Goal: Contribute content: Contribute content

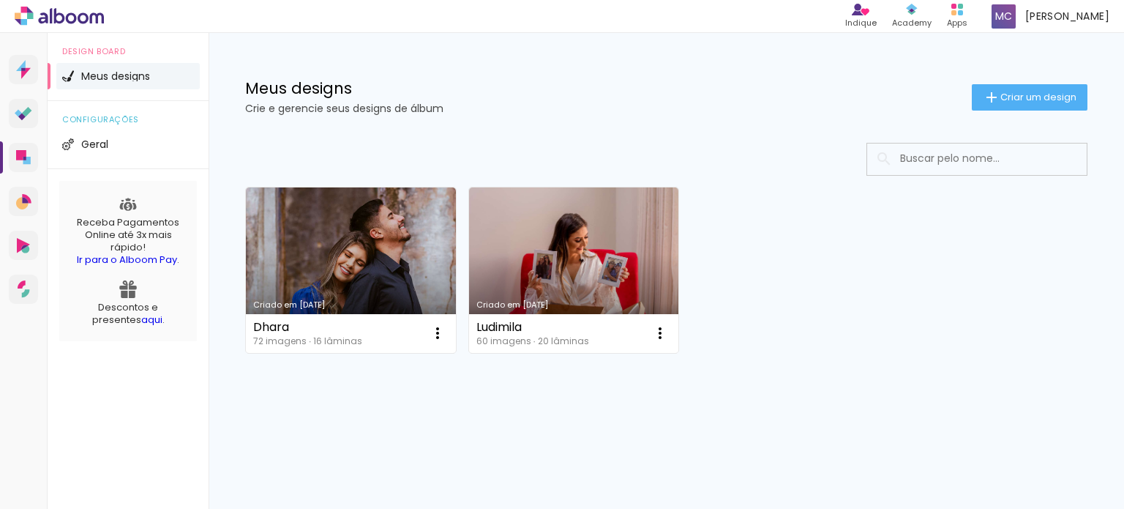
click at [1006, 94] on span "Criar um design" at bounding box center [1039, 97] width 76 height 10
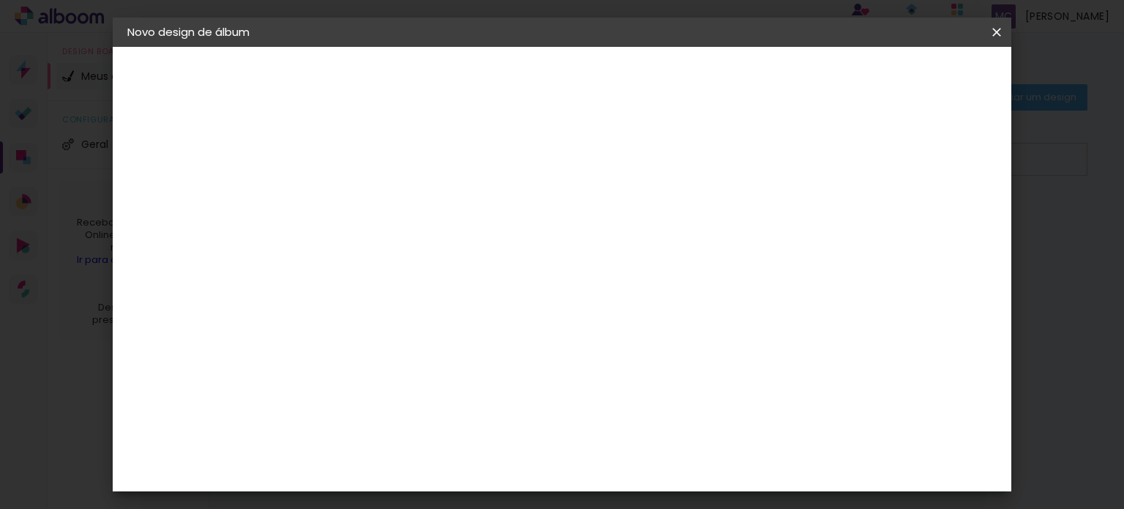
click at [367, 203] on input at bounding box center [367, 196] width 0 height 23
type input "[PERSON_NAME]"
click at [0, 0] on slot "Avançar" at bounding box center [0, 0] width 0 height 0
click at [436, 432] on div "[PERSON_NAME]" at bounding box center [404, 438] width 97 height 12
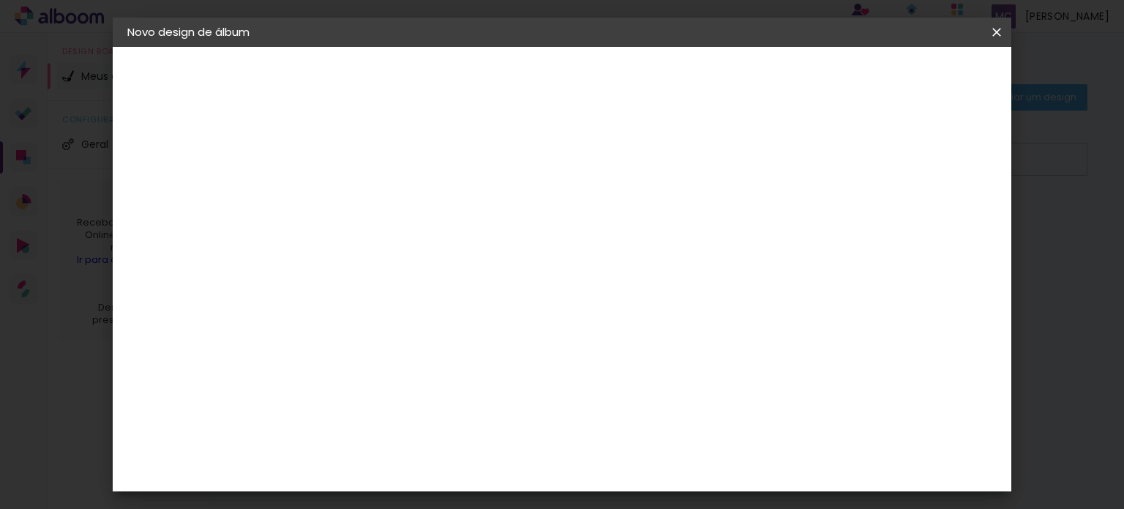
click at [640, 86] on paper-button "Avançar" at bounding box center [605, 77] width 72 height 25
click at [424, 244] on input "text" at bounding box center [395, 255] width 57 height 23
click at [0, 0] on slot "Encadernados" at bounding box center [0, 0] width 0 height 0
type input "Encadernados"
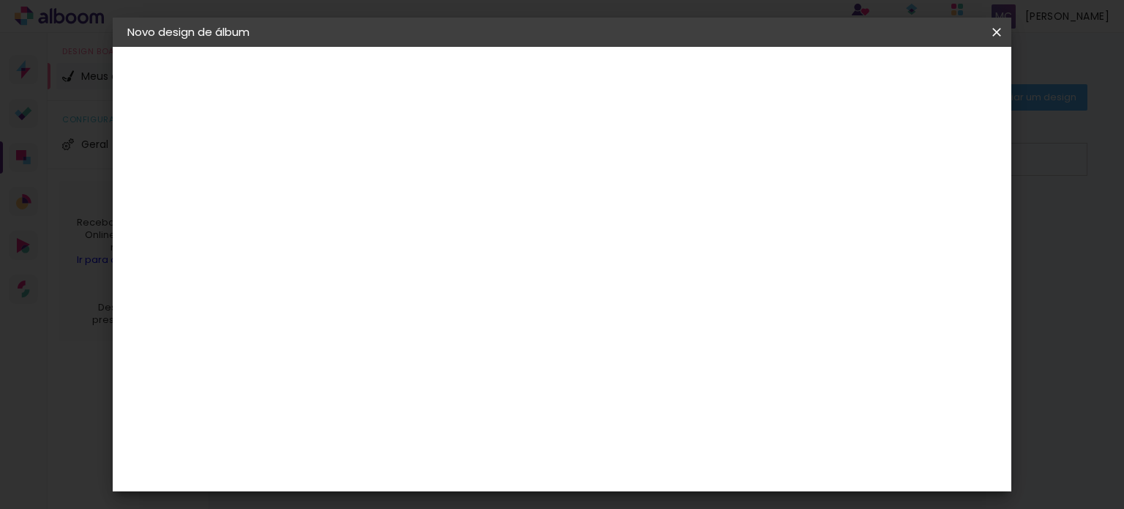
click at [466, 474] on span "30 x 60" at bounding box center [431, 489] width 68 height 30
click at [0, 0] on slot "Avançar" at bounding box center [0, 0] width 0 height 0
click at [710, 75] on span "Iniciar design" at bounding box center [677, 82] width 65 height 20
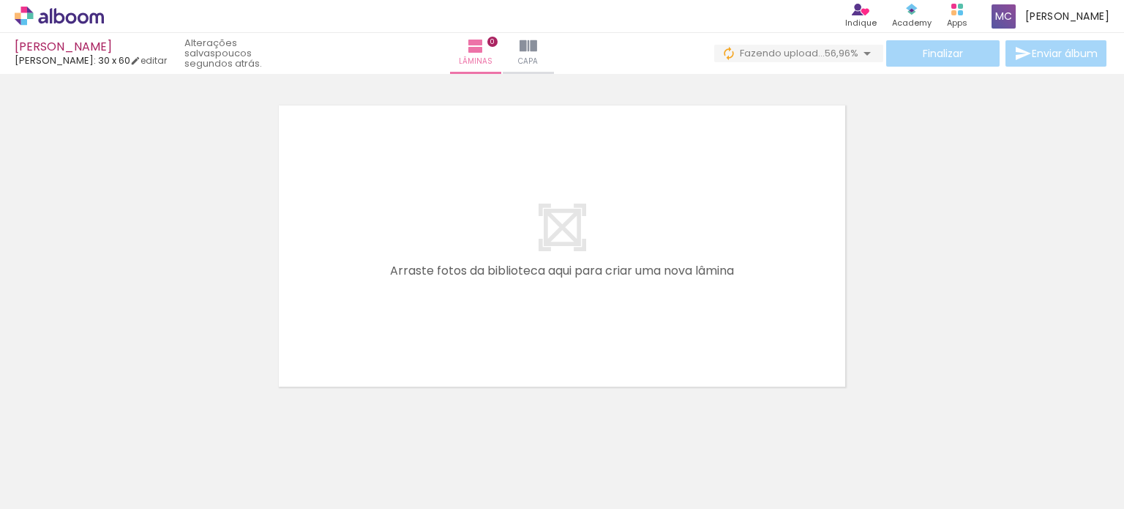
scroll to position [0, 403]
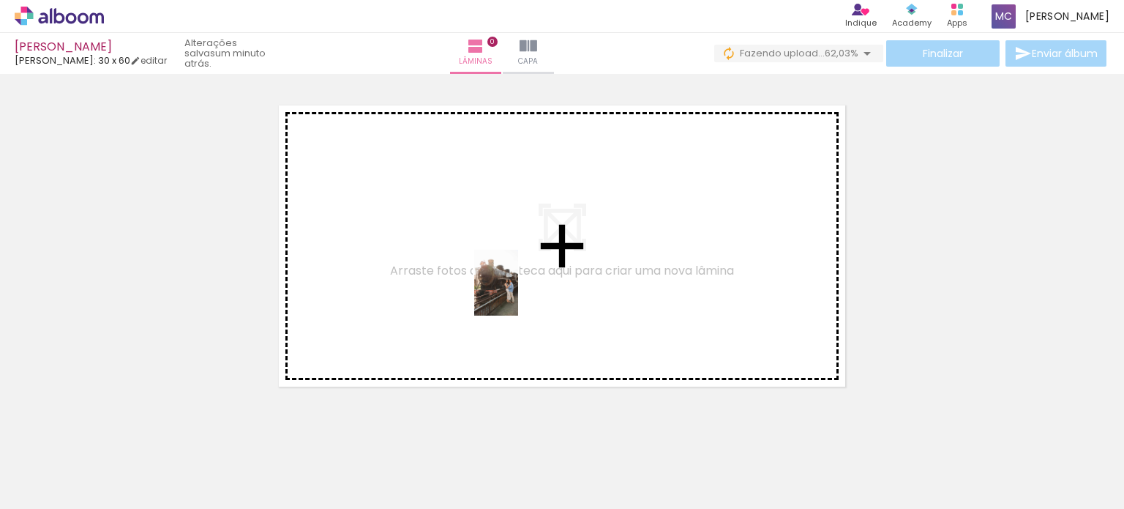
drag, startPoint x: 164, startPoint y: 466, endPoint x: 523, endPoint y: 285, distance: 402.3
click at [523, 285] on quentale-workspace at bounding box center [562, 254] width 1124 height 509
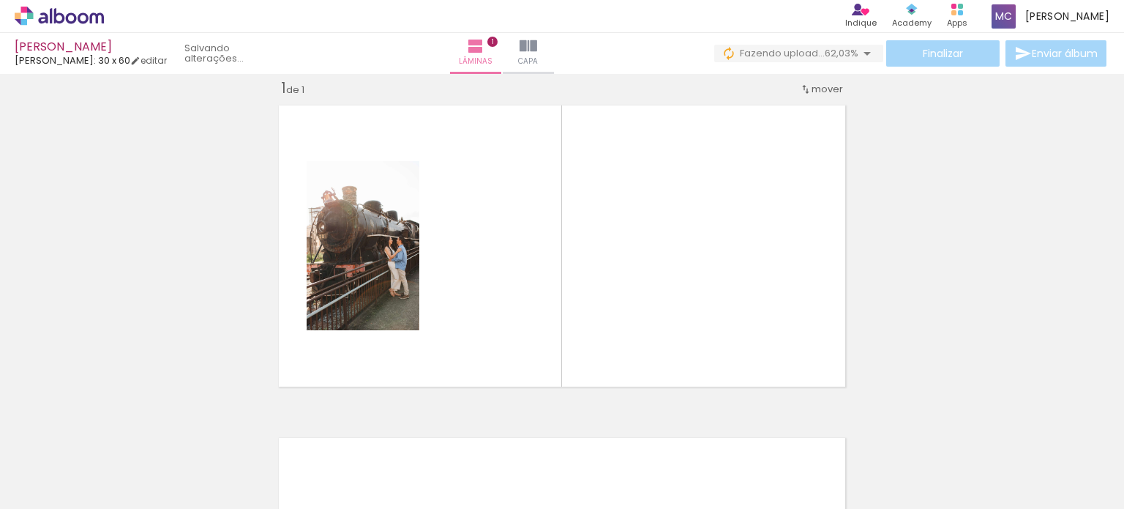
scroll to position [18, 0]
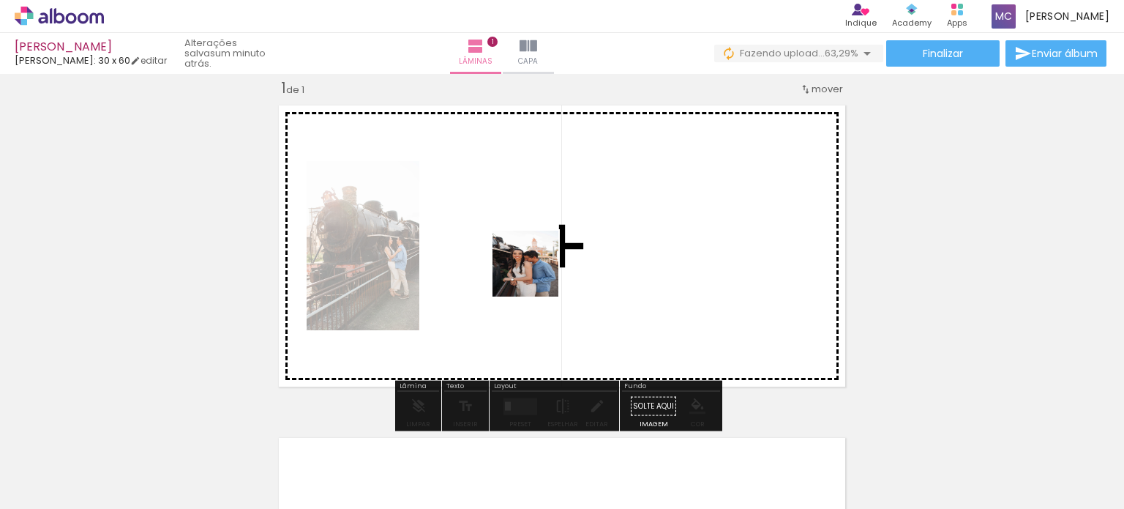
drag, startPoint x: 223, startPoint y: 472, endPoint x: 572, endPoint y: 256, distance: 411.1
click at [572, 256] on quentale-workspace at bounding box center [562, 254] width 1124 height 509
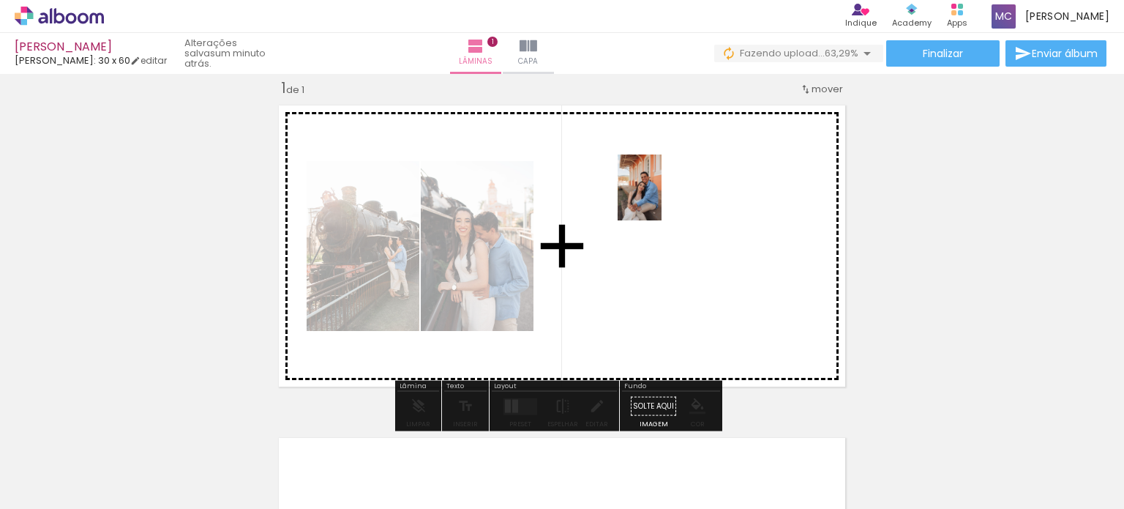
drag, startPoint x: 331, startPoint y: 465, endPoint x: 662, endPoint y: 198, distance: 424.8
click at [662, 198] on quentale-workspace at bounding box center [562, 254] width 1124 height 509
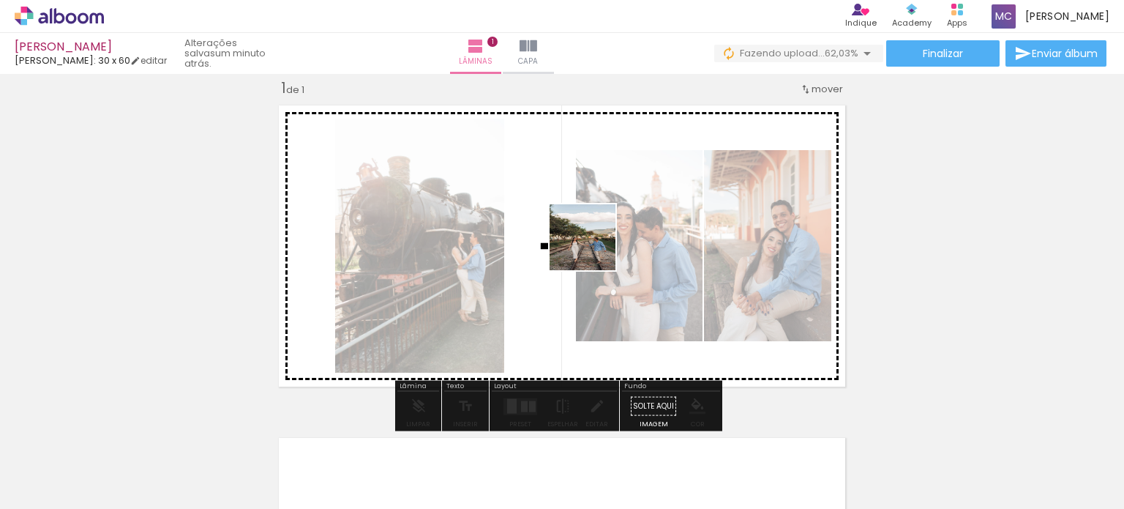
drag, startPoint x: 416, startPoint y: 471, endPoint x: 594, endPoint y: 248, distance: 284.9
click at [594, 248] on quentale-workspace at bounding box center [562, 254] width 1124 height 509
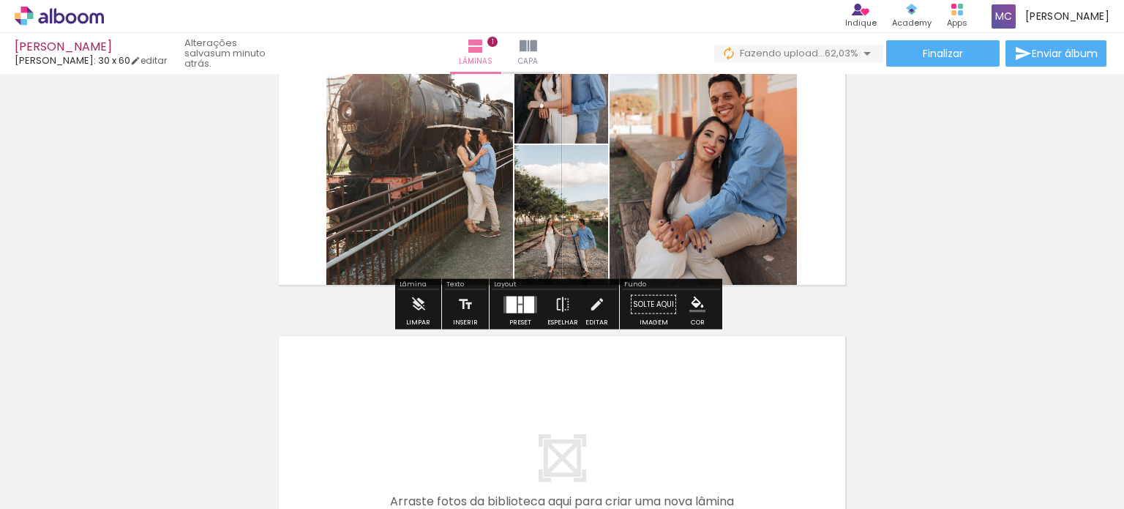
scroll to position [121, 0]
click at [513, 306] on quentale-layouter at bounding box center [521, 303] width 34 height 17
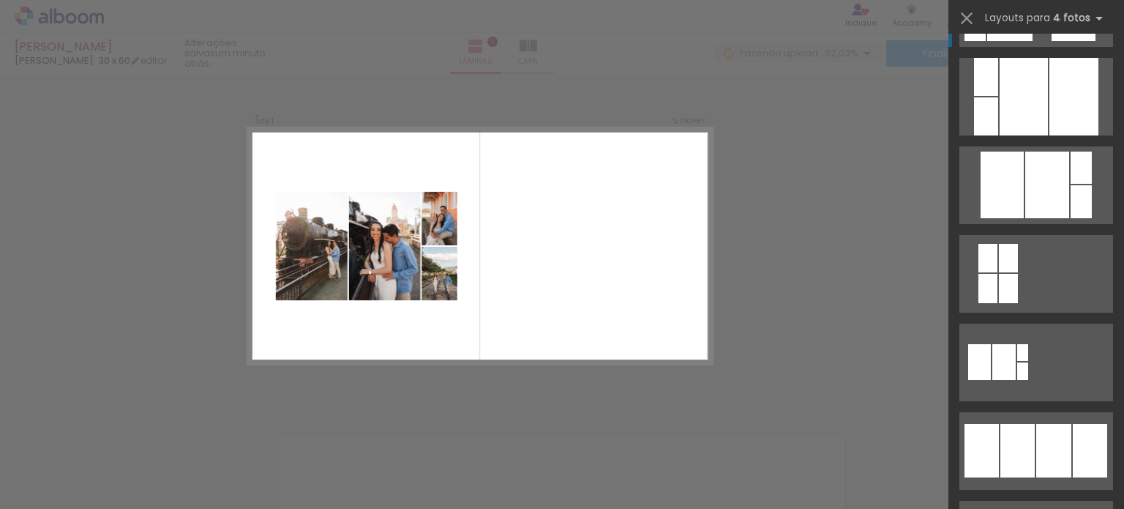
scroll to position [696, 0]
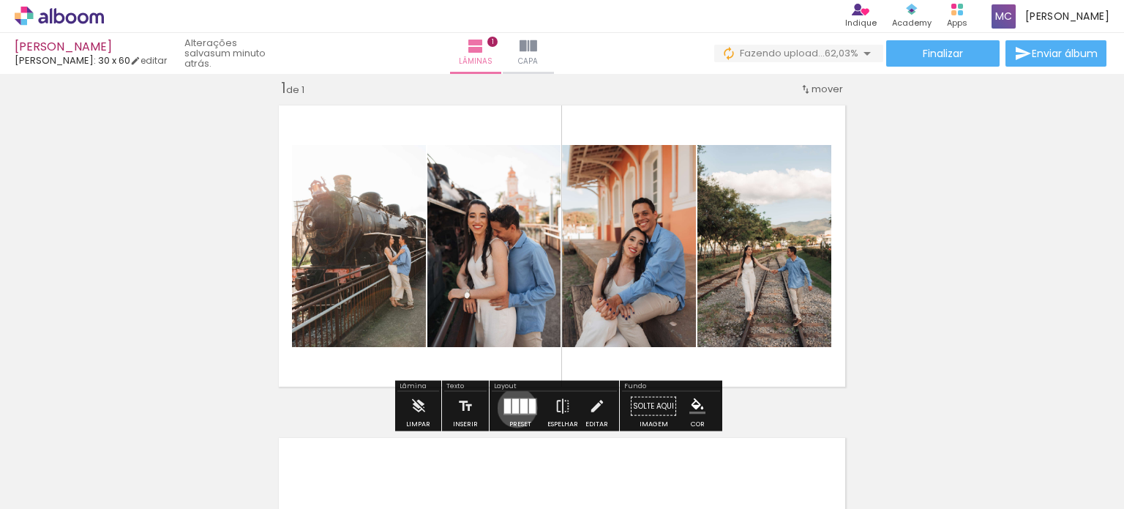
click at [514, 407] on div at bounding box center [515, 405] width 7 height 15
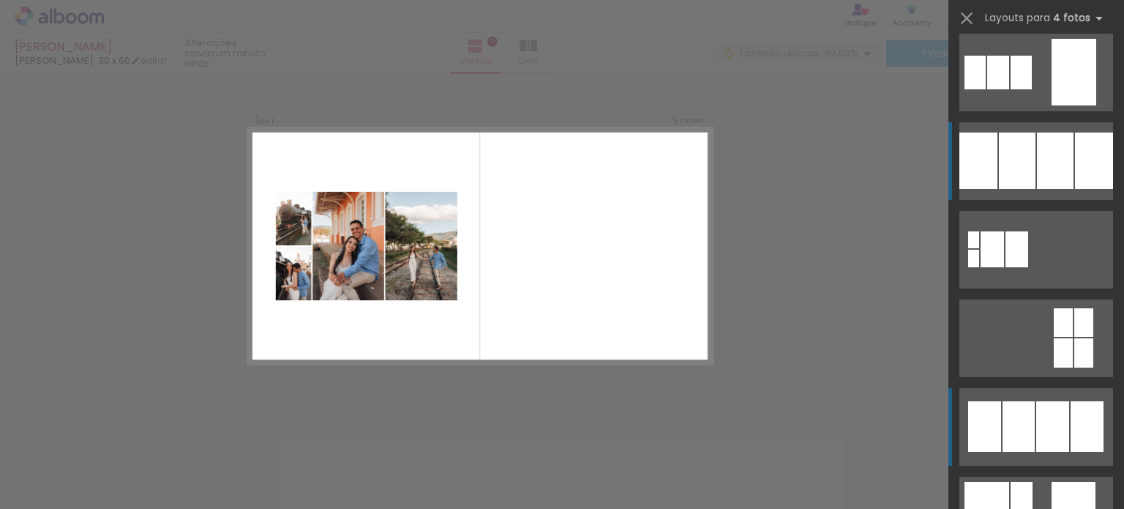
scroll to position [1517, 0]
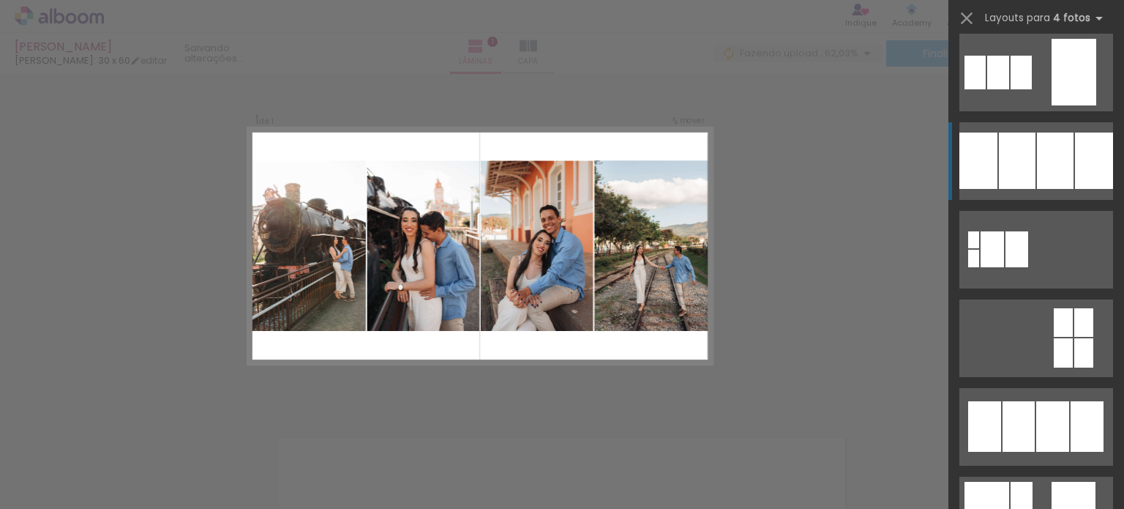
click at [979, 250] on div at bounding box center [973, 259] width 11 height 18
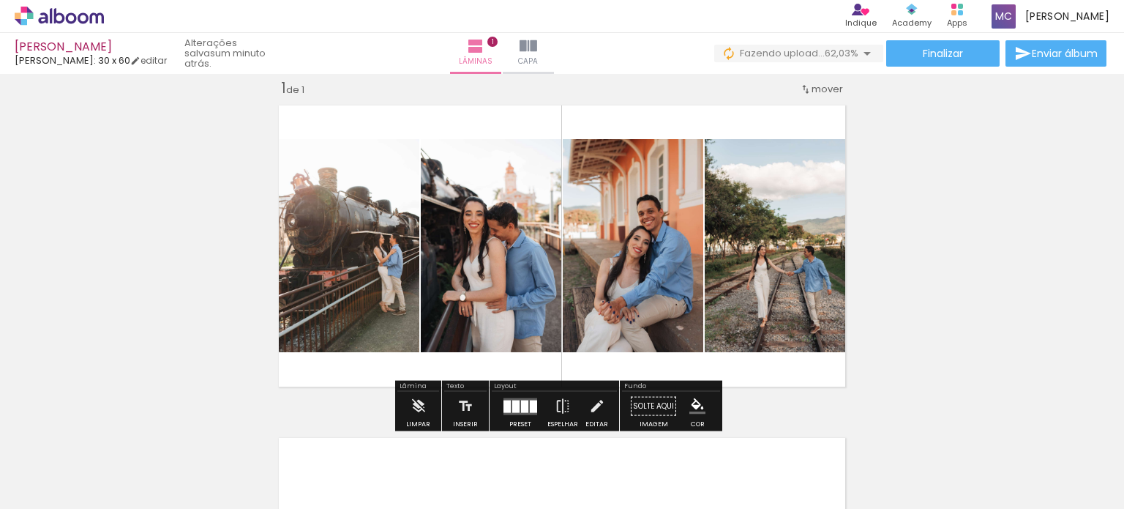
click at [514, 403] on div at bounding box center [515, 406] width 7 height 12
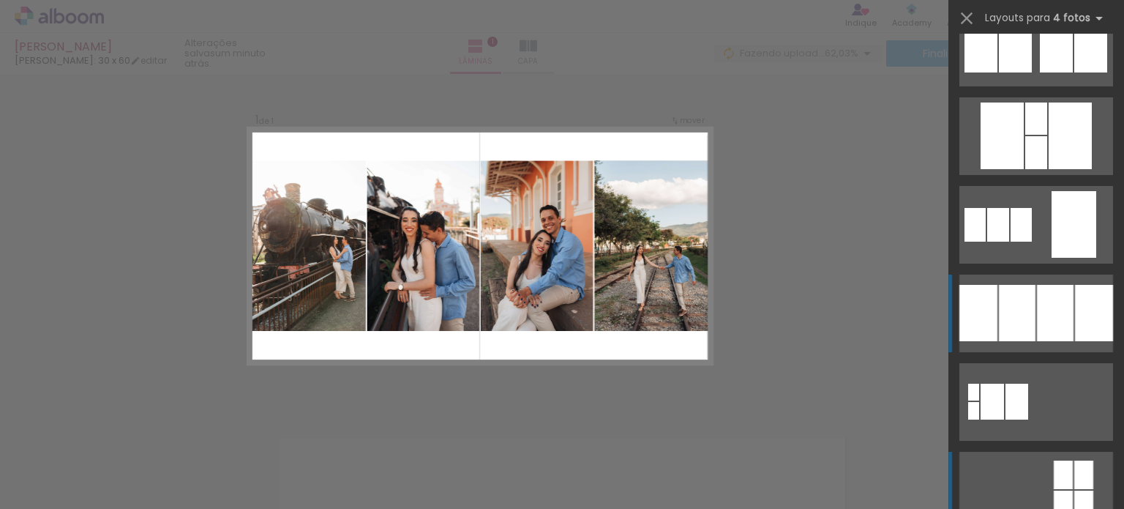
scroll to position [1364, 0]
click at [842, 210] on div "Confirmar Cancelar" at bounding box center [562, 406] width 1124 height 700
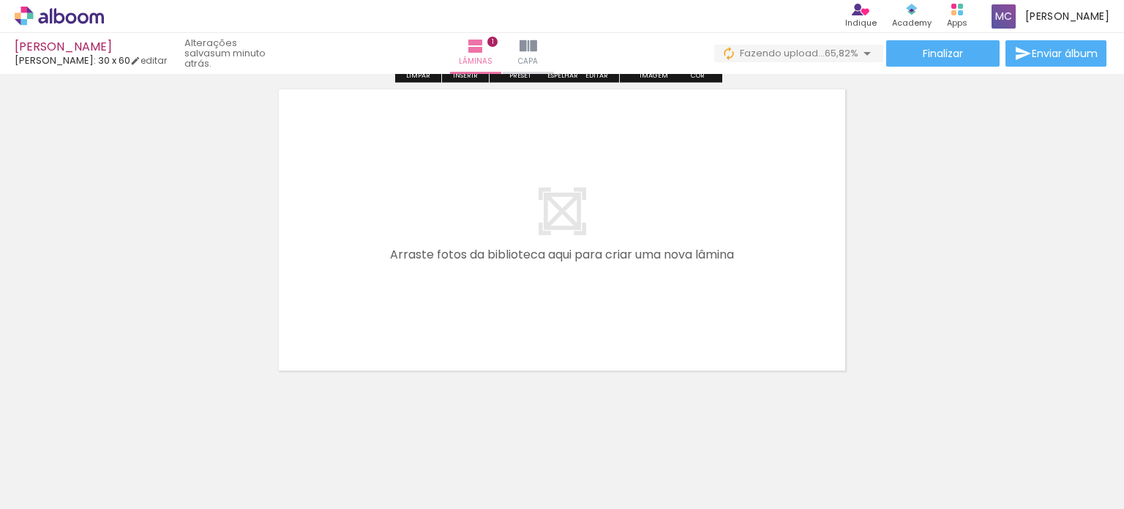
scroll to position [378, 0]
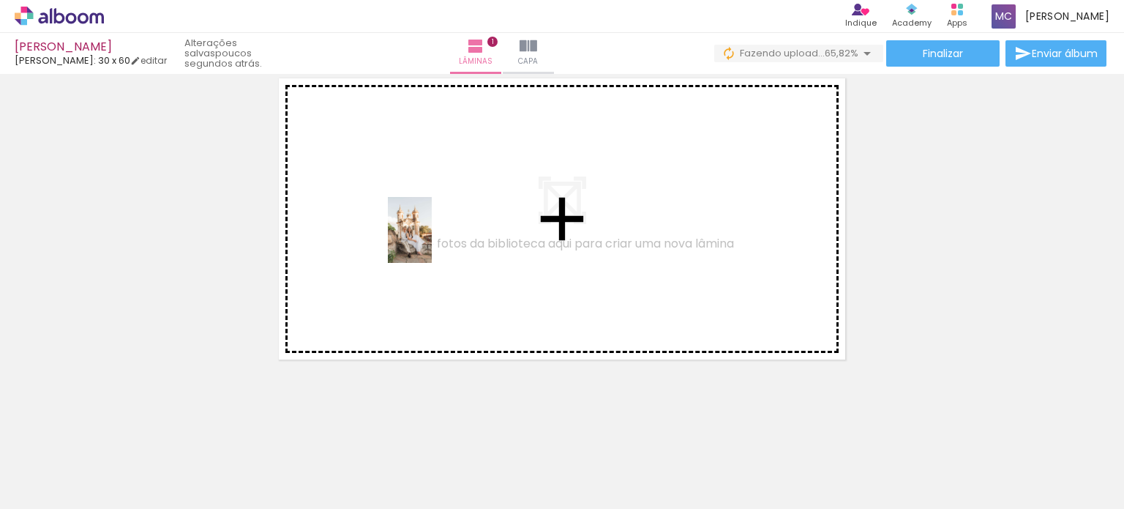
drag, startPoint x: 481, startPoint y: 470, endPoint x: 432, endPoint y: 241, distance: 234.3
click at [432, 241] on quentale-workspace at bounding box center [562, 254] width 1124 height 509
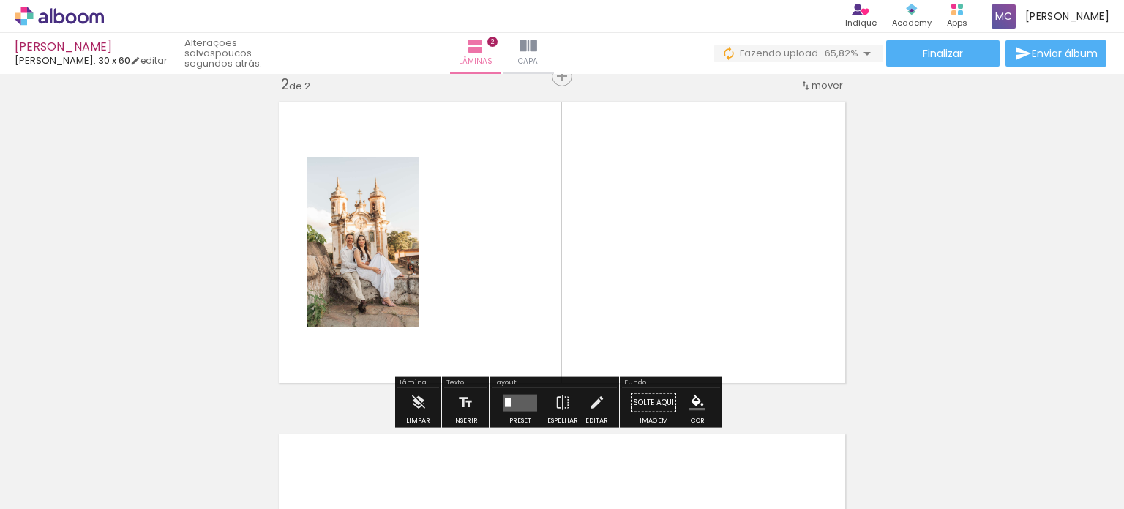
scroll to position [351, 0]
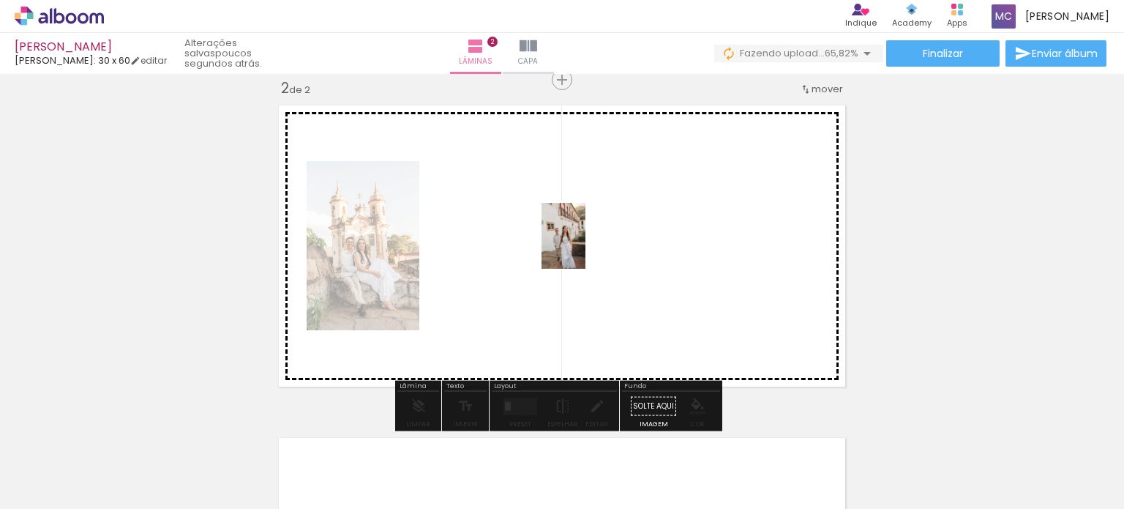
drag, startPoint x: 572, startPoint y: 480, endPoint x: 586, endPoint y: 247, distance: 233.9
click at [586, 247] on quentale-workspace at bounding box center [562, 254] width 1124 height 509
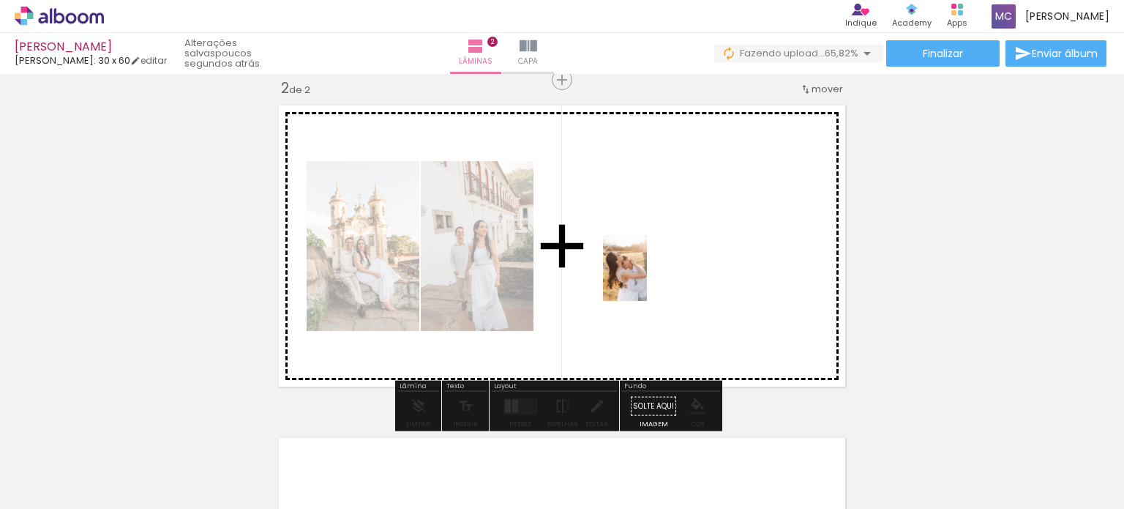
drag, startPoint x: 646, startPoint y: 488, endPoint x: 647, endPoint y: 279, distance: 209.3
click at [647, 279] on quentale-workspace at bounding box center [562, 254] width 1124 height 509
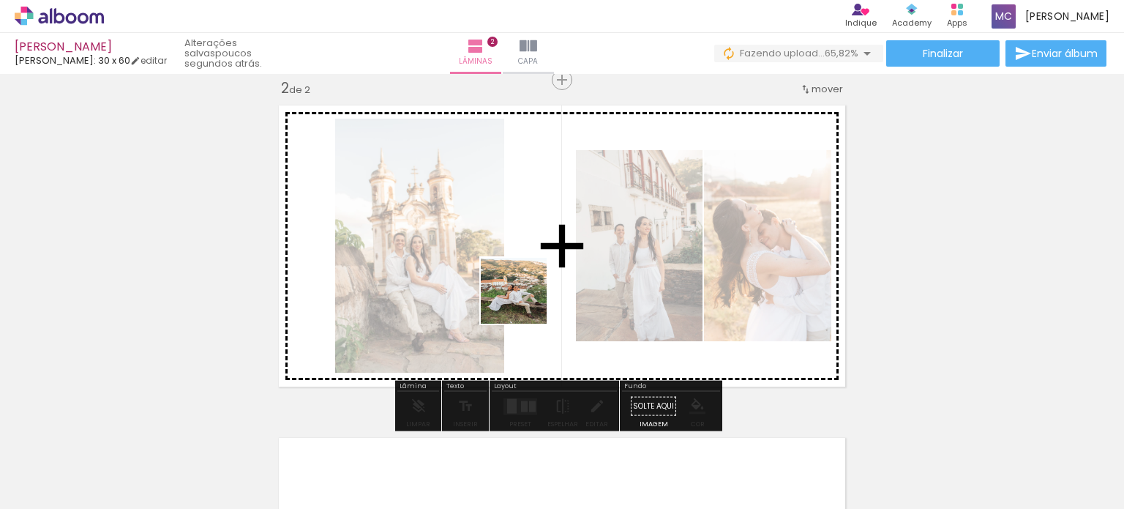
drag, startPoint x: 742, startPoint y: 471, endPoint x: 503, endPoint y: 273, distance: 310.4
click at [503, 273] on quentale-workspace at bounding box center [562, 254] width 1124 height 509
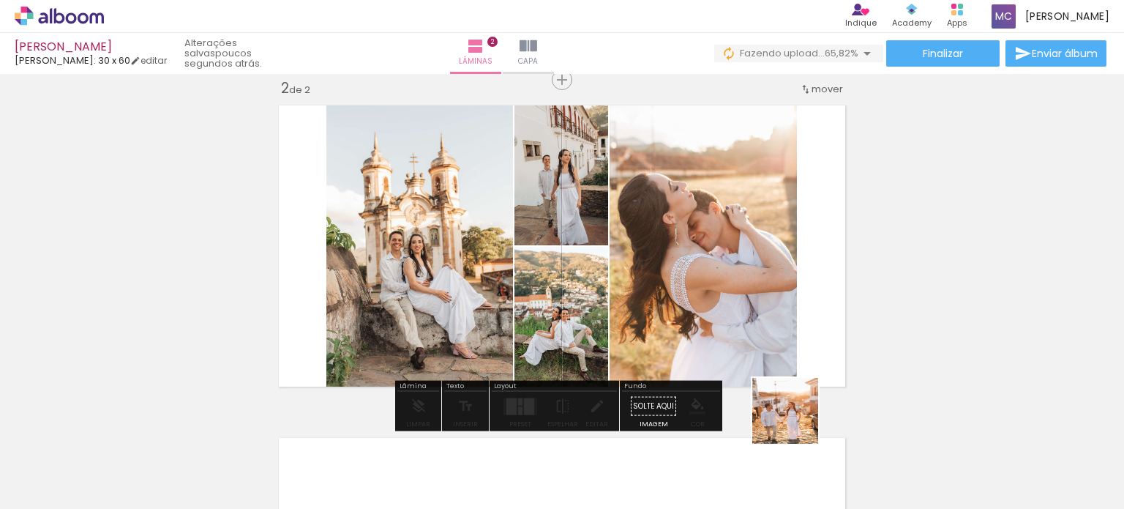
drag, startPoint x: 823, startPoint y: 471, endPoint x: 719, endPoint y: 297, distance: 201.8
click at [719, 297] on quentale-workspace at bounding box center [562, 254] width 1124 height 509
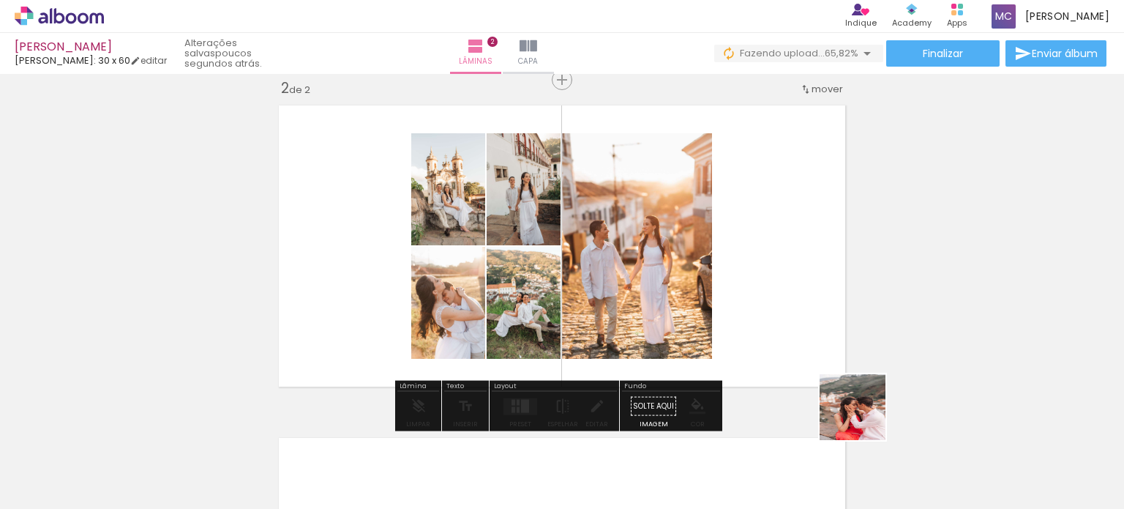
drag, startPoint x: 896, startPoint y: 463, endPoint x: 779, endPoint y: 284, distance: 214.2
click at [779, 284] on quentale-workspace at bounding box center [562, 254] width 1124 height 509
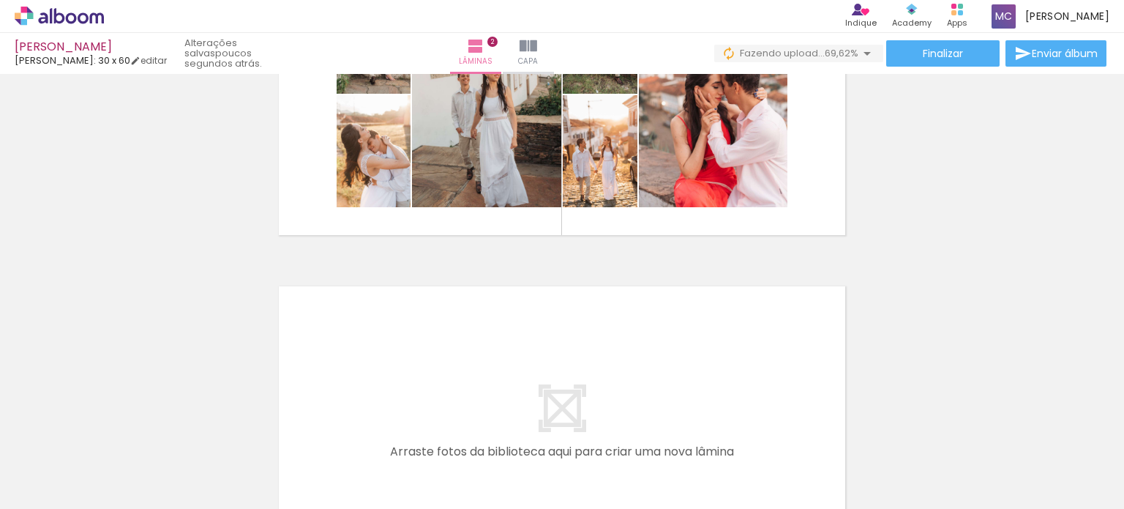
scroll to position [506, 0]
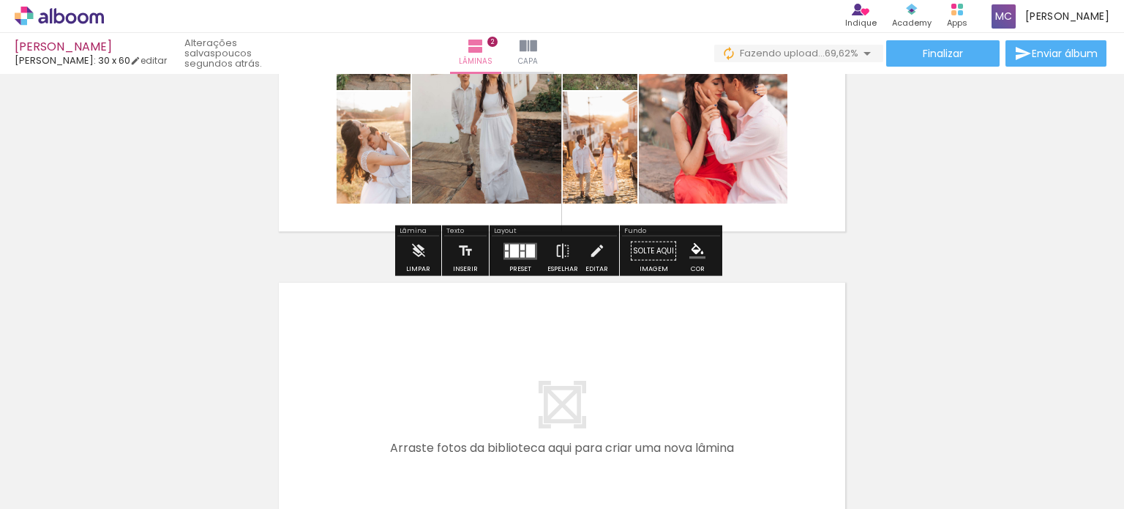
click at [527, 244] on div at bounding box center [530, 250] width 9 height 13
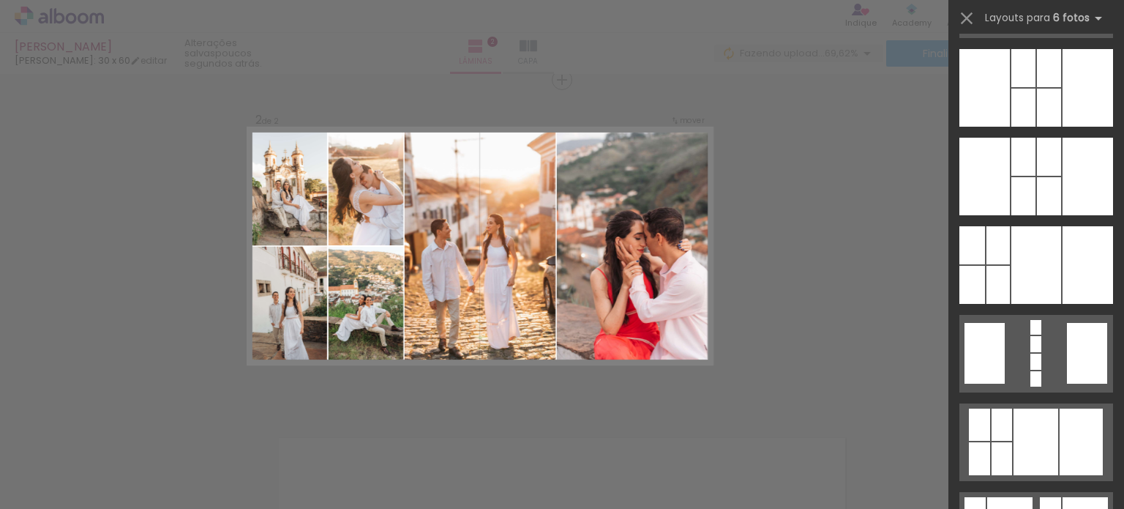
scroll to position [1503, 0]
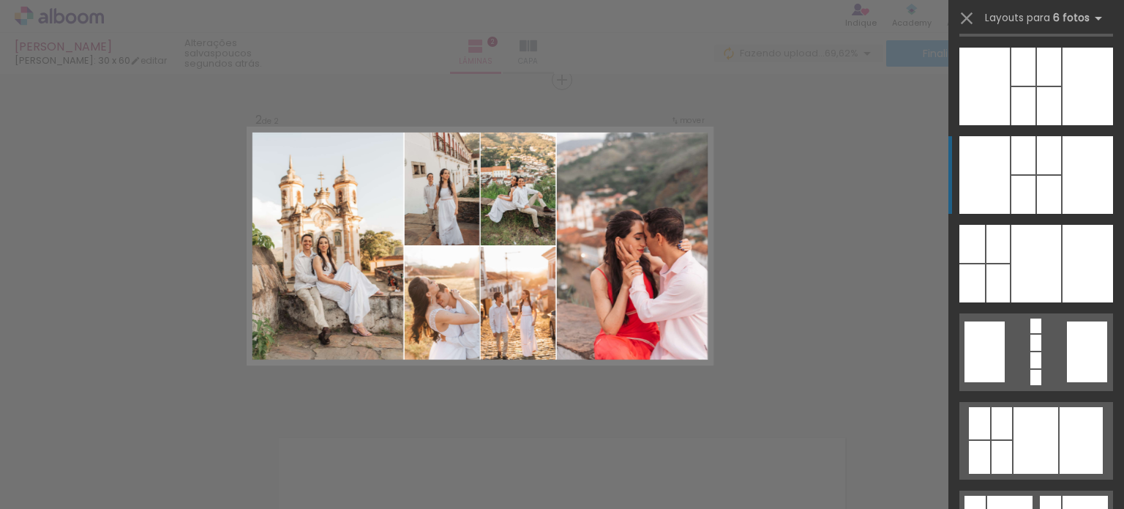
click at [985, 225] on div at bounding box center [973, 244] width 26 height 38
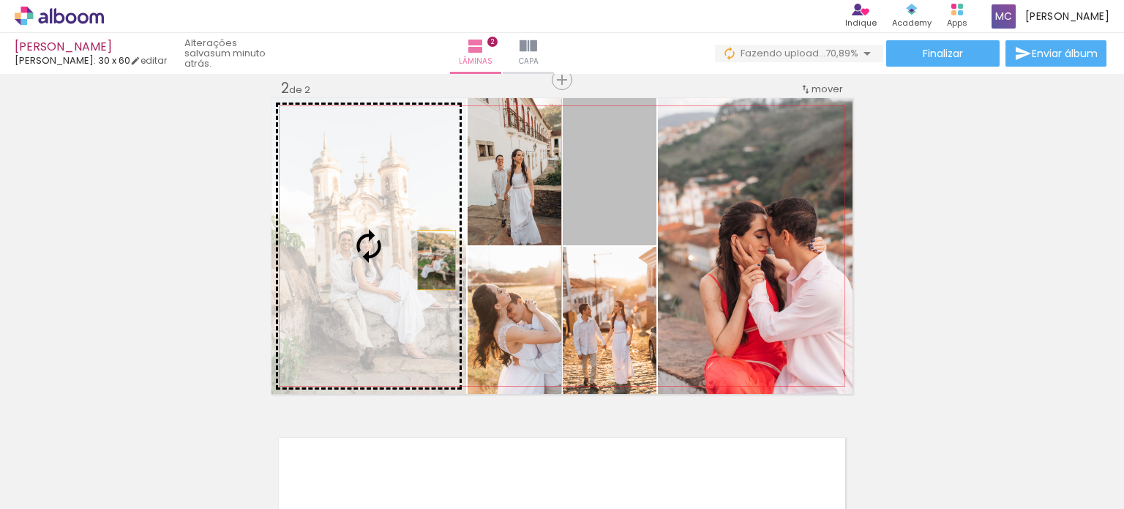
drag, startPoint x: 609, startPoint y: 210, endPoint x: 371, endPoint y: 274, distance: 246.3
click at [0, 0] on slot at bounding box center [0, 0] width 0 height 0
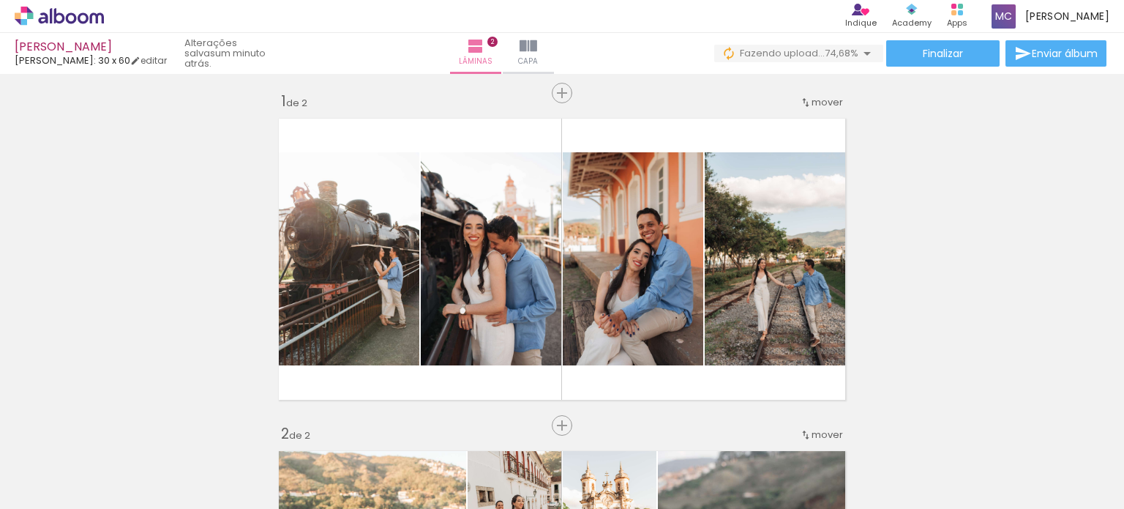
scroll to position [4, 0]
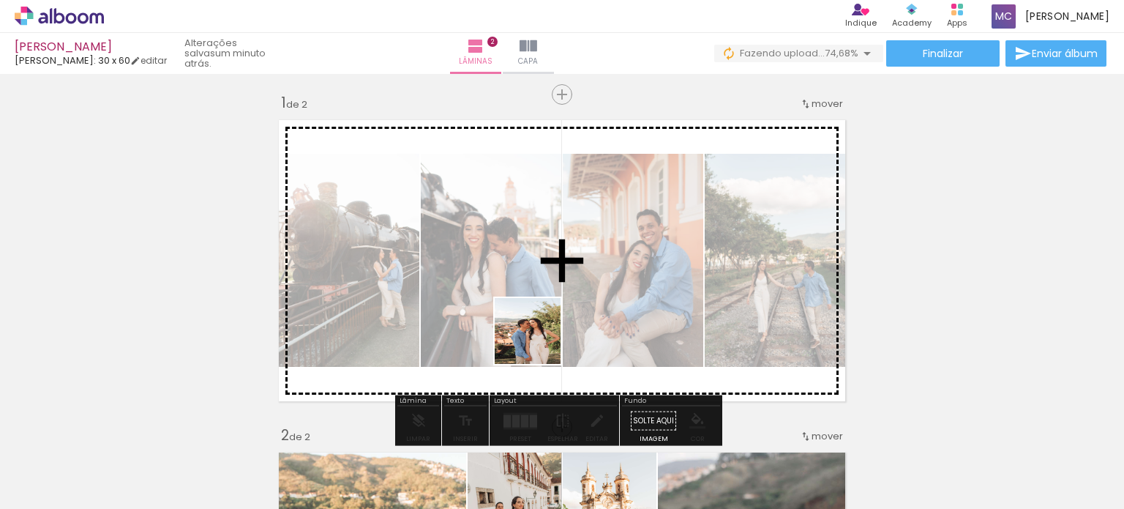
drag, startPoint x: 476, startPoint y: 466, endPoint x: 580, endPoint y: 269, distance: 223.6
click at [580, 269] on quentale-workspace at bounding box center [562, 254] width 1124 height 509
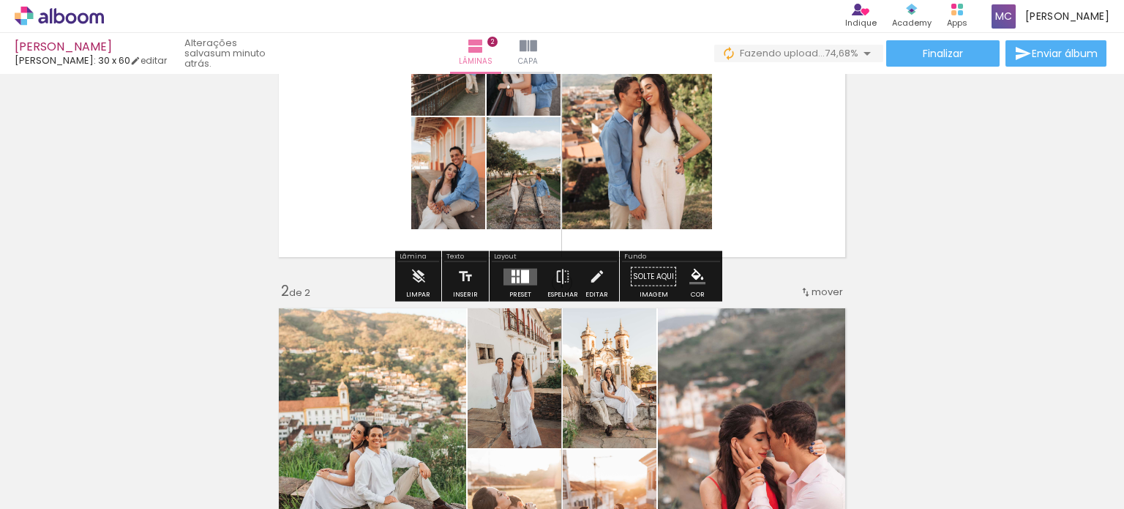
scroll to position [147, 0]
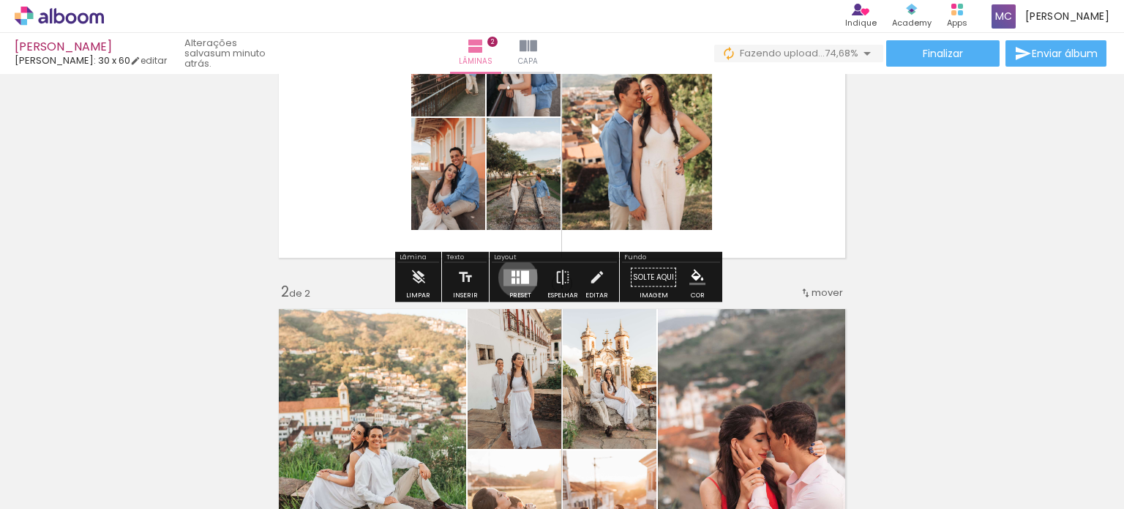
click at [517, 277] on div at bounding box center [518, 280] width 3 height 6
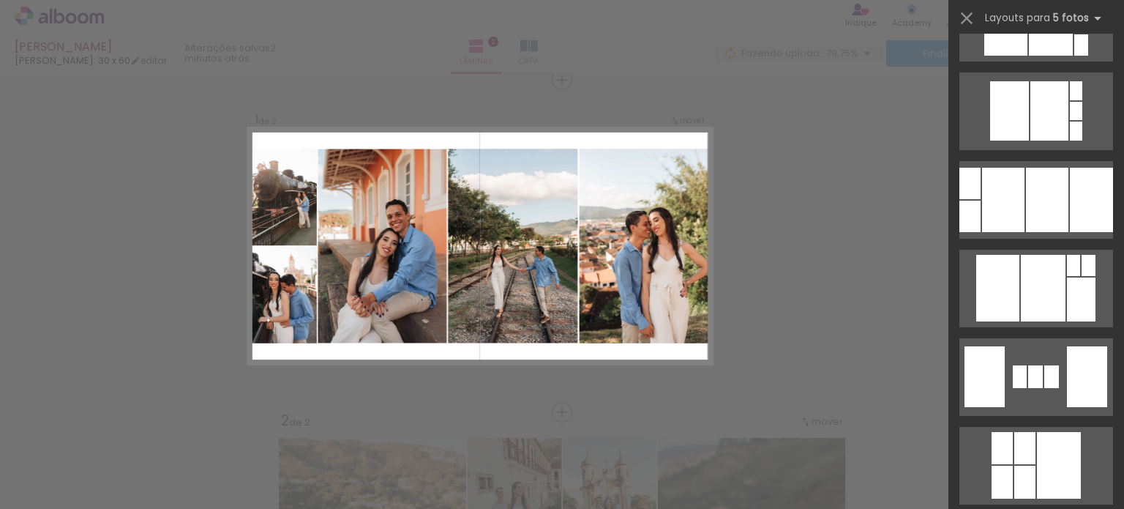
scroll to position [1749, 0]
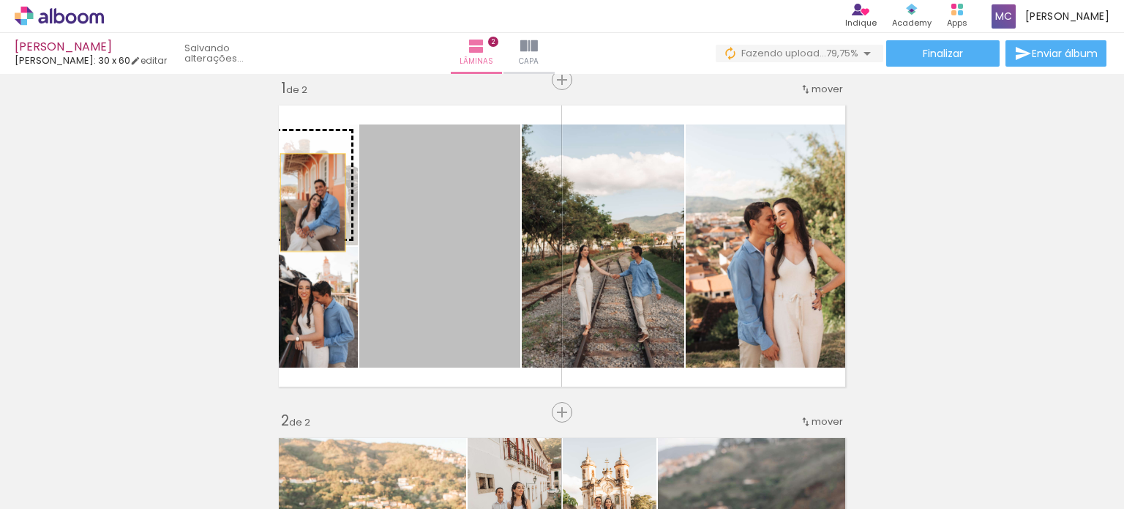
drag, startPoint x: 466, startPoint y: 274, endPoint x: 302, endPoint y: 202, distance: 178.6
click at [0, 0] on slot at bounding box center [0, 0] width 0 height 0
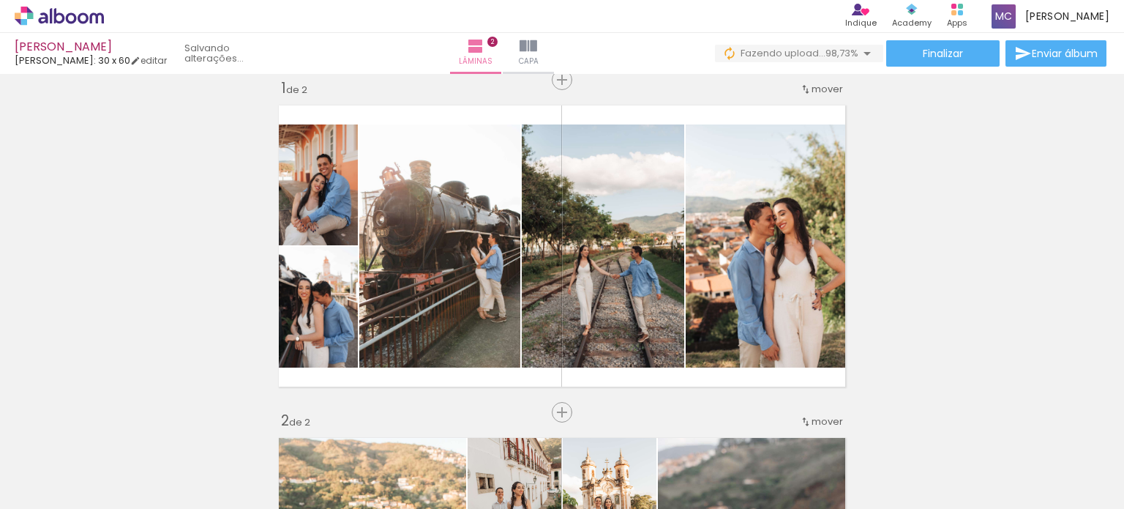
drag, startPoint x: 76, startPoint y: 378, endPoint x: 26, endPoint y: 286, distance: 104.5
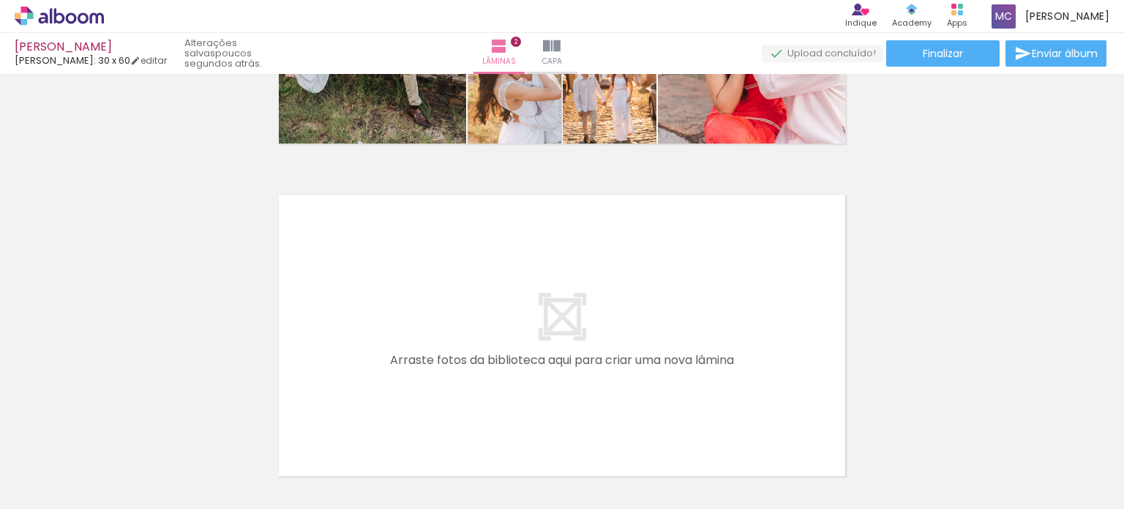
scroll to position [596, 0]
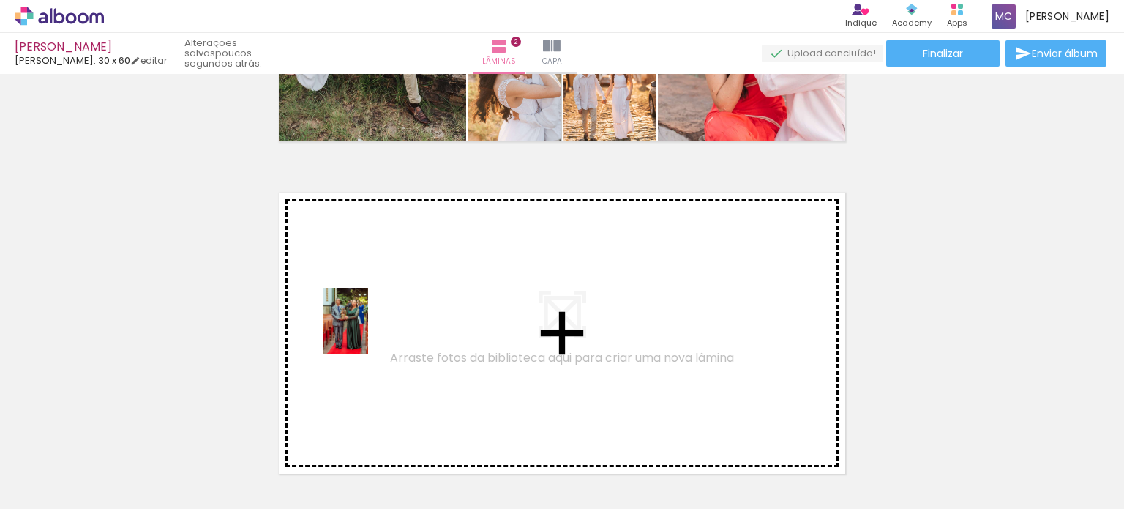
drag, startPoint x: 380, startPoint y: 466, endPoint x: 370, endPoint y: 322, distance: 143.8
click at [370, 322] on quentale-workspace at bounding box center [562, 254] width 1124 height 509
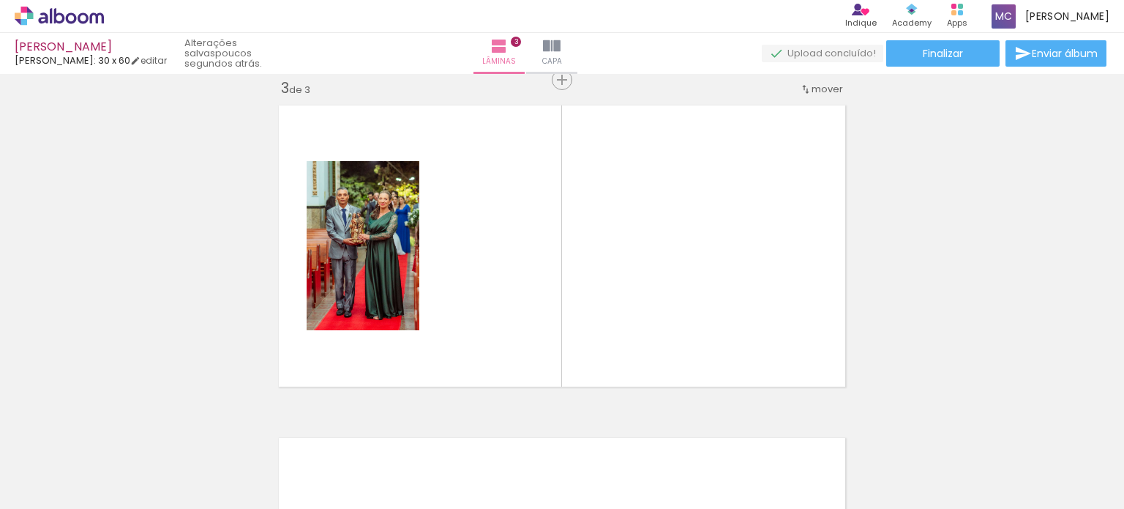
scroll to position [0, 5476]
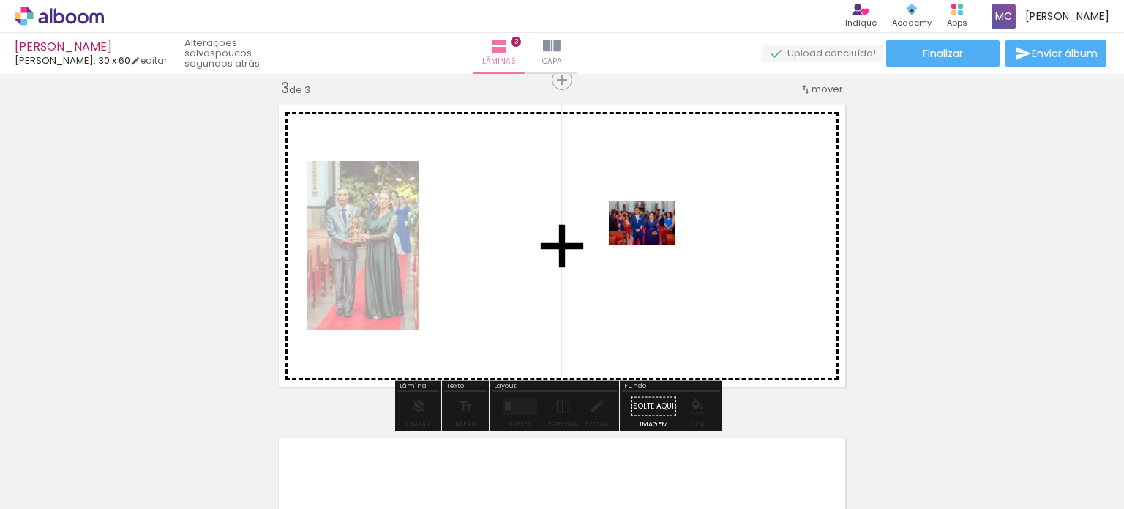
drag, startPoint x: 904, startPoint y: 470, endPoint x: 651, endPoint y: 245, distance: 338.0
click at [651, 245] on quentale-workspace at bounding box center [562, 254] width 1124 height 509
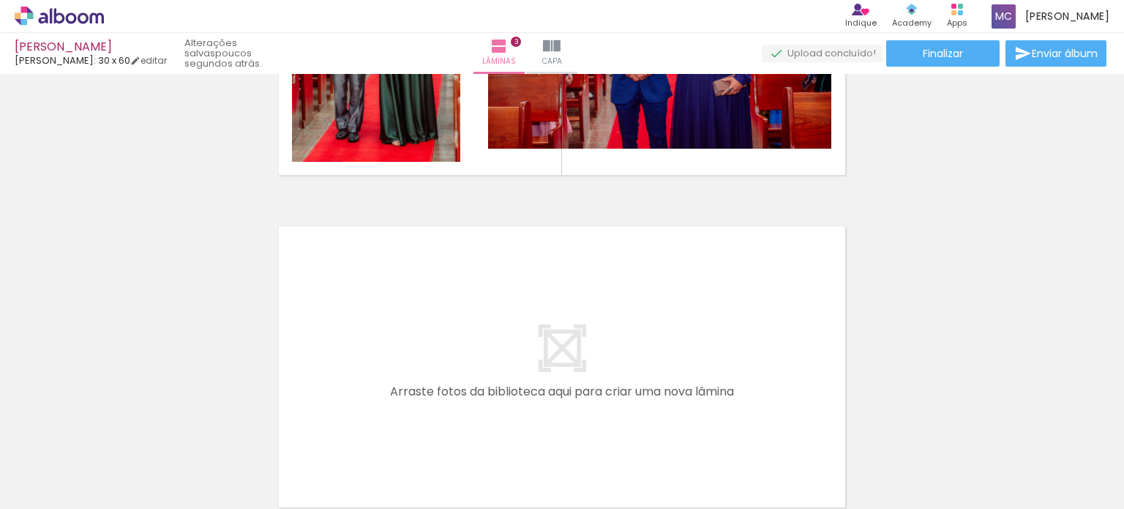
scroll to position [897, 0]
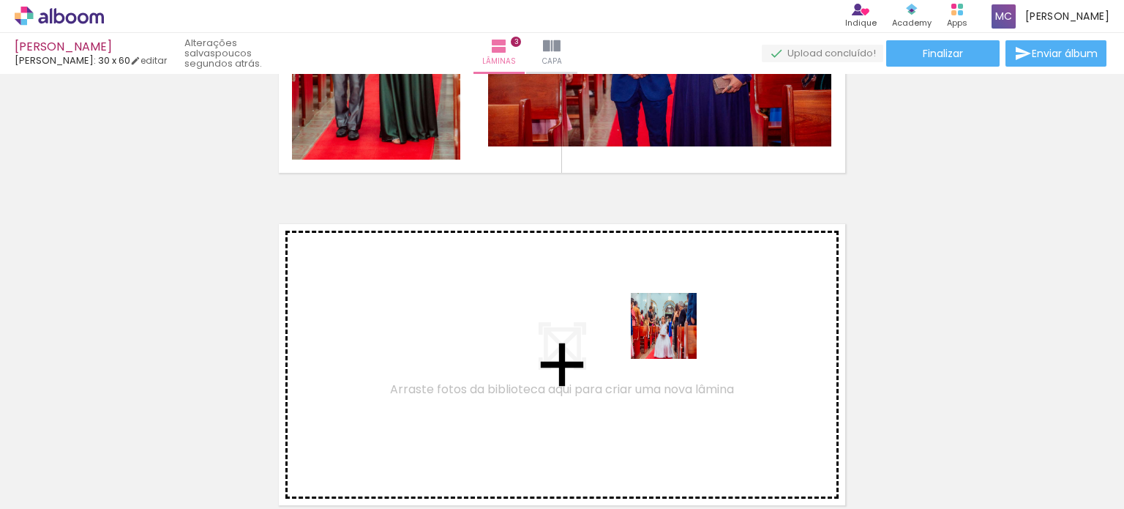
drag, startPoint x: 995, startPoint y: 455, endPoint x: 672, endPoint y: 335, distance: 345.1
click at [672, 335] on quentale-workspace at bounding box center [562, 254] width 1124 height 509
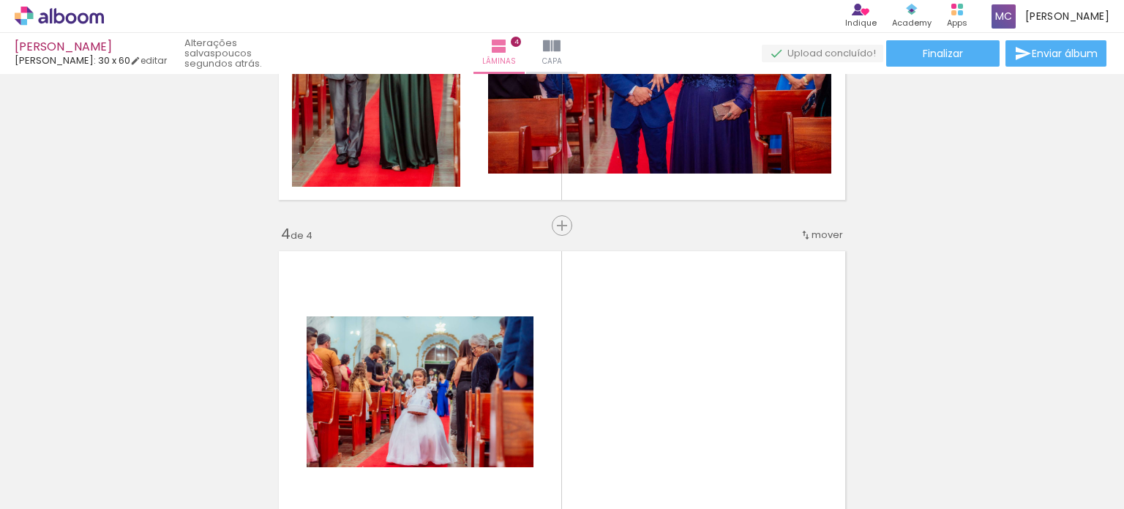
scroll to position [867, 0]
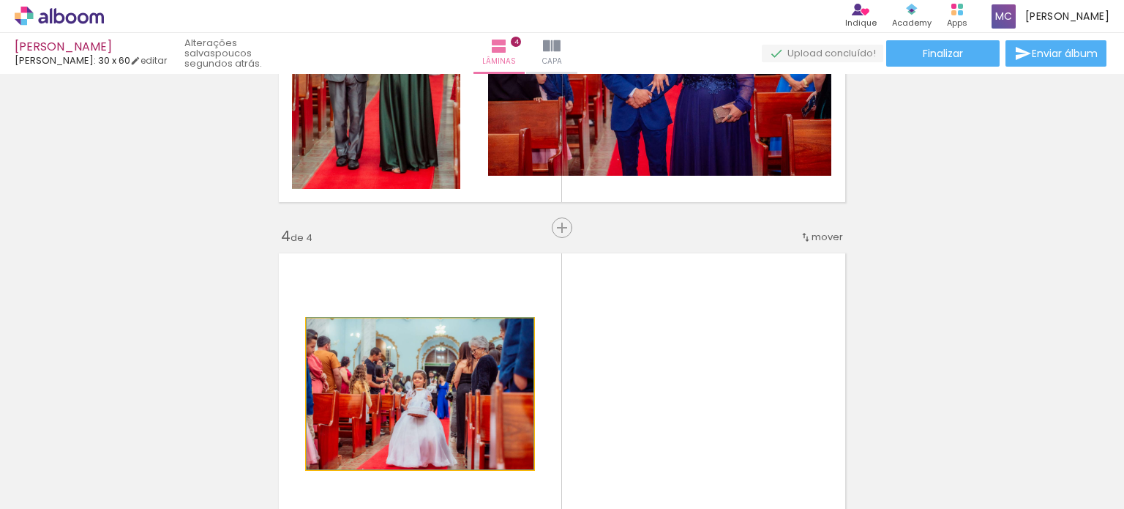
click at [468, 348] on quentale-photo at bounding box center [420, 393] width 227 height 151
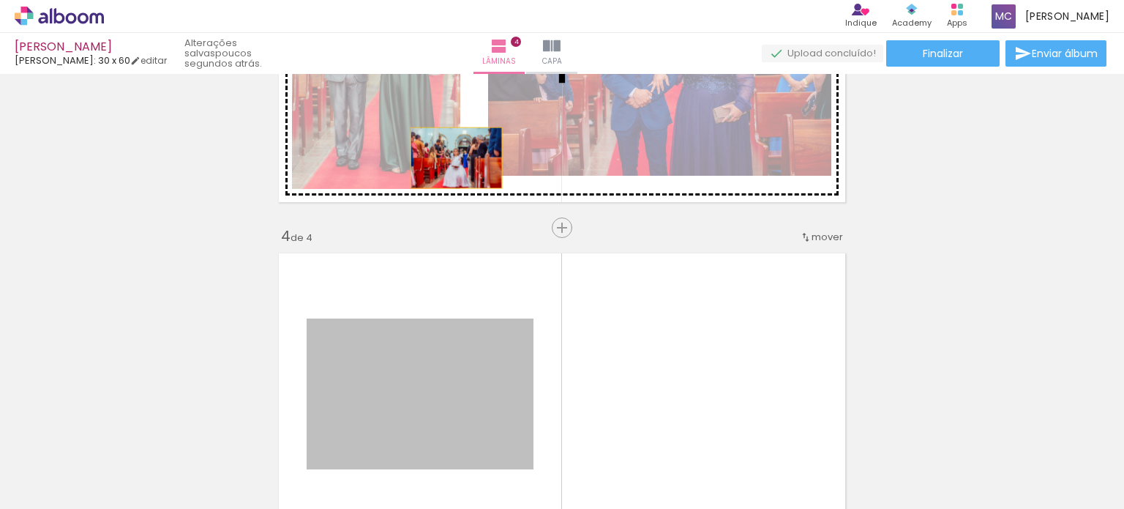
drag, startPoint x: 491, startPoint y: 362, endPoint x: 451, endPoint y: 157, distance: 208.9
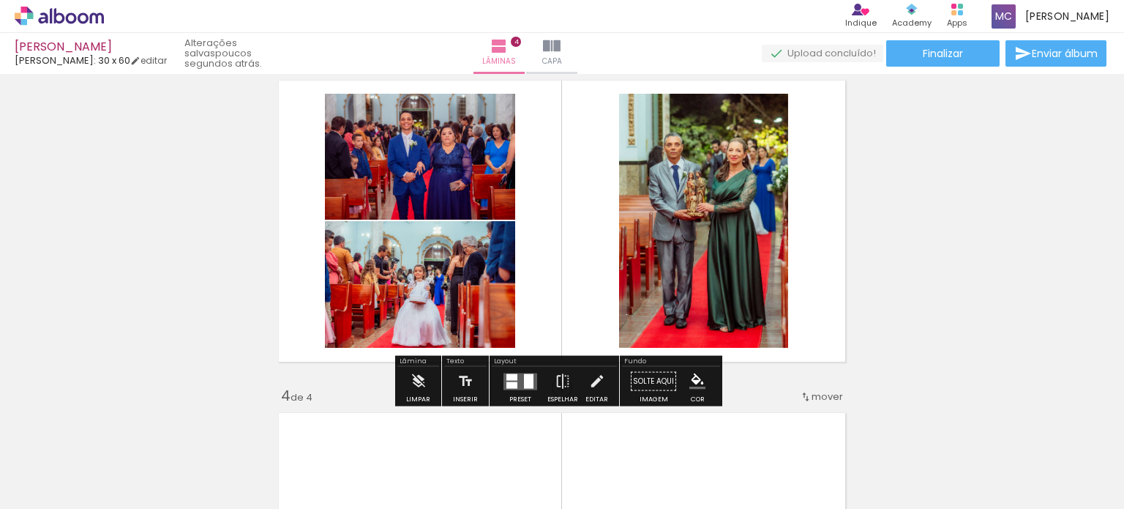
scroll to position [718, 0]
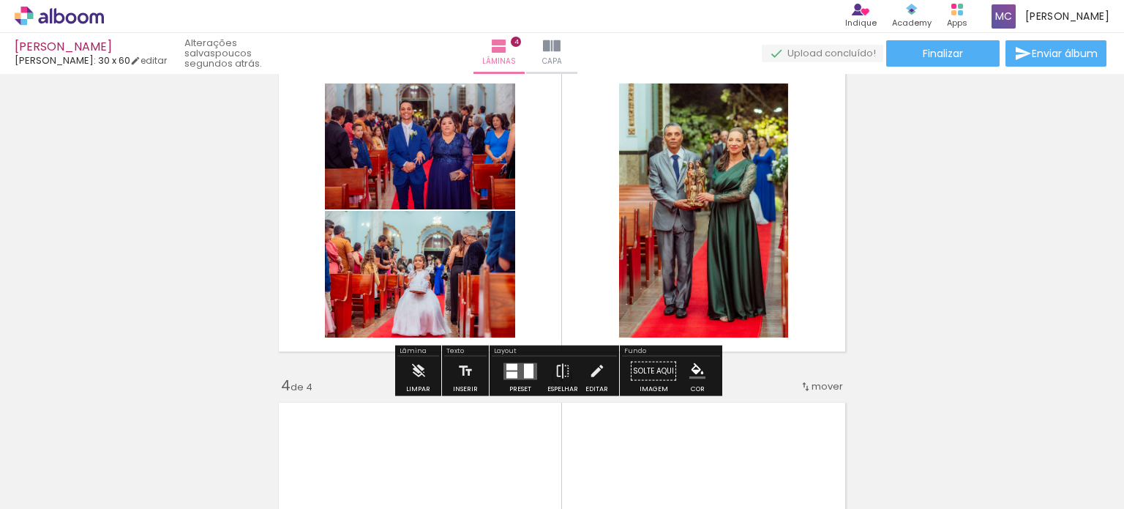
click at [519, 366] on quentale-layouter at bounding box center [521, 370] width 34 height 17
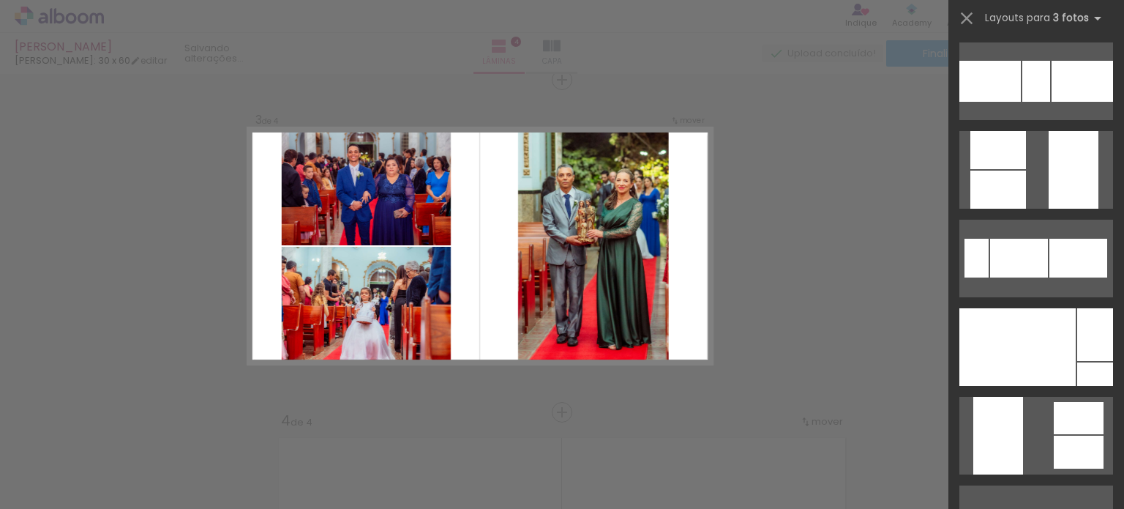
scroll to position [445, 0]
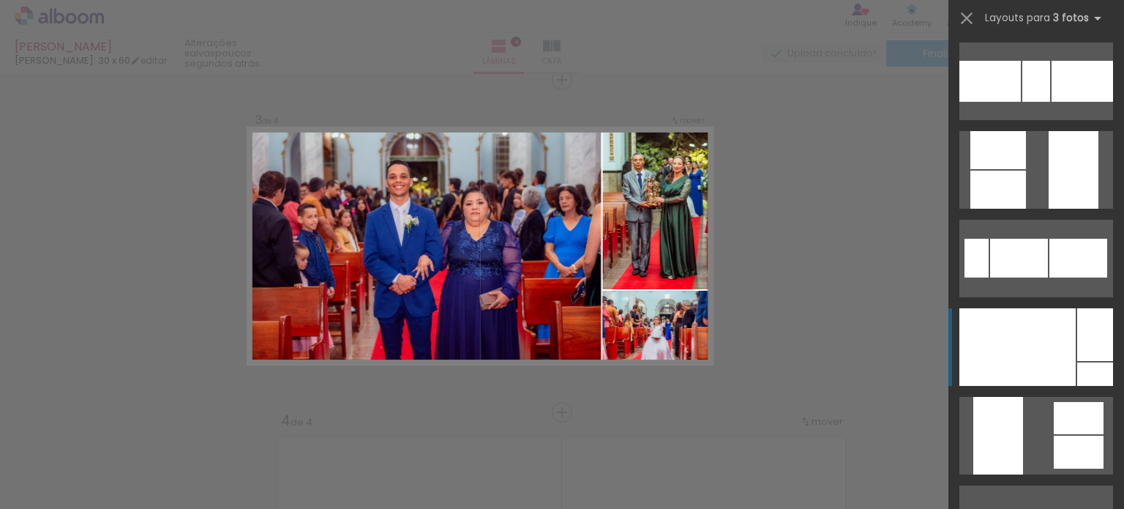
click at [1016, 329] on div at bounding box center [1018, 347] width 116 height 78
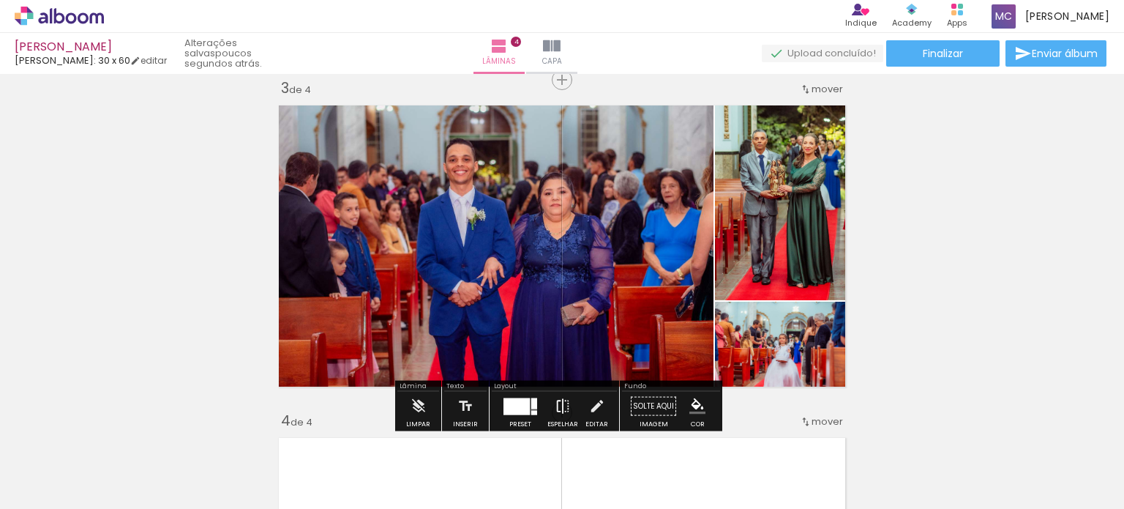
click at [555, 409] on iron-icon at bounding box center [563, 406] width 16 height 29
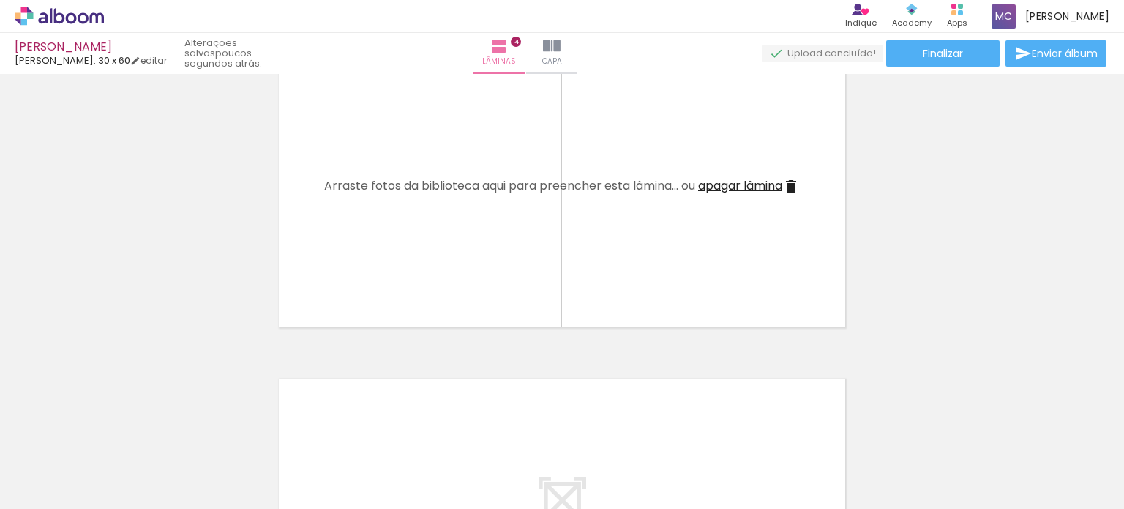
scroll to position [0, 1274]
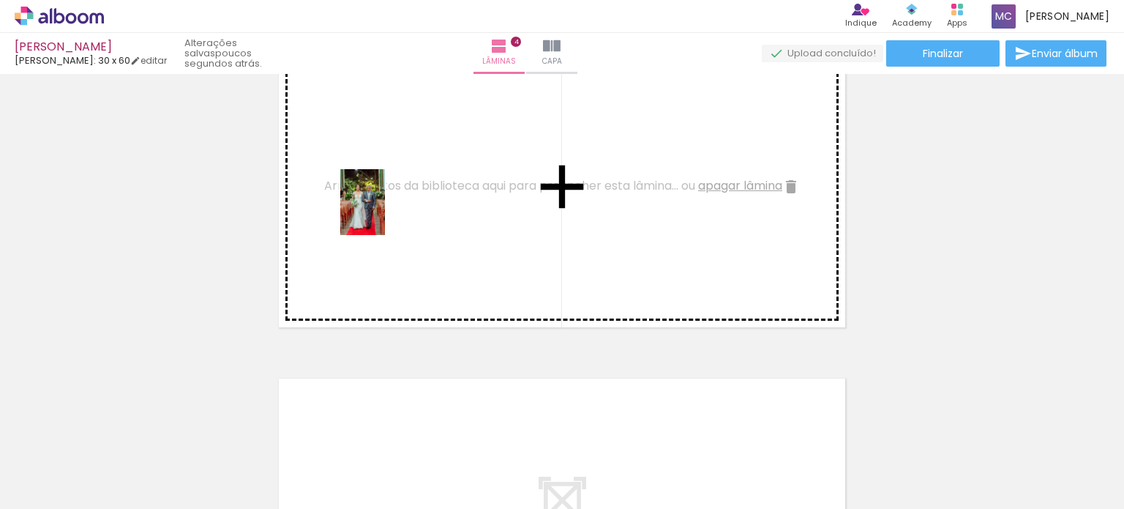
drag, startPoint x: 189, startPoint y: 471, endPoint x: 384, endPoint y: 213, distance: 324.0
click at [384, 213] on quentale-workspace at bounding box center [562, 254] width 1124 height 509
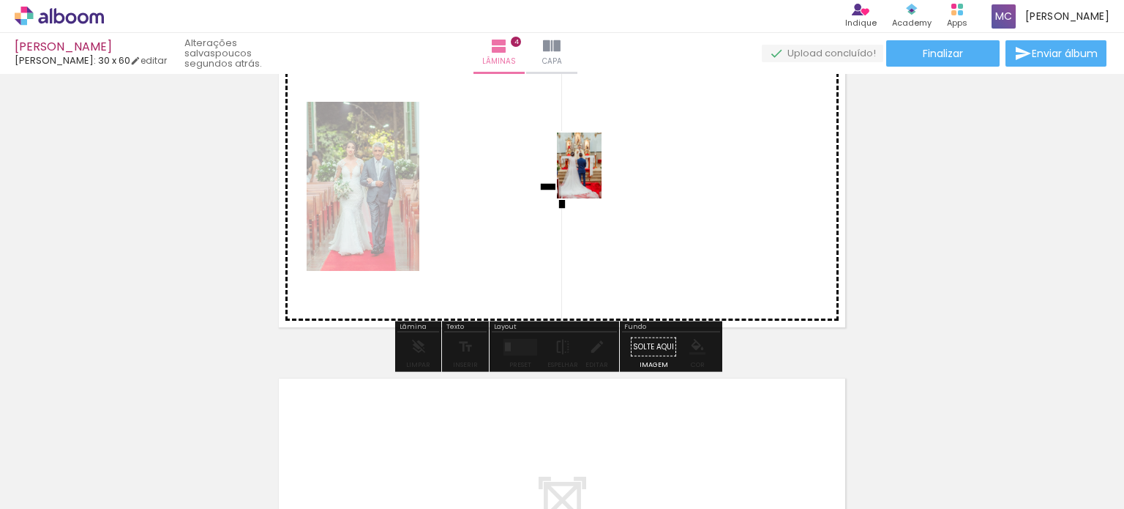
drag, startPoint x: 279, startPoint y: 473, endPoint x: 601, endPoint y: 176, distance: 437.7
click at [601, 176] on quentale-workspace at bounding box center [562, 254] width 1124 height 509
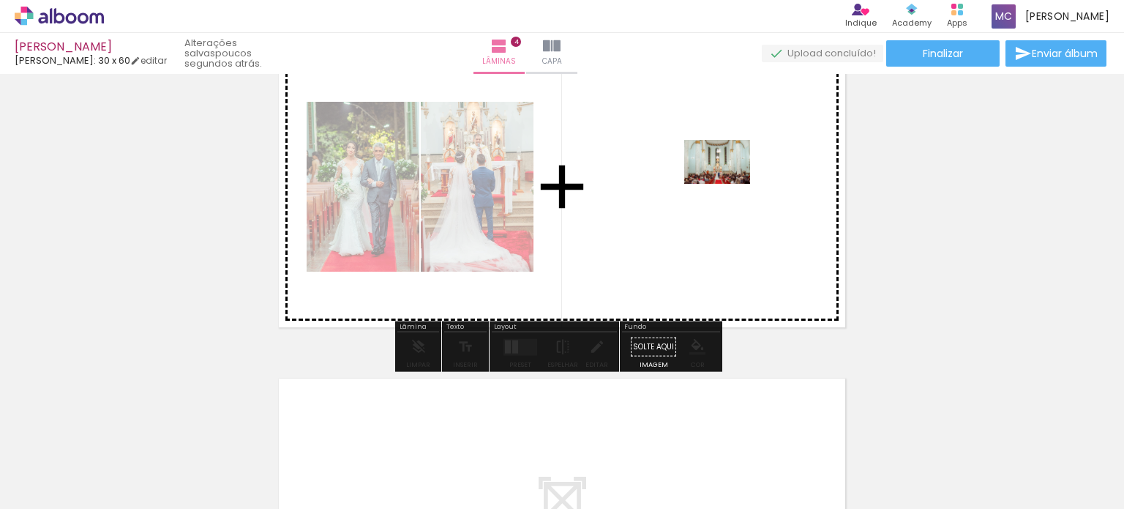
drag, startPoint x: 366, startPoint y: 465, endPoint x: 728, endPoint y: 184, distance: 458.5
click at [728, 184] on quentale-workspace at bounding box center [562, 254] width 1124 height 509
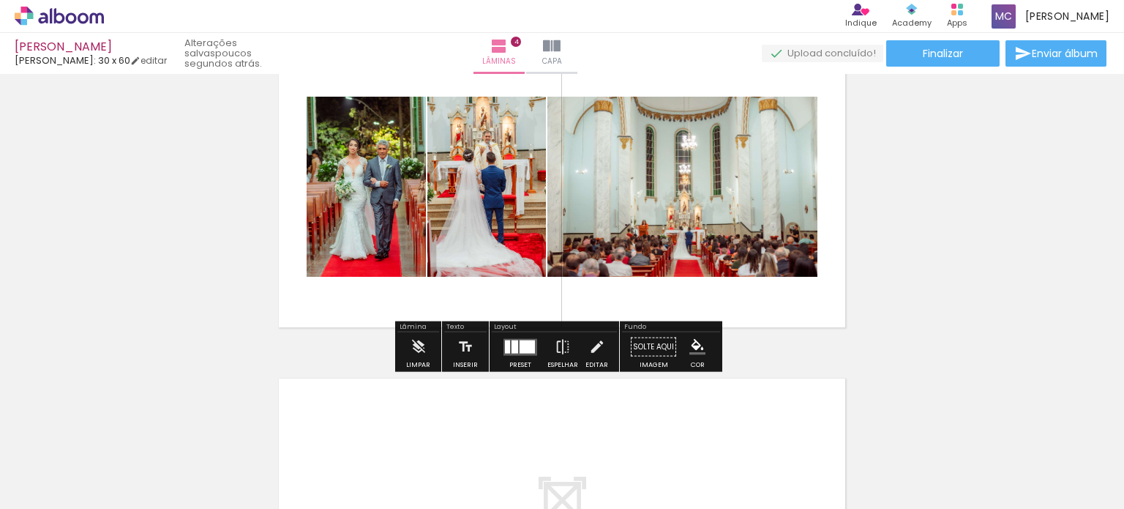
click at [497, 337] on paper-button "Preset" at bounding box center [520, 350] width 47 height 37
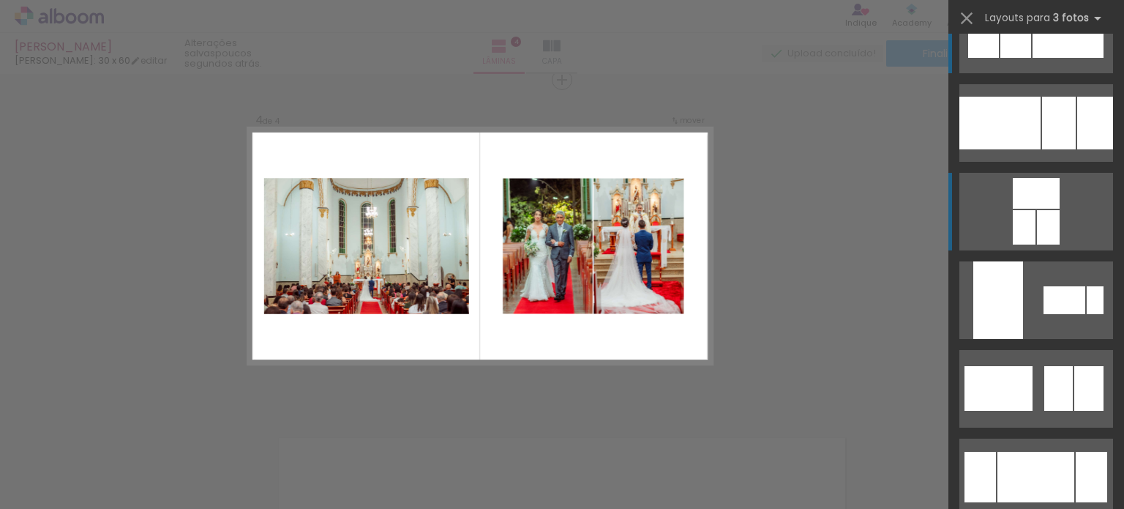
scroll to position [48, 0]
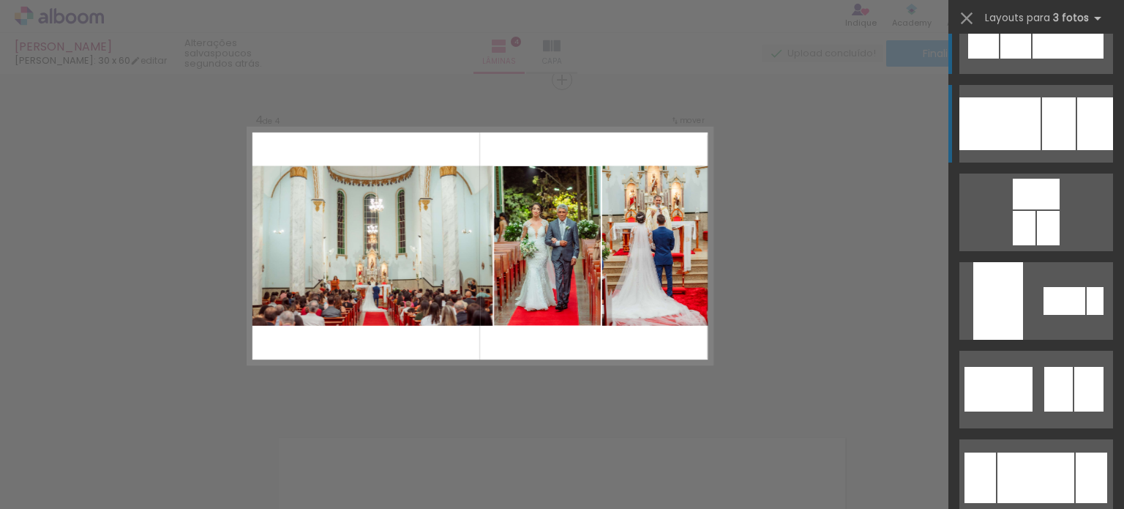
click at [1003, 114] on div at bounding box center [1000, 123] width 81 height 53
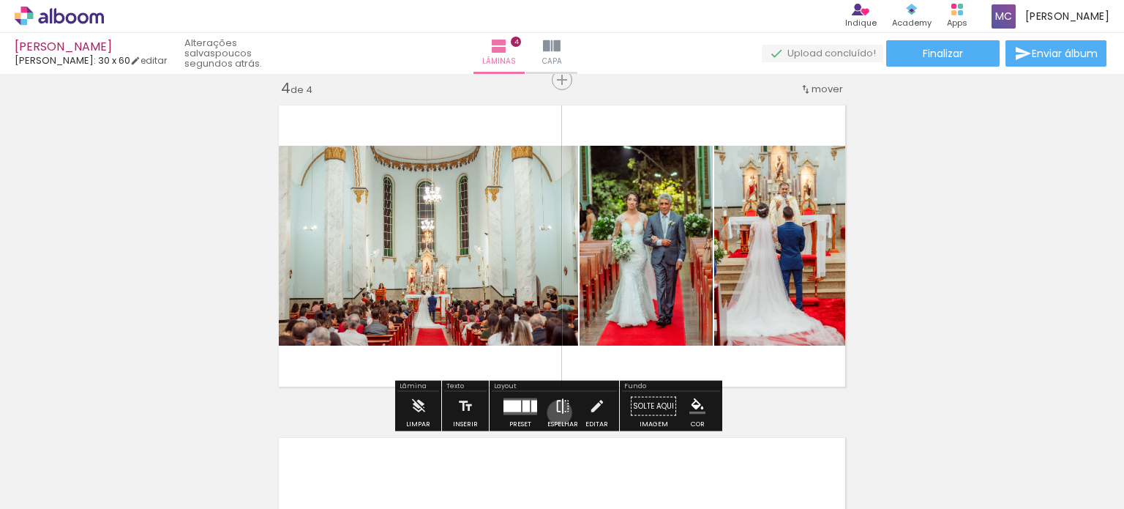
click at [556, 412] on iron-icon at bounding box center [563, 406] width 16 height 29
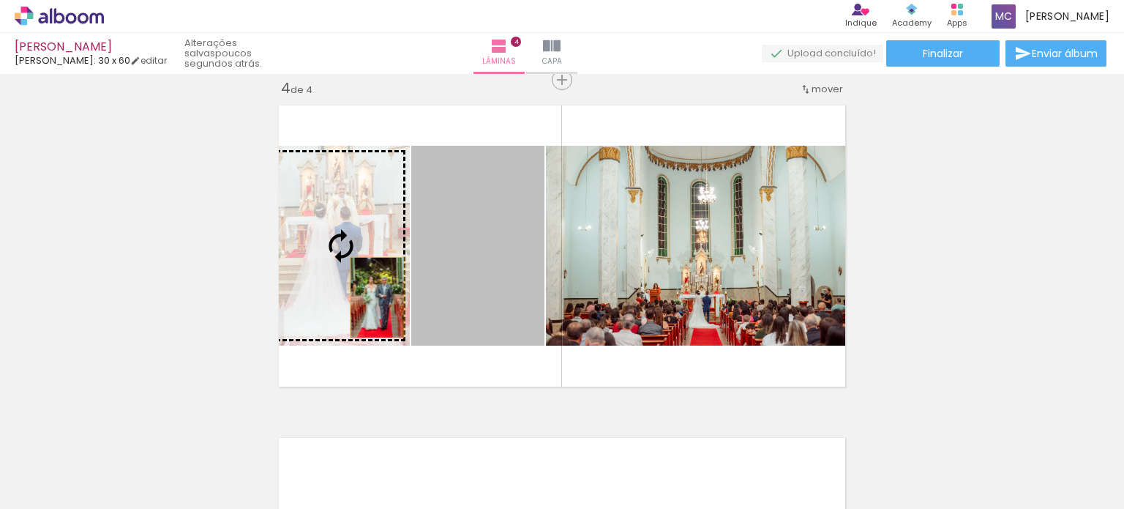
drag, startPoint x: 452, startPoint y: 291, endPoint x: 360, endPoint y: 296, distance: 92.4
click at [0, 0] on slot at bounding box center [0, 0] width 0 height 0
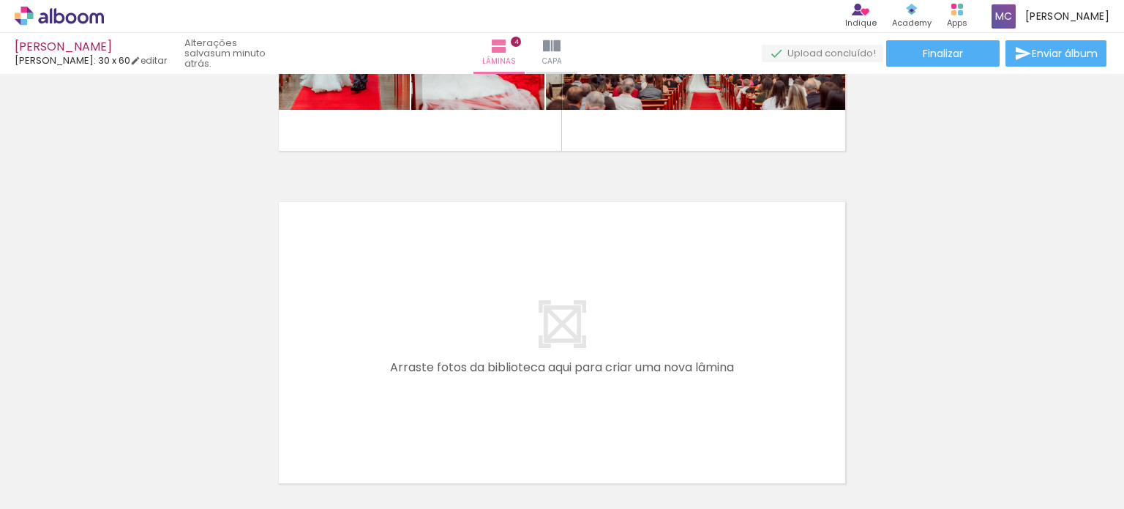
scroll to position [0, 0]
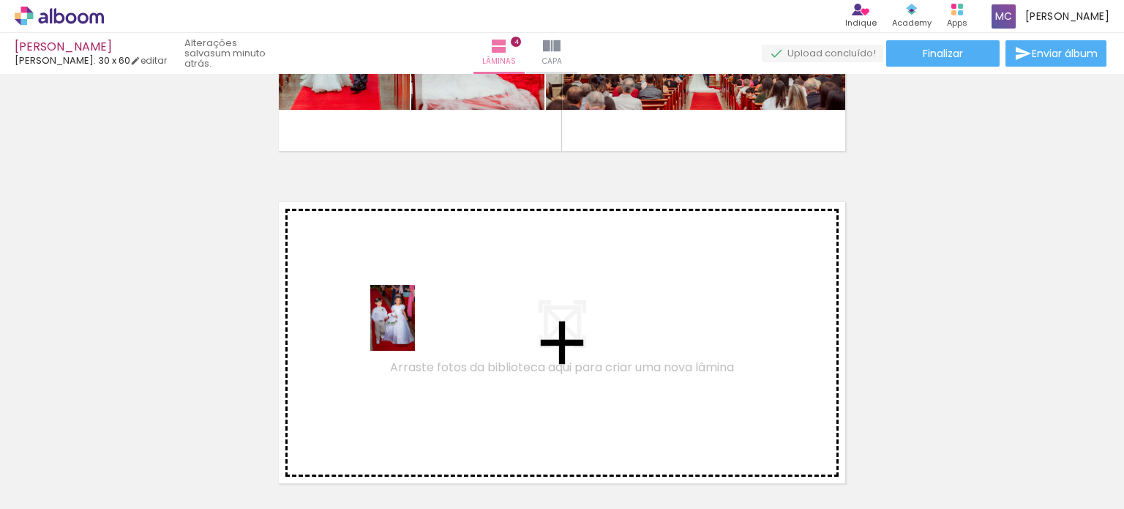
drag, startPoint x: 146, startPoint y: 468, endPoint x: 414, endPoint y: 329, distance: 302.2
click at [414, 329] on quentale-workspace at bounding box center [562, 254] width 1124 height 509
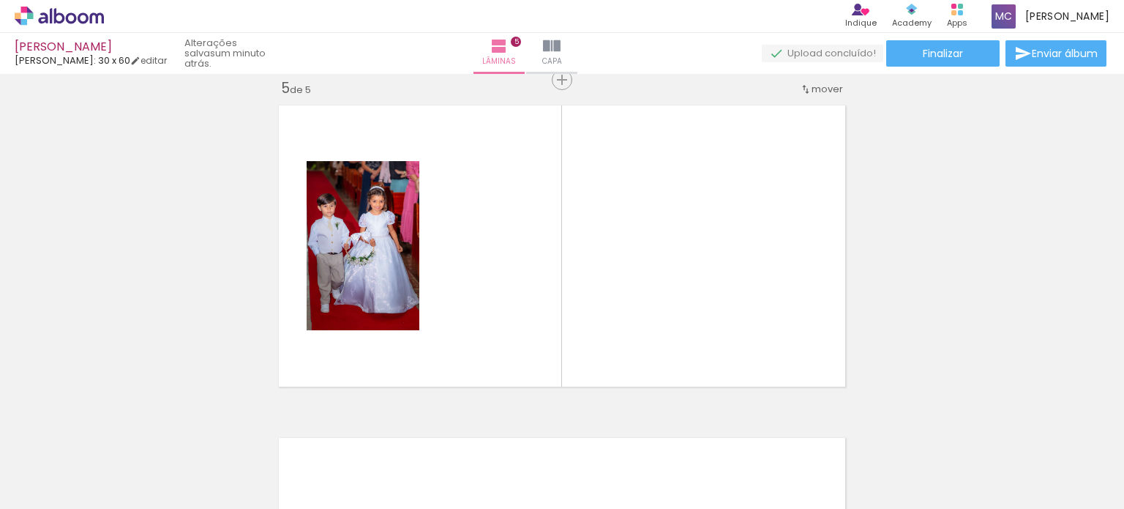
scroll to position [0, 1129]
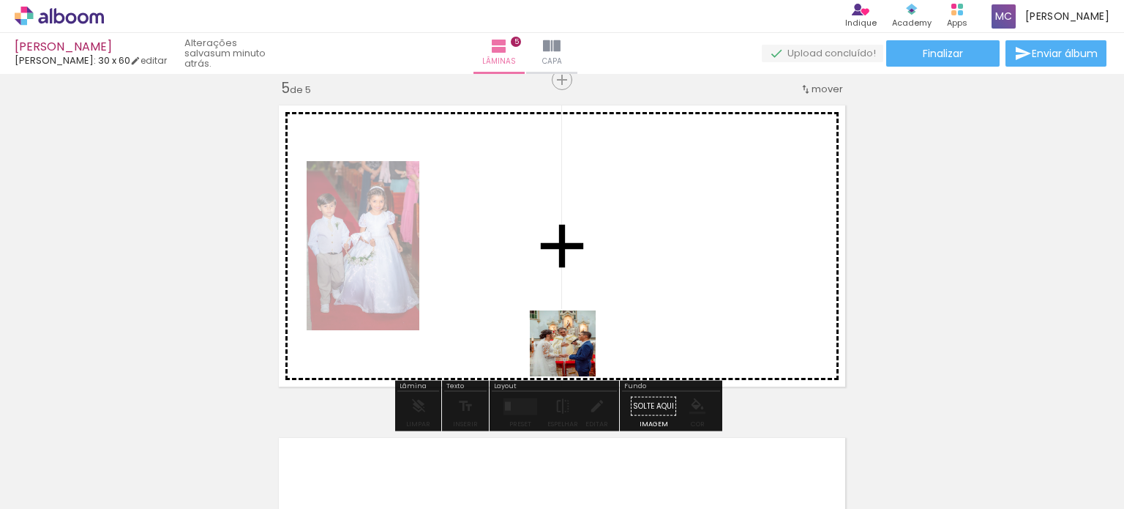
drag, startPoint x: 591, startPoint y: 468, endPoint x: 562, endPoint y: 278, distance: 191.7
click at [562, 278] on quentale-workspace at bounding box center [562, 254] width 1124 height 509
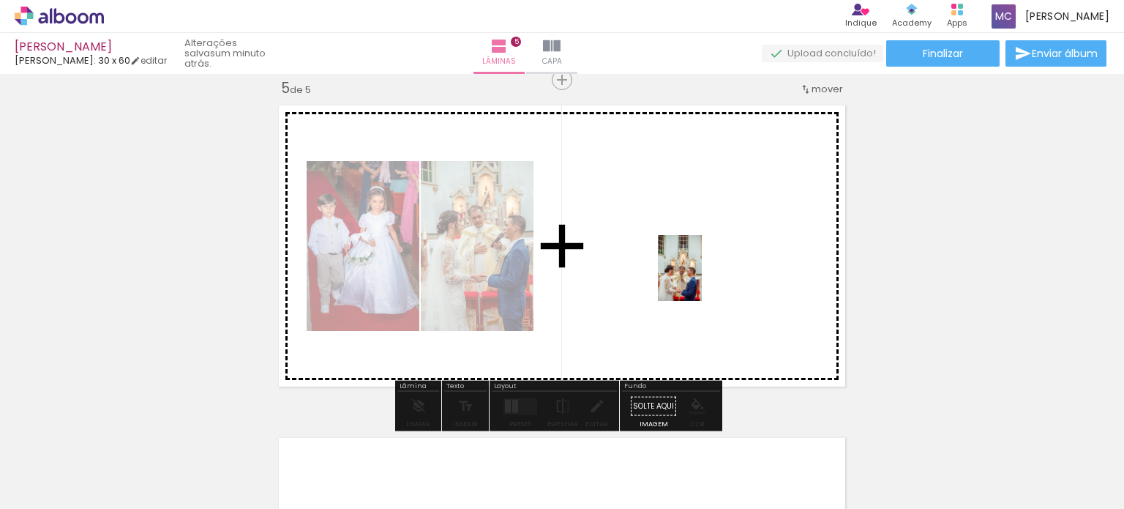
drag, startPoint x: 667, startPoint y: 491, endPoint x: 702, endPoint y: 279, distance: 215.1
click at [702, 279] on quentale-workspace at bounding box center [562, 254] width 1124 height 509
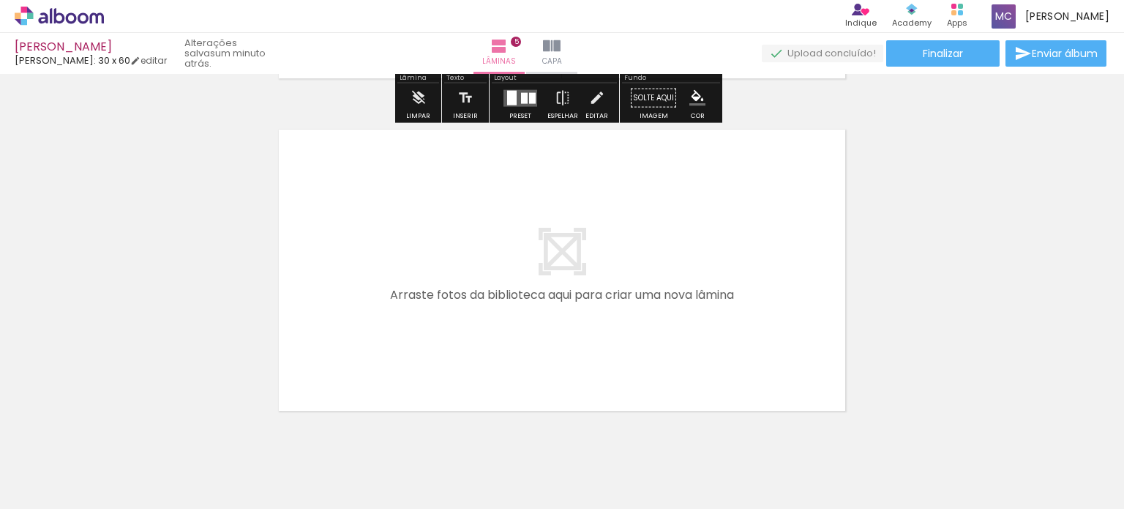
scroll to position [1656, 0]
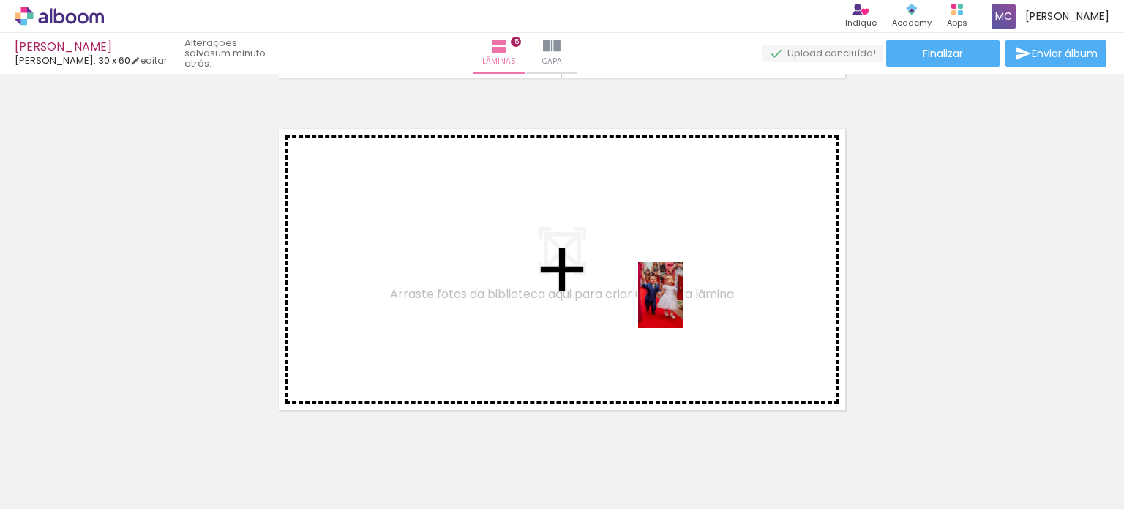
drag, startPoint x: 739, startPoint y: 474, endPoint x: 682, endPoint y: 306, distance: 177.1
click at [682, 306] on quentale-workspace at bounding box center [562, 254] width 1124 height 509
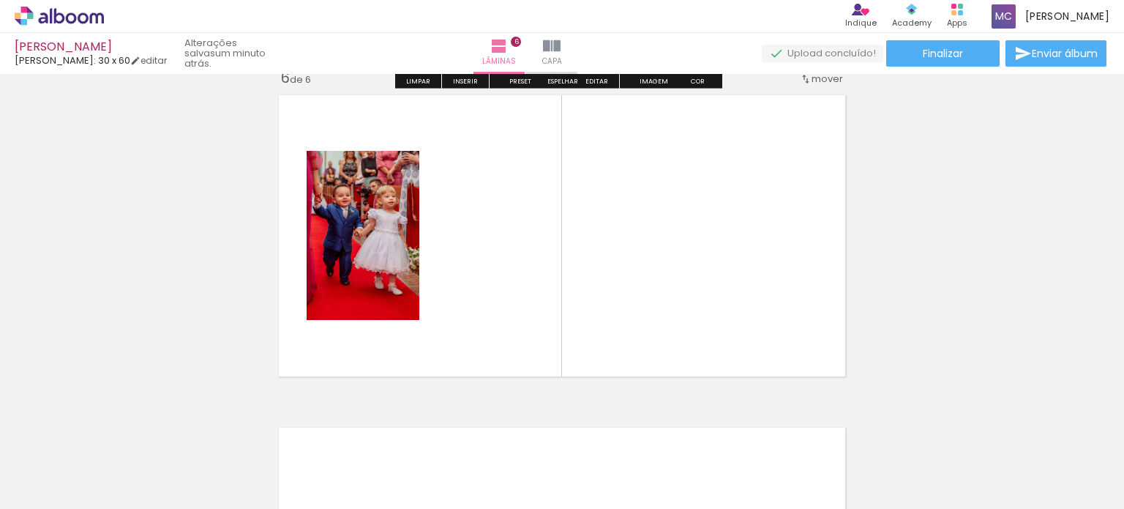
scroll to position [1696, 0]
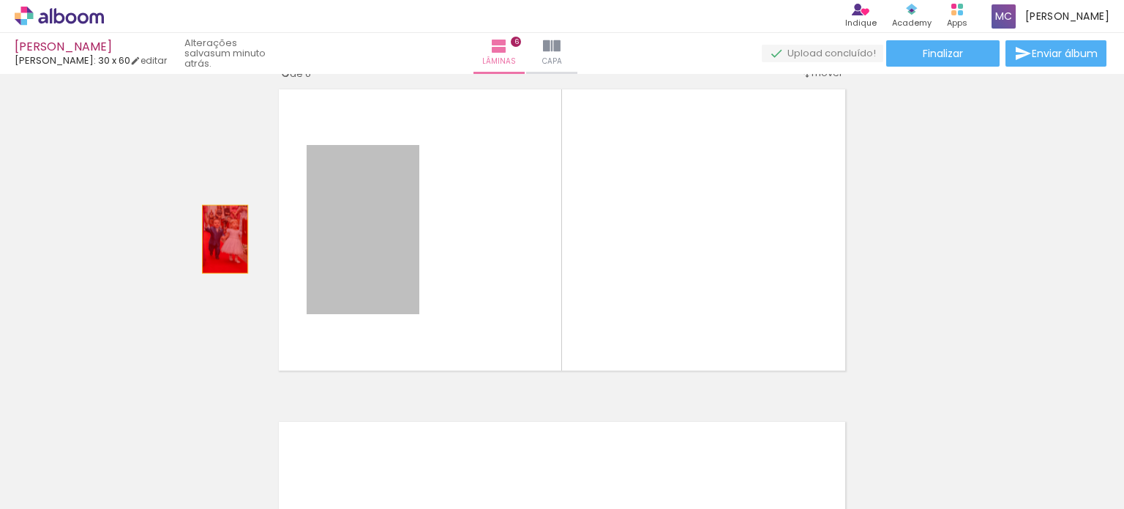
drag, startPoint x: 378, startPoint y: 239, endPoint x: 169, endPoint y: 238, distance: 208.6
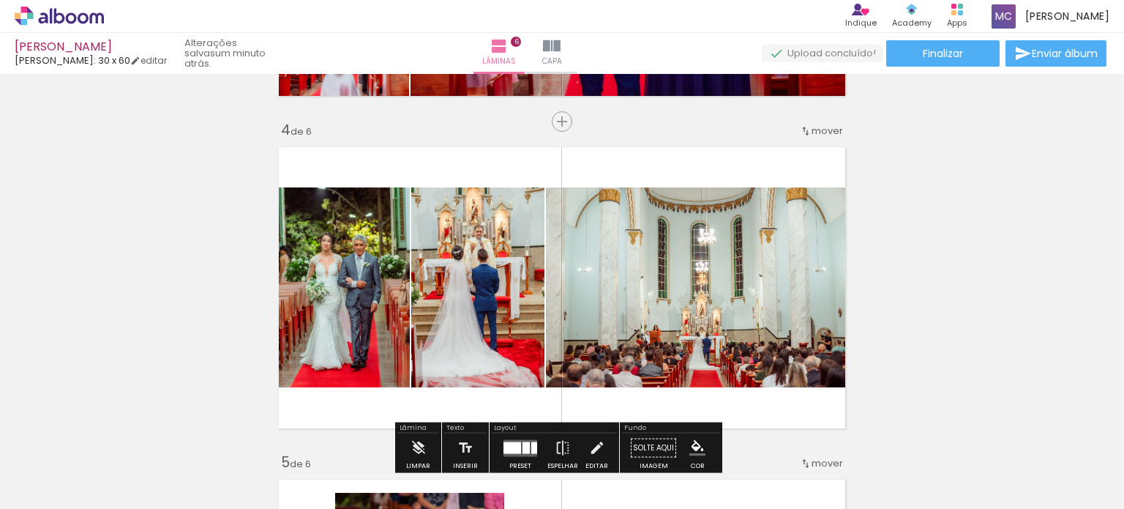
scroll to position [973, 0]
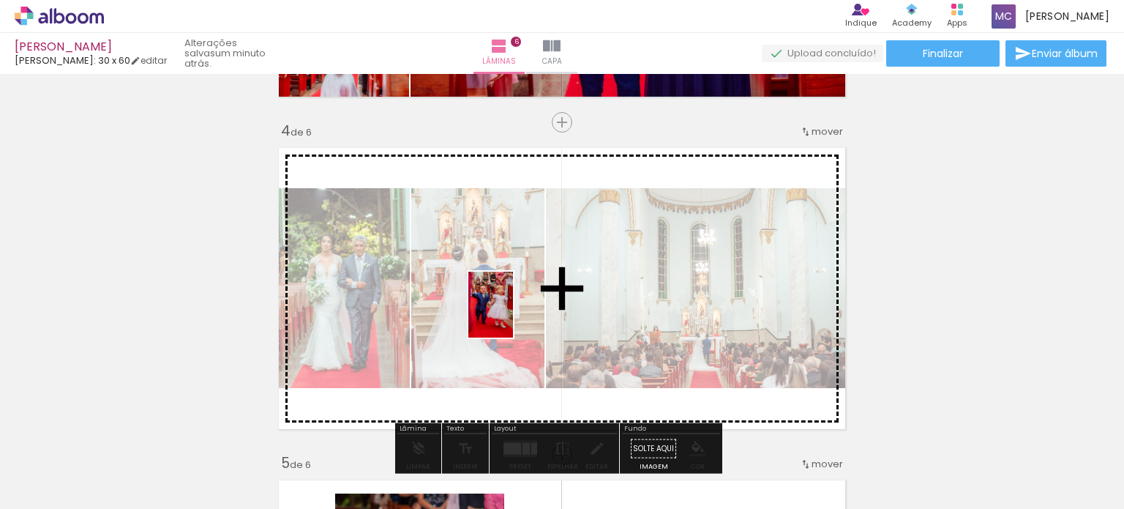
drag, startPoint x: 741, startPoint y: 462, endPoint x: 512, endPoint y: 315, distance: 271.3
click at [512, 315] on quentale-workspace at bounding box center [562, 254] width 1124 height 509
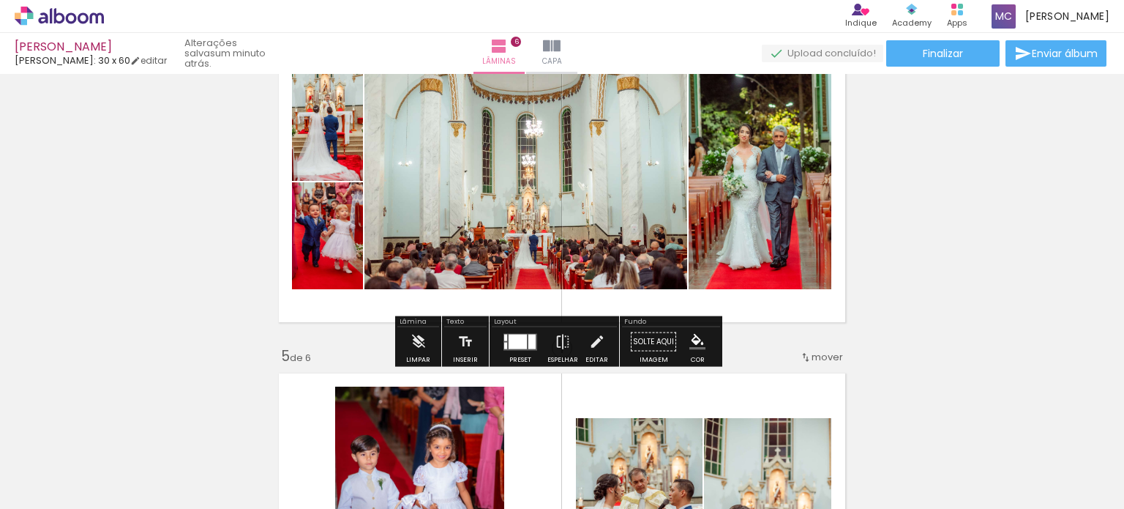
scroll to position [1080, 0]
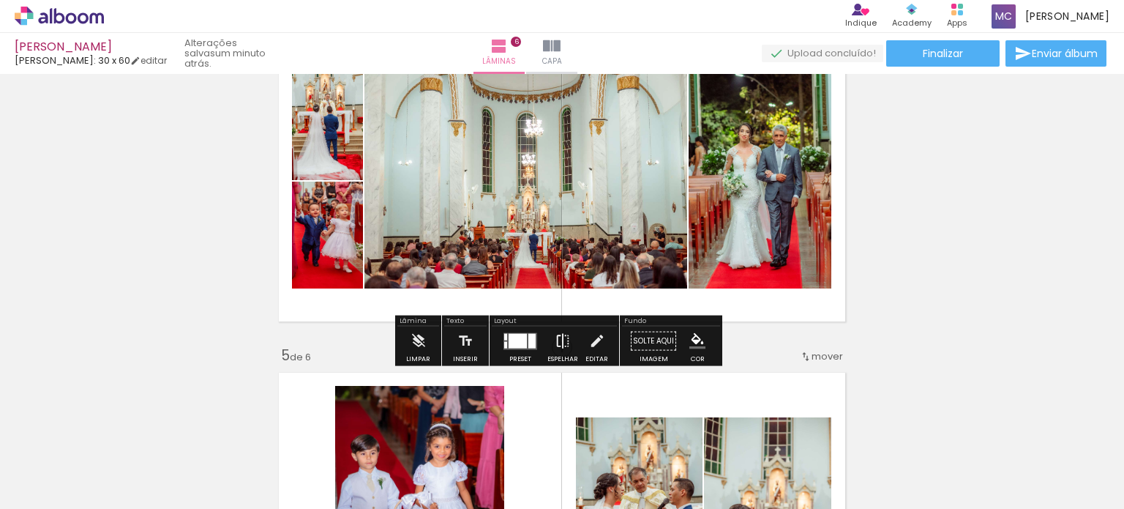
click at [561, 340] on iron-icon at bounding box center [563, 340] width 16 height 29
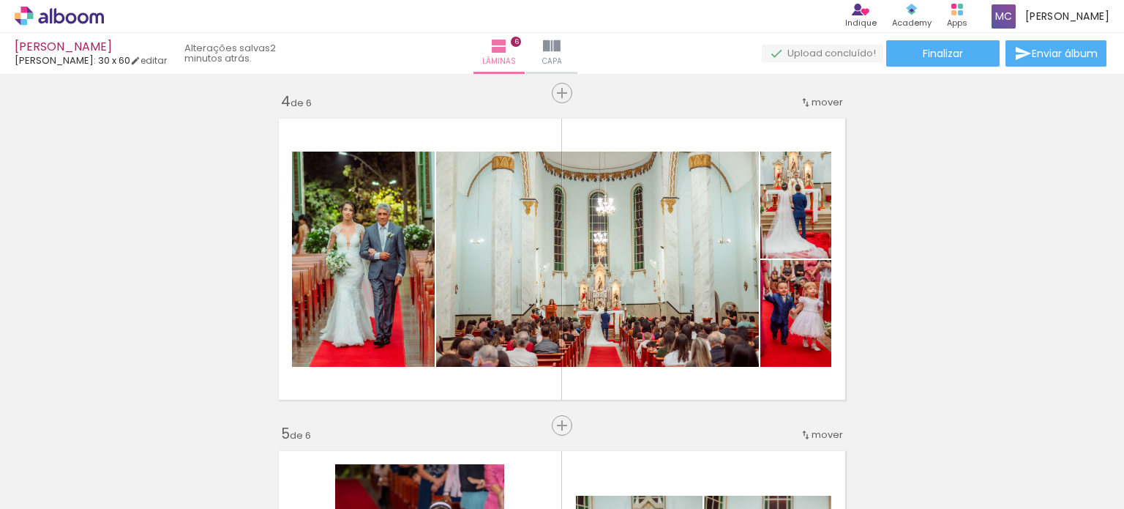
scroll to position [1006, 0]
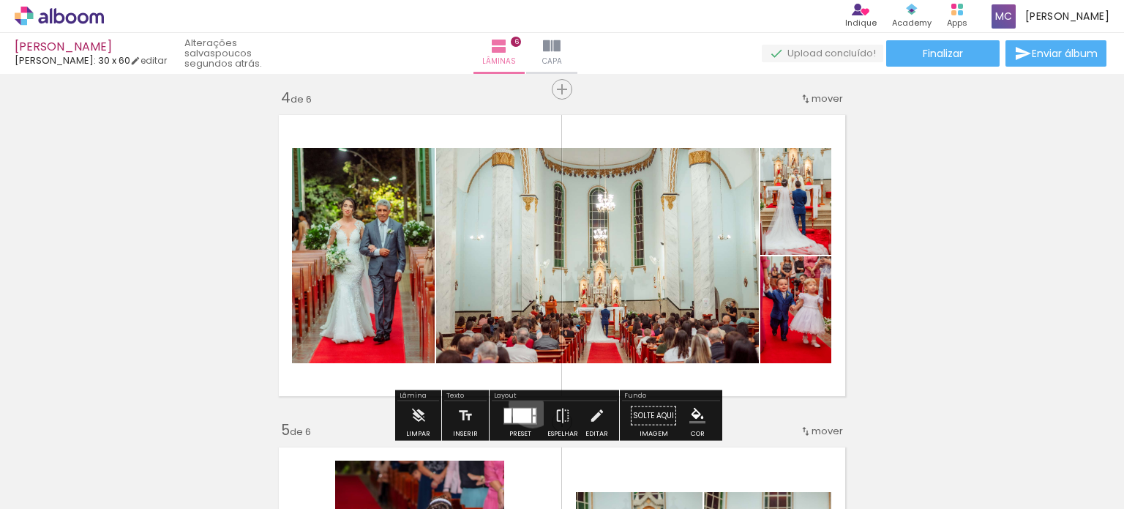
click at [529, 403] on div at bounding box center [521, 415] width 40 height 29
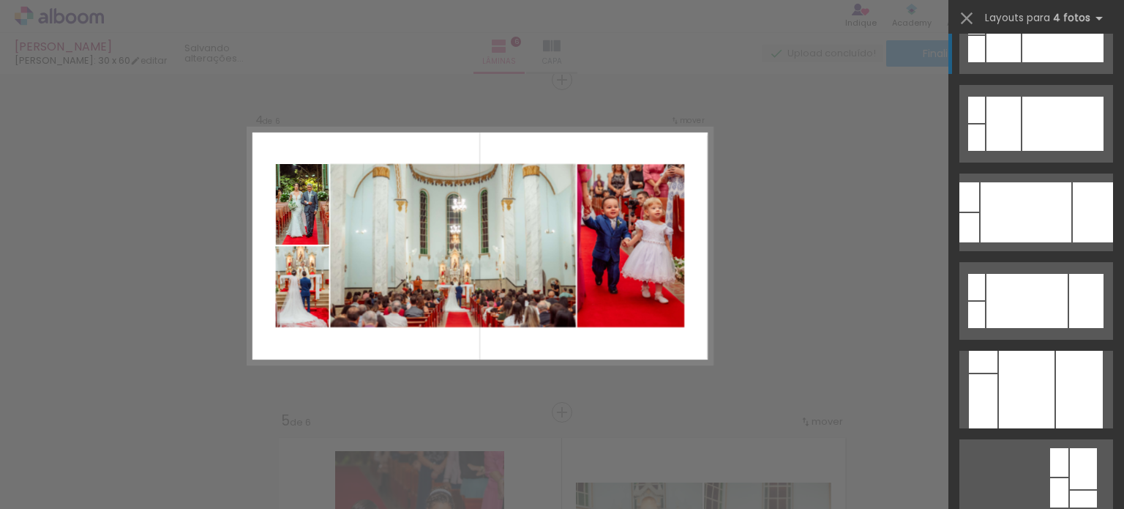
scroll to position [854, 0]
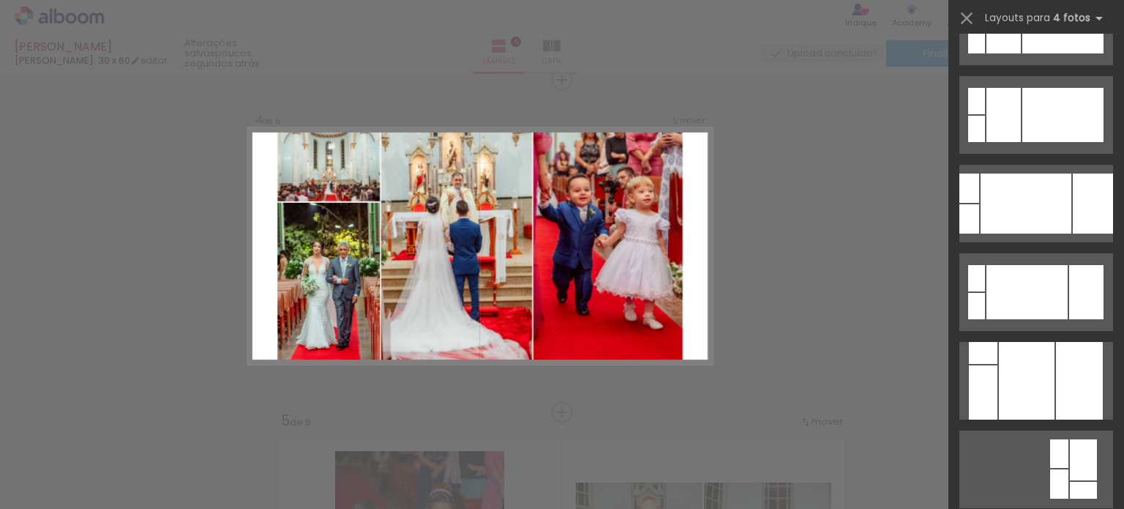
drag, startPoint x: 1024, startPoint y: 375, endPoint x: 940, endPoint y: 410, distance: 90.9
click at [940, 410] on div "Confirmar Cancelar" at bounding box center [562, 239] width 1124 height 2361
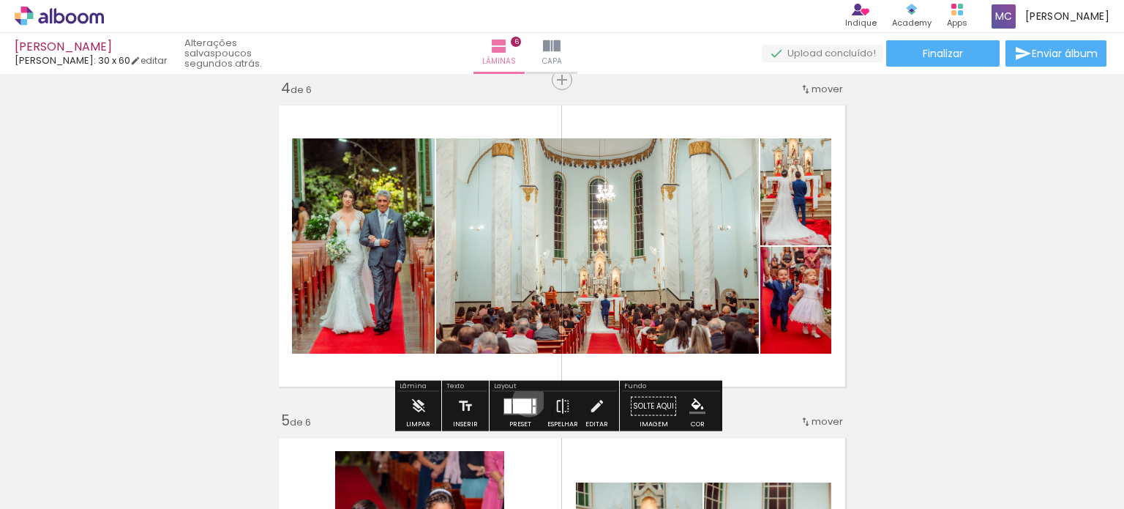
click at [526, 400] on div at bounding box center [522, 405] width 18 height 15
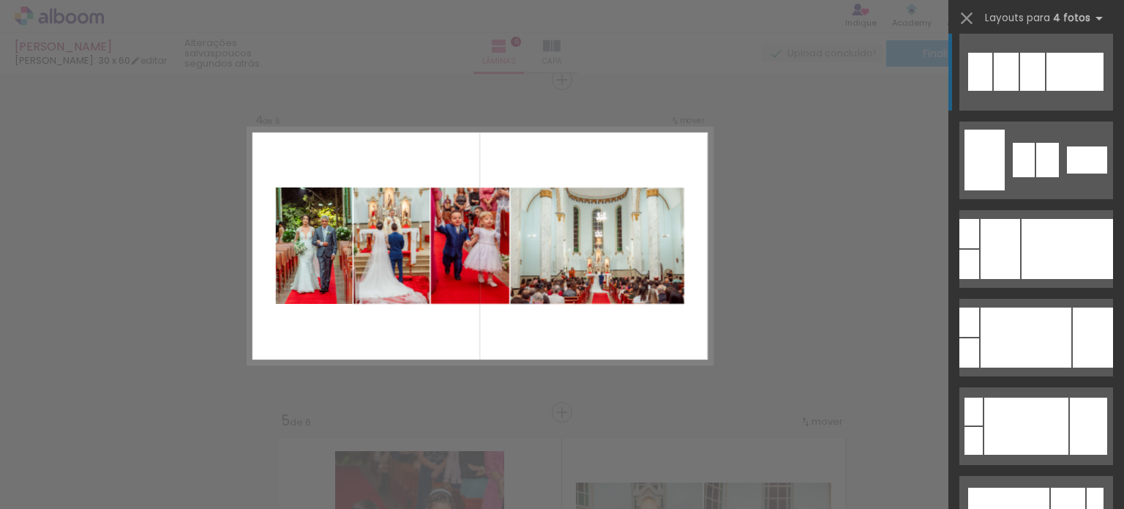
scroll to position [280, 0]
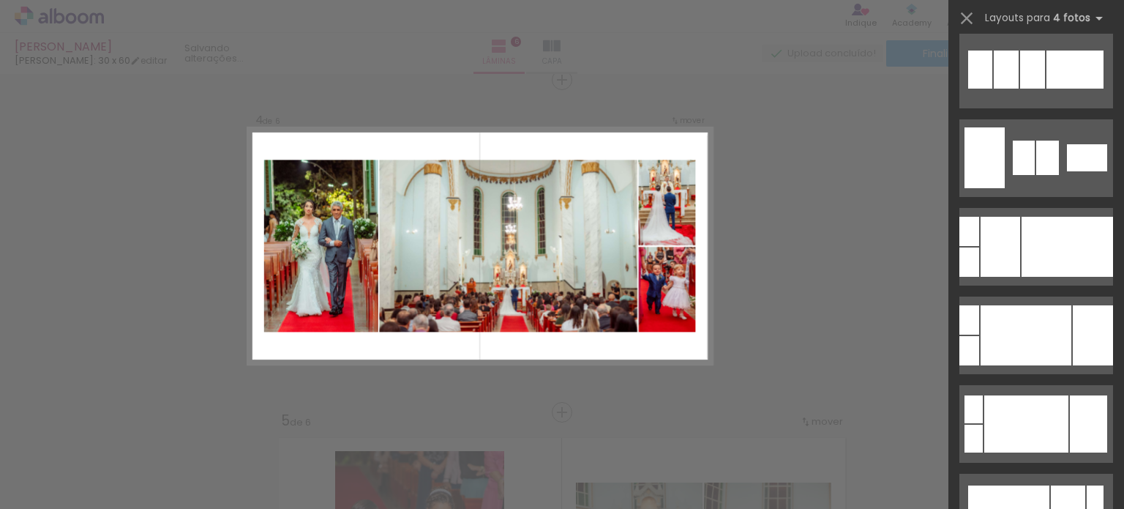
click at [866, 244] on div "Confirmar Cancelar" at bounding box center [562, 239] width 1124 height 2361
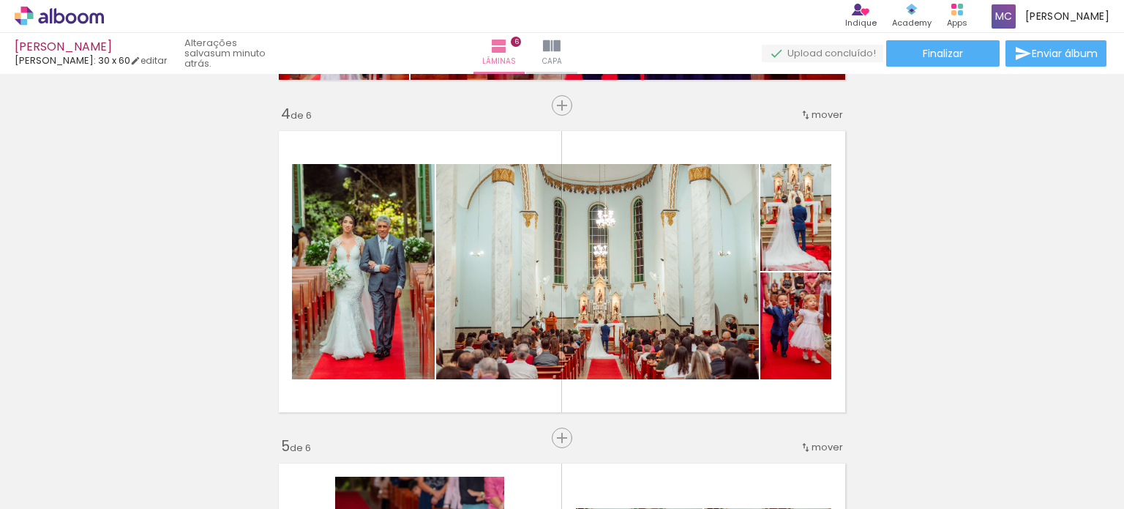
scroll to position [992, 0]
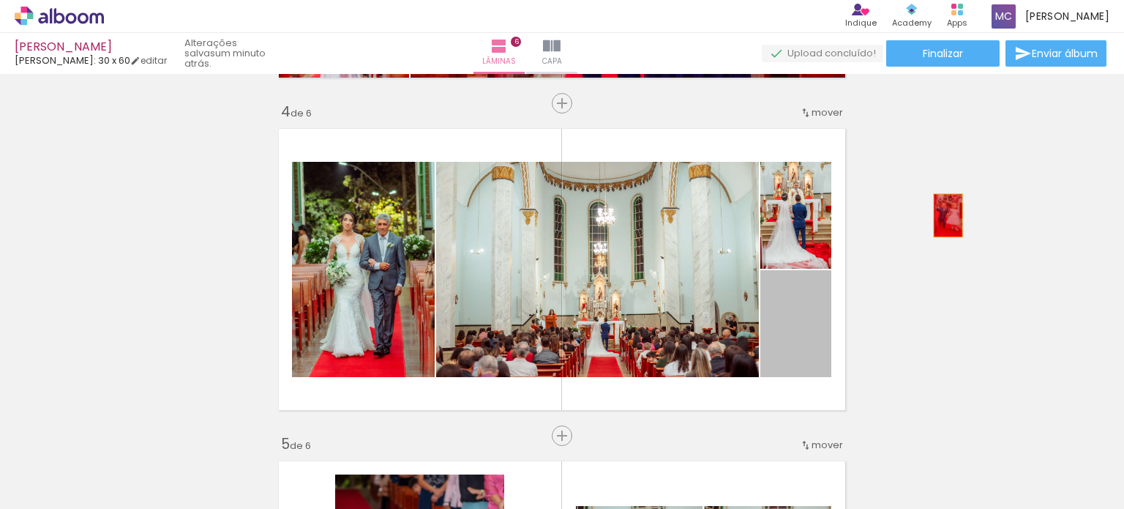
drag, startPoint x: 799, startPoint y: 351, endPoint x: 993, endPoint y: 204, distance: 243.0
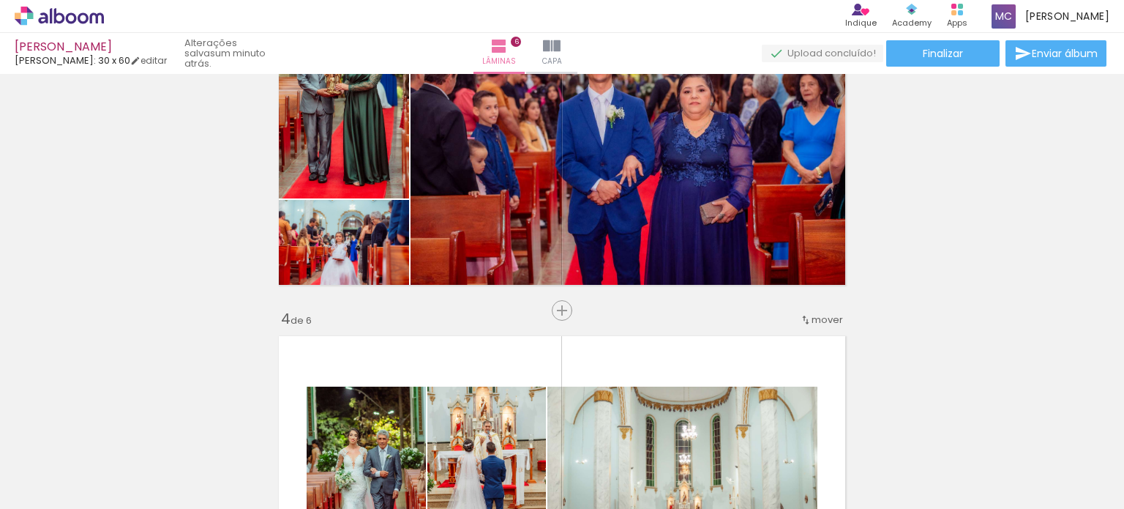
scroll to position [774, 0]
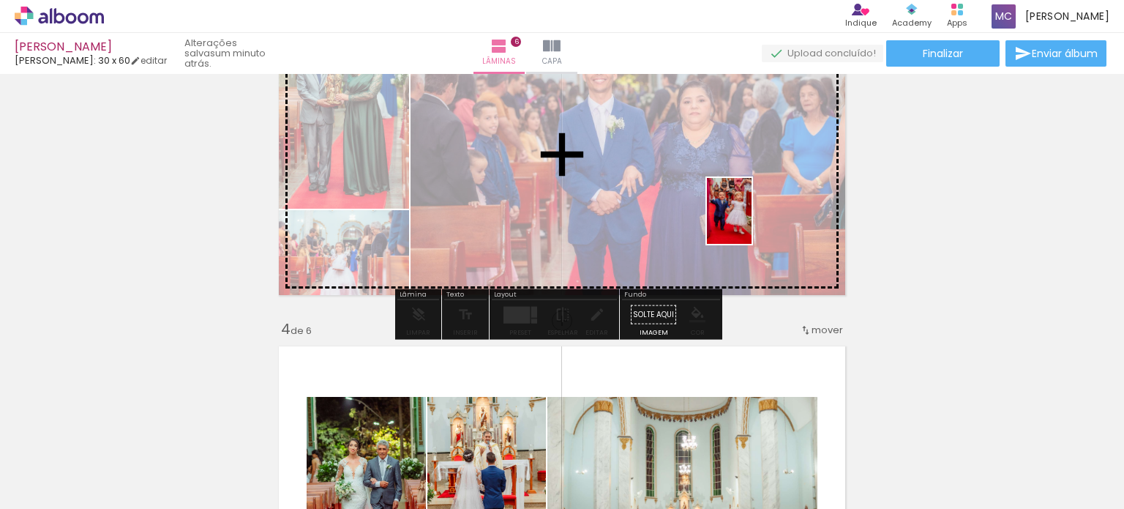
drag, startPoint x: 735, startPoint y: 456, endPoint x: 751, endPoint y: 222, distance: 234.8
click at [751, 222] on quentale-workspace at bounding box center [562, 254] width 1124 height 509
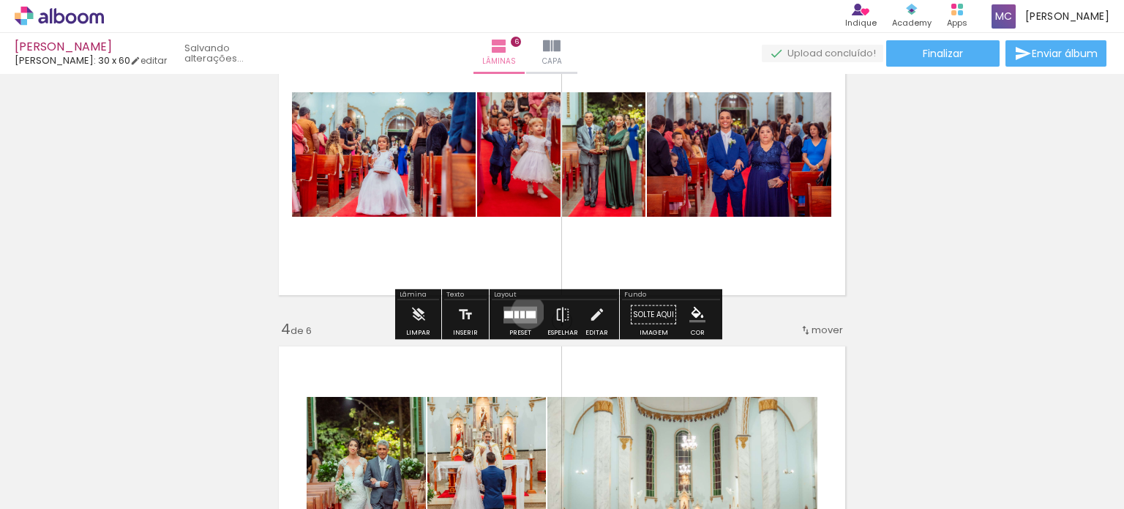
click at [526, 311] on div at bounding box center [531, 313] width 10 height 7
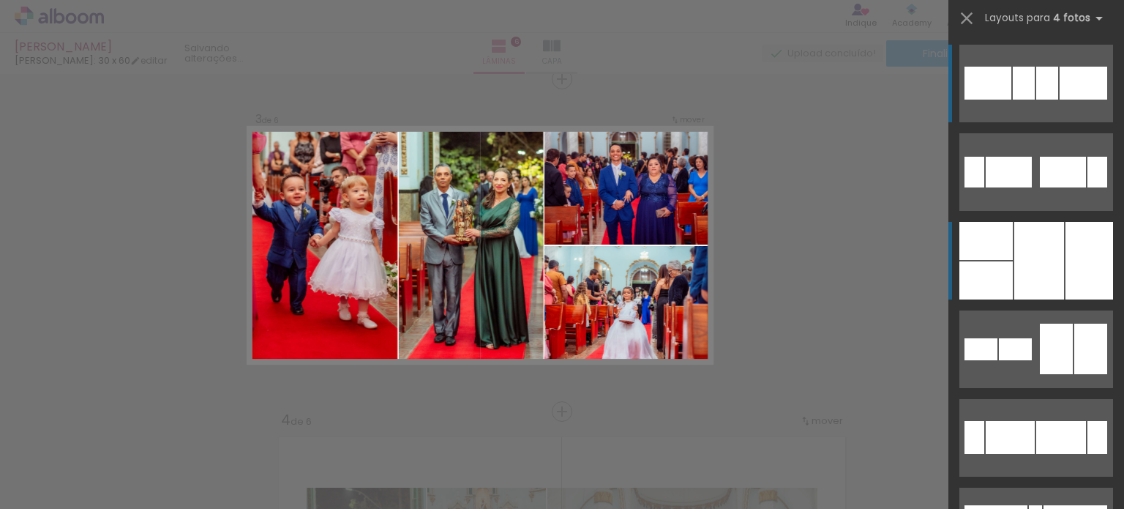
scroll to position [683, 0]
click at [980, 282] on div at bounding box center [986, 280] width 53 height 38
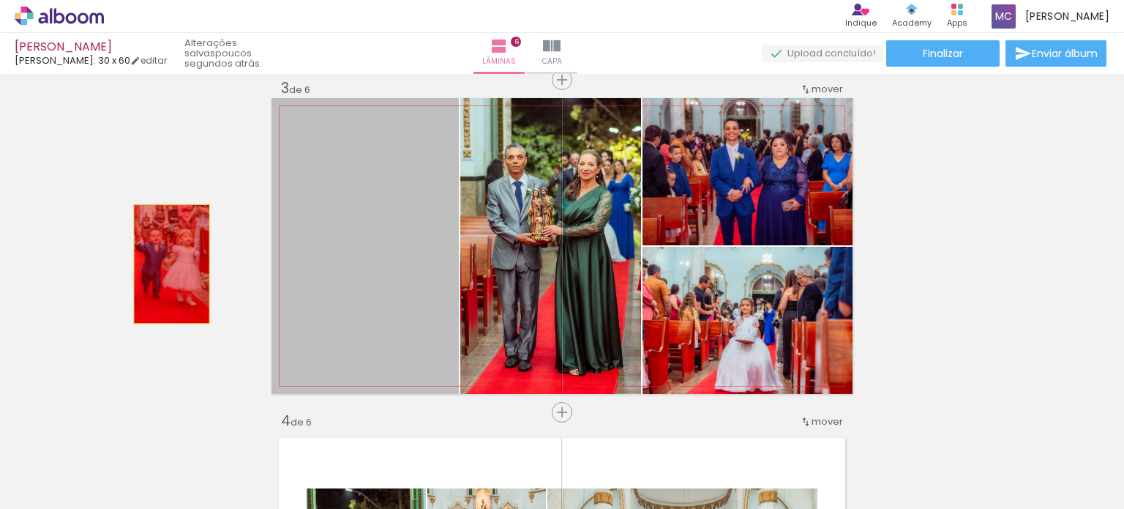
drag, startPoint x: 374, startPoint y: 250, endPoint x: 124, endPoint y: 260, distance: 250.5
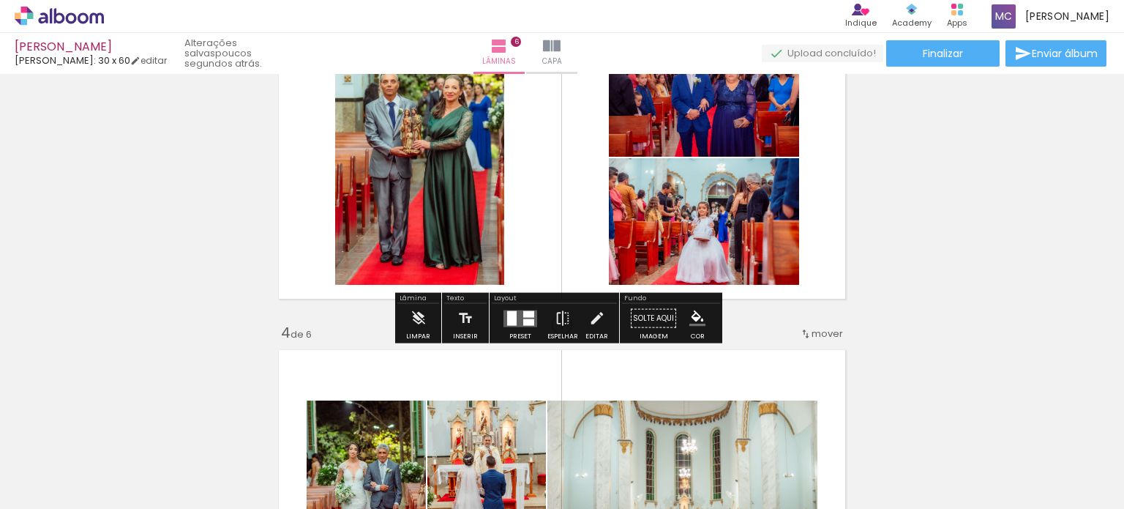
scroll to position [771, 0]
click at [520, 305] on div at bounding box center [521, 317] width 40 height 29
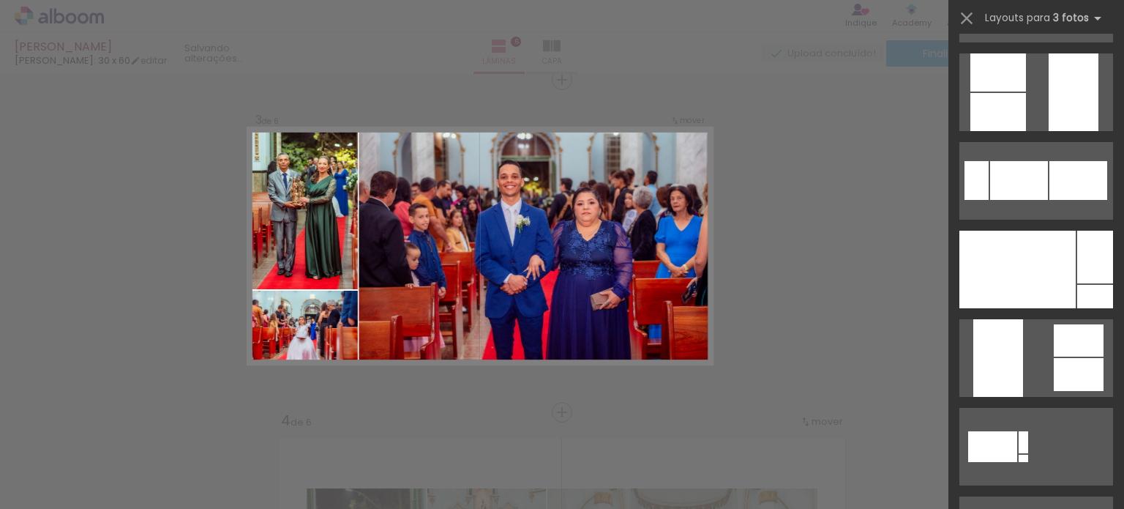
scroll to position [524, 0]
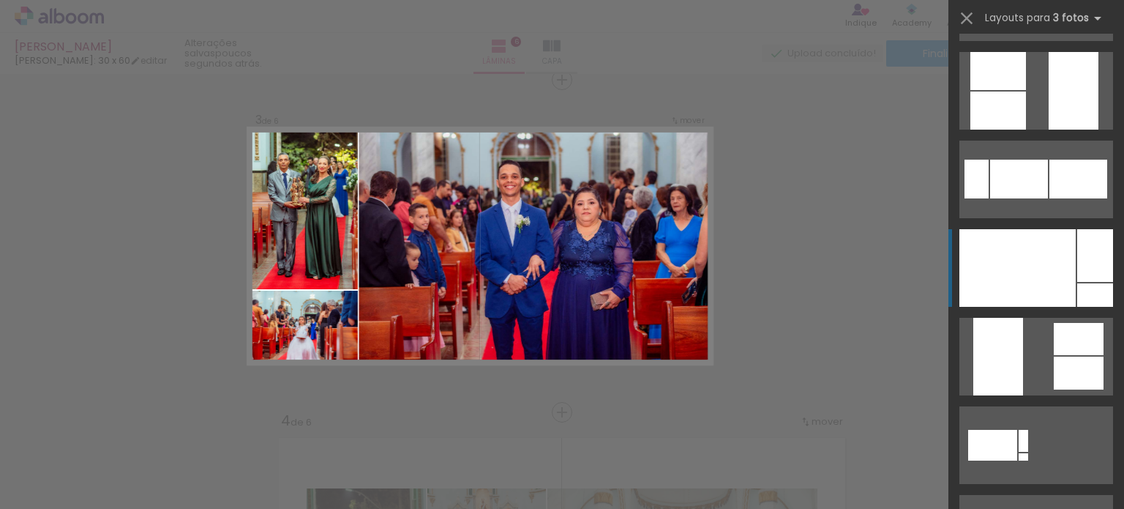
click at [1035, 263] on div at bounding box center [1018, 268] width 116 height 78
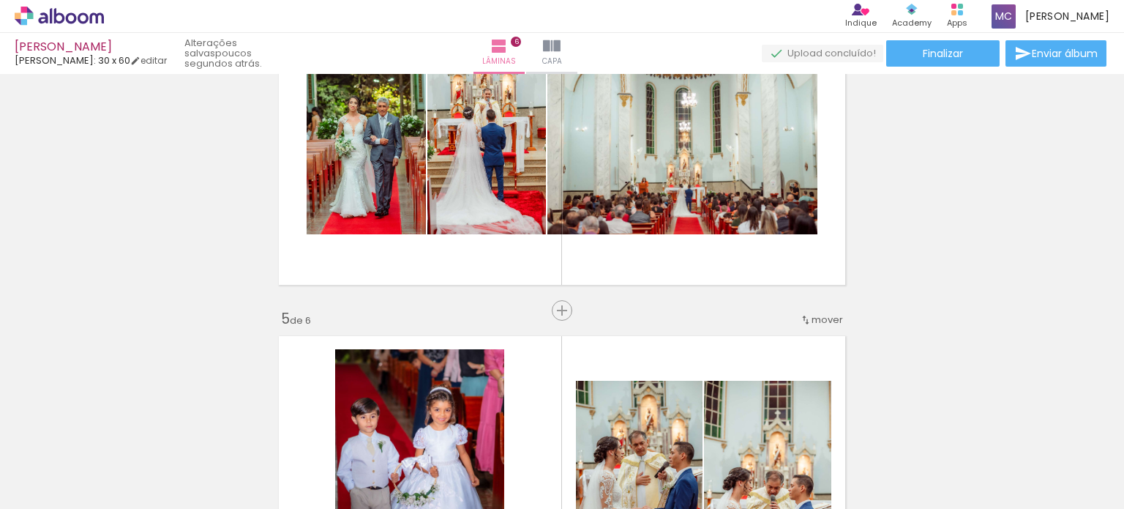
scroll to position [1118, 0]
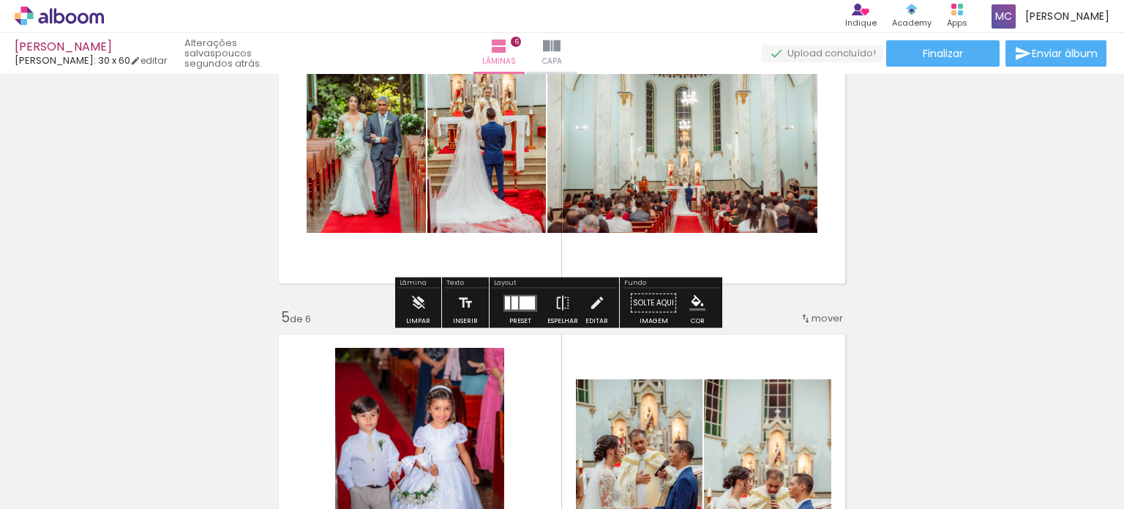
click at [505, 307] on div at bounding box center [507, 302] width 5 height 13
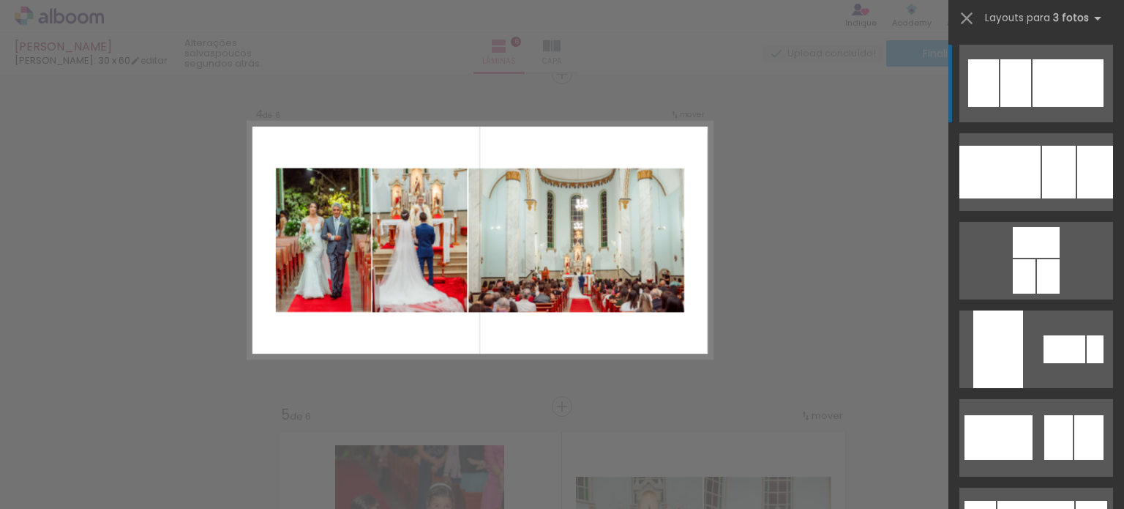
scroll to position [1015, 0]
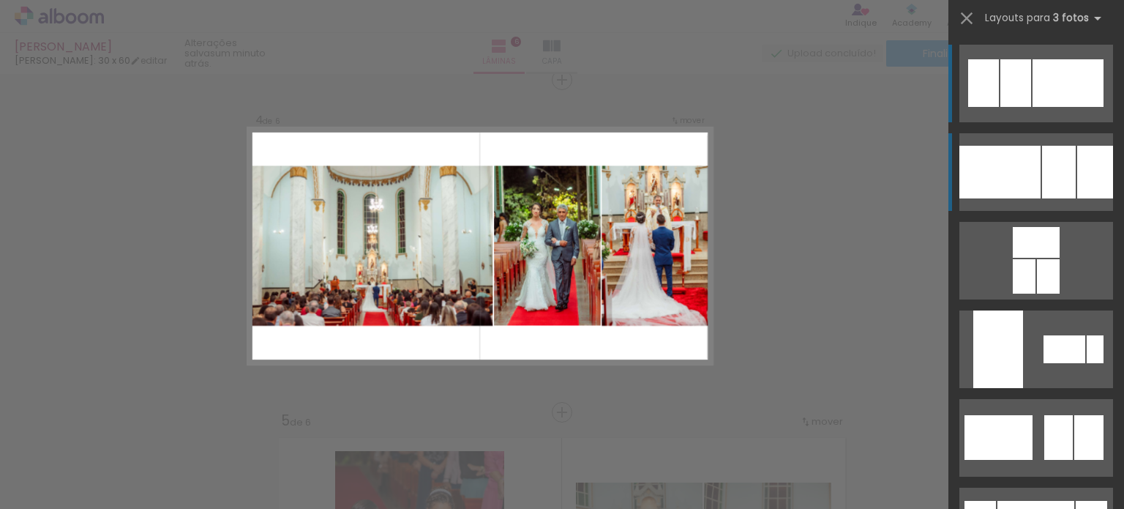
click at [995, 157] on div at bounding box center [1000, 172] width 81 height 53
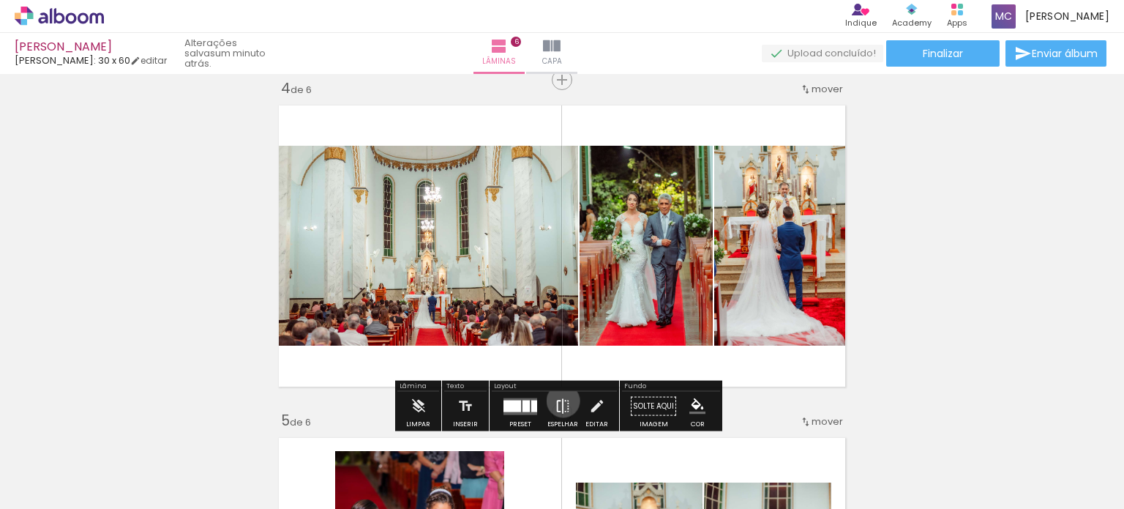
click at [560, 400] on iron-icon at bounding box center [563, 406] width 16 height 29
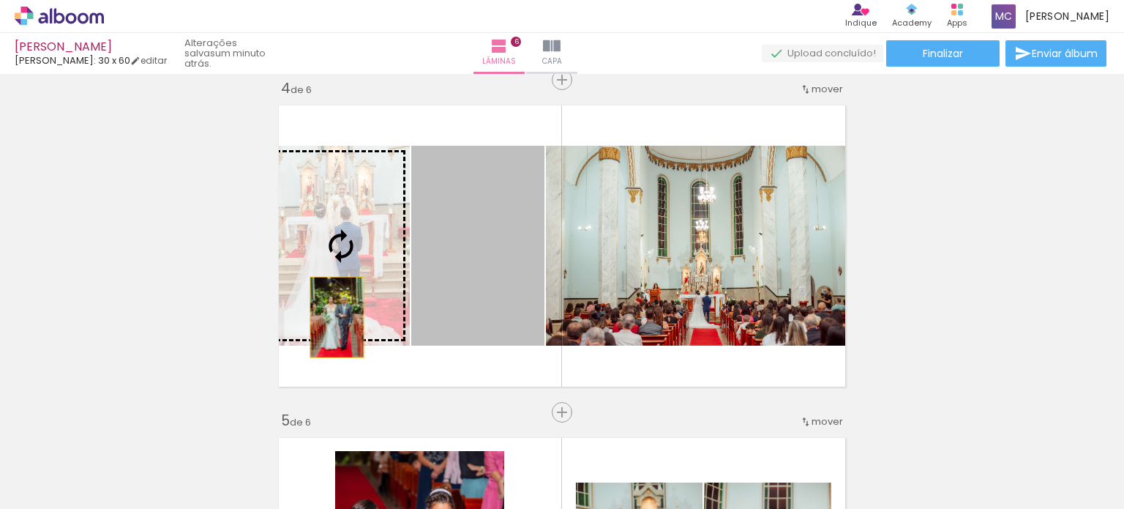
drag, startPoint x: 492, startPoint y: 318, endPoint x: 331, endPoint y: 317, distance: 161.0
click at [0, 0] on slot at bounding box center [0, 0] width 0 height 0
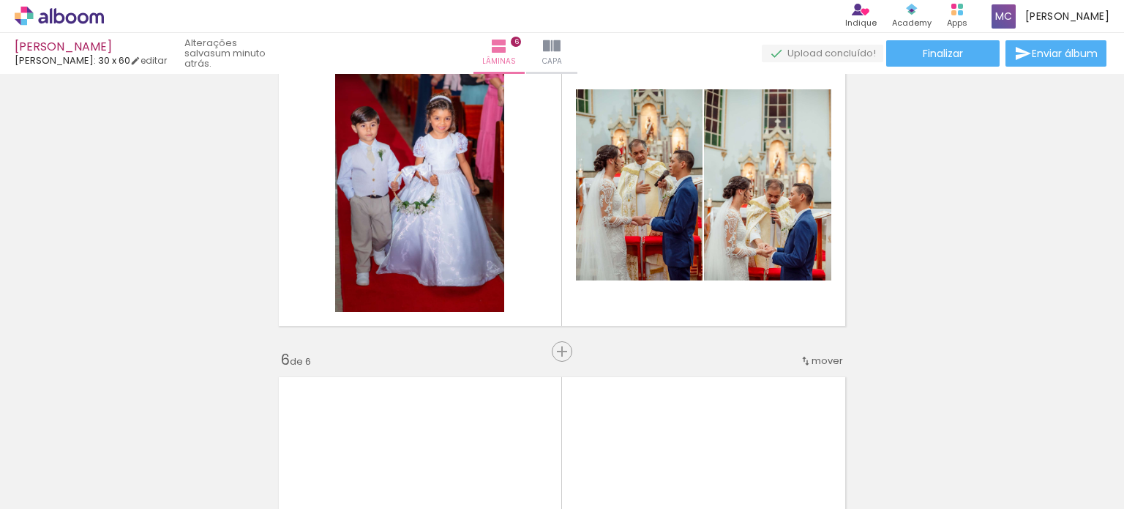
scroll to position [1408, 0]
drag, startPoint x: 752, startPoint y: 468, endPoint x: 702, endPoint y: 371, distance: 109.0
click at [702, 371] on quentale-workspace at bounding box center [562, 254] width 1124 height 509
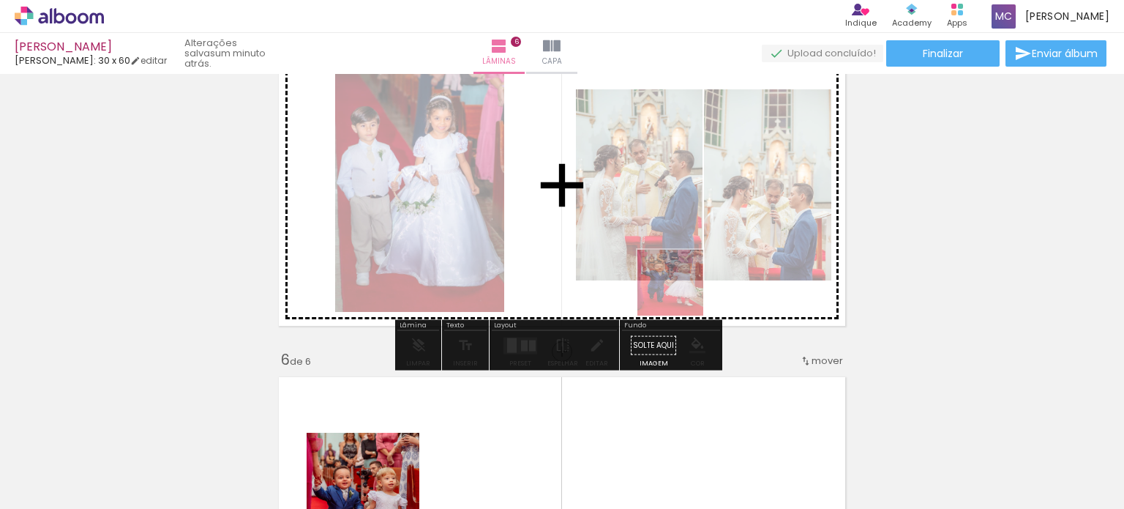
drag, startPoint x: 747, startPoint y: 451, endPoint x: 679, endPoint y: 291, distance: 174.1
click at [679, 291] on quentale-workspace at bounding box center [562, 254] width 1124 height 509
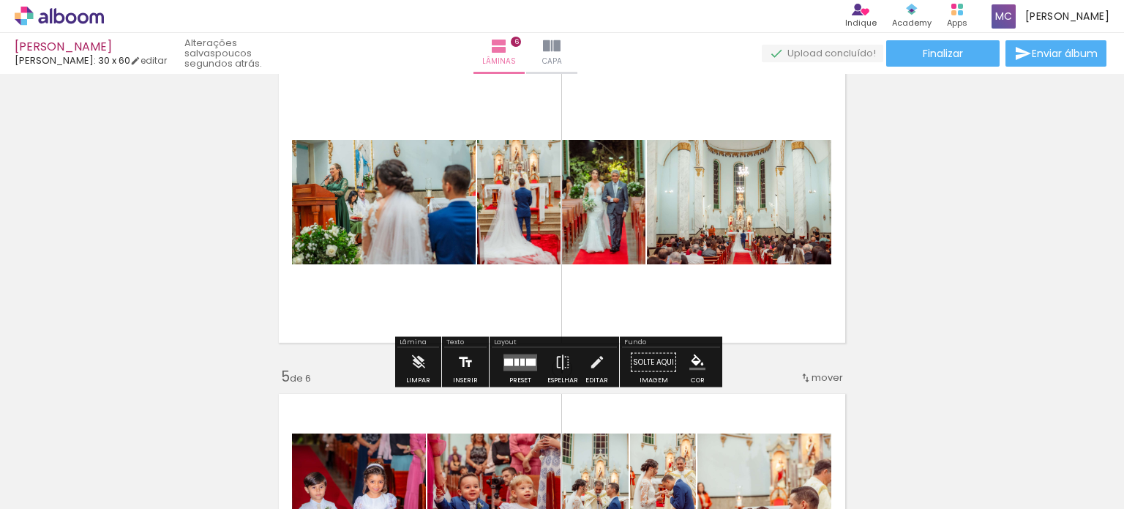
scroll to position [0, 5476]
click at [515, 362] on div at bounding box center [517, 361] width 4 height 7
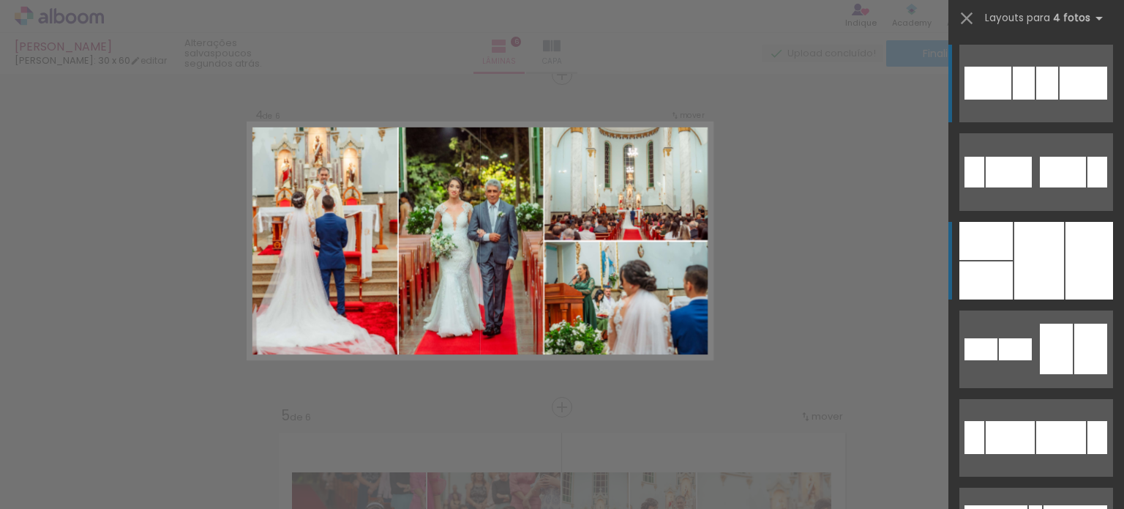
scroll to position [1015, 0]
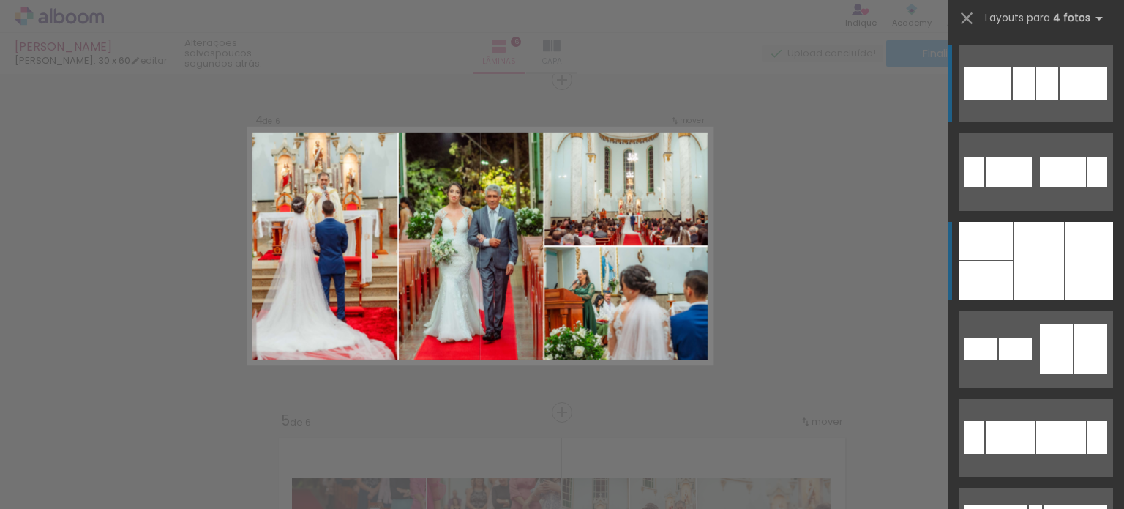
click at [1036, 292] on div at bounding box center [1039, 261] width 50 height 78
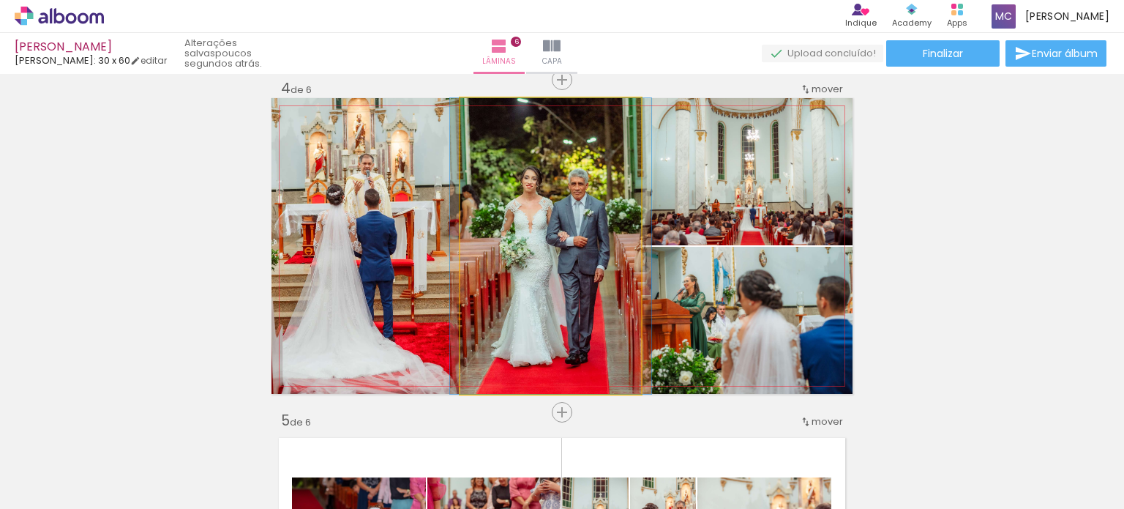
drag, startPoint x: 543, startPoint y: 274, endPoint x: 389, endPoint y: 289, distance: 154.5
click at [0, 0] on slot at bounding box center [0, 0] width 0 height 0
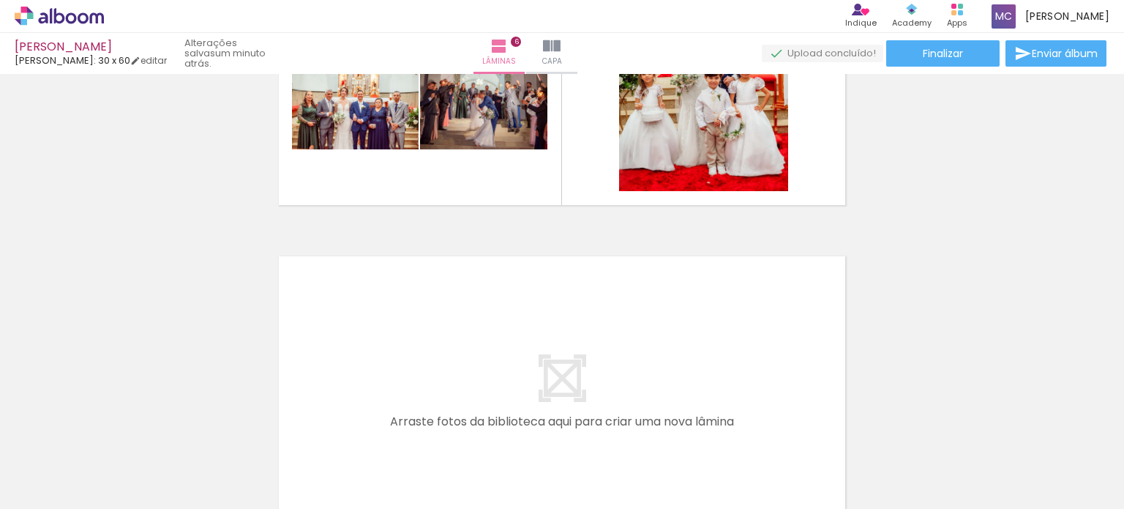
scroll to position [1865, 0]
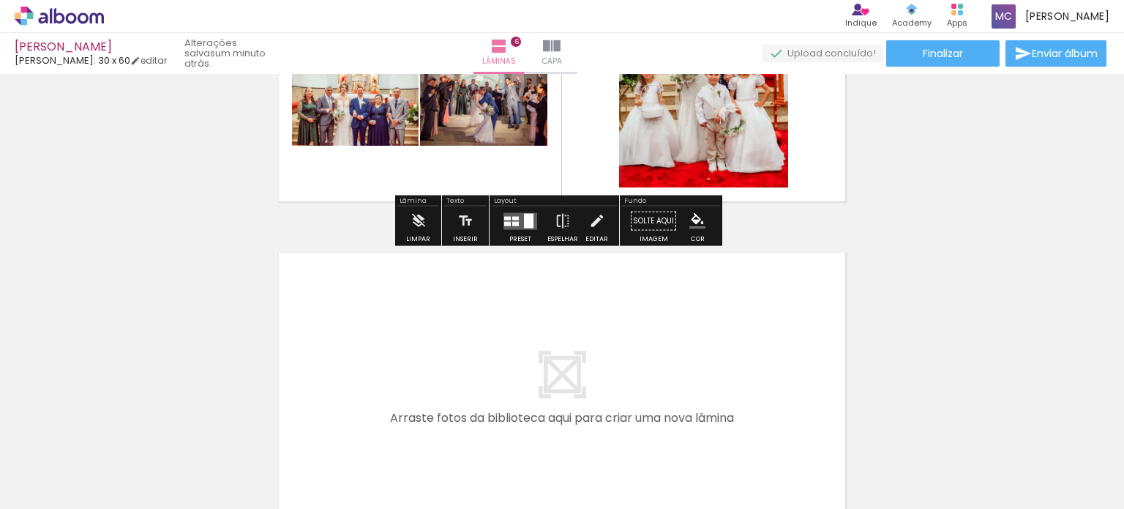
click at [520, 228] on quentale-layouter at bounding box center [521, 220] width 34 height 17
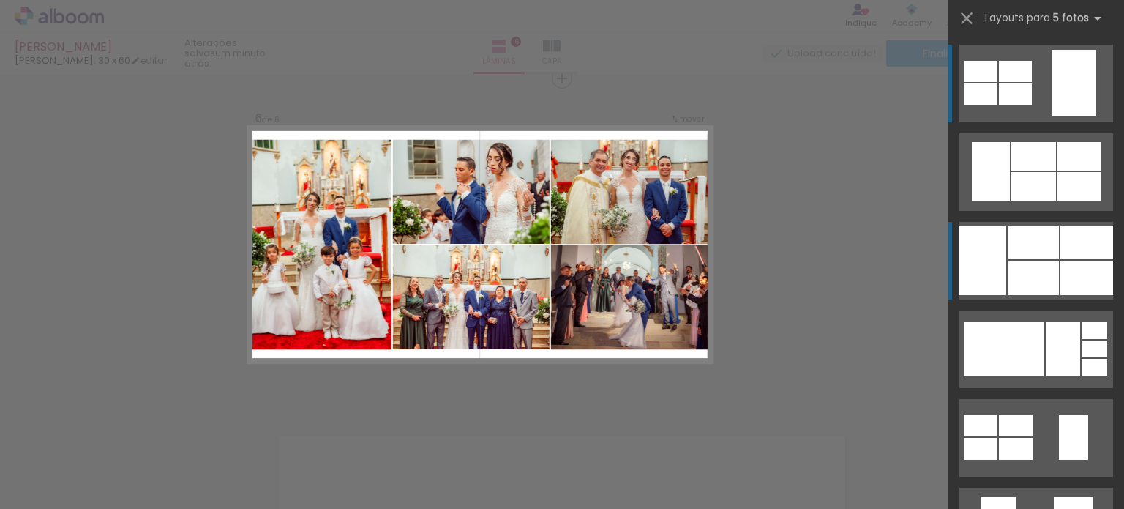
scroll to position [1680, 0]
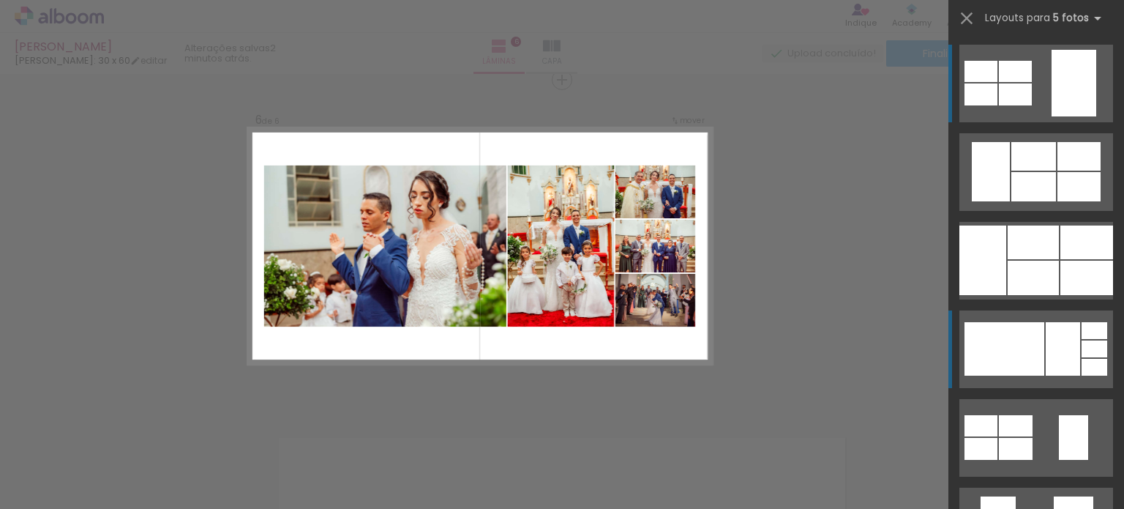
click at [1014, 348] on div at bounding box center [1005, 348] width 80 height 53
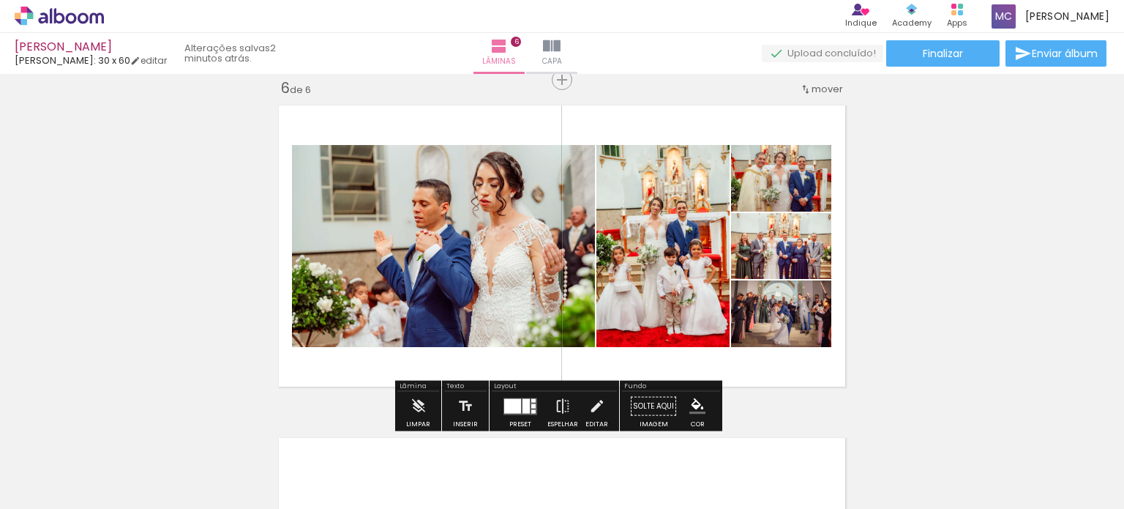
click at [514, 408] on div at bounding box center [512, 405] width 17 height 15
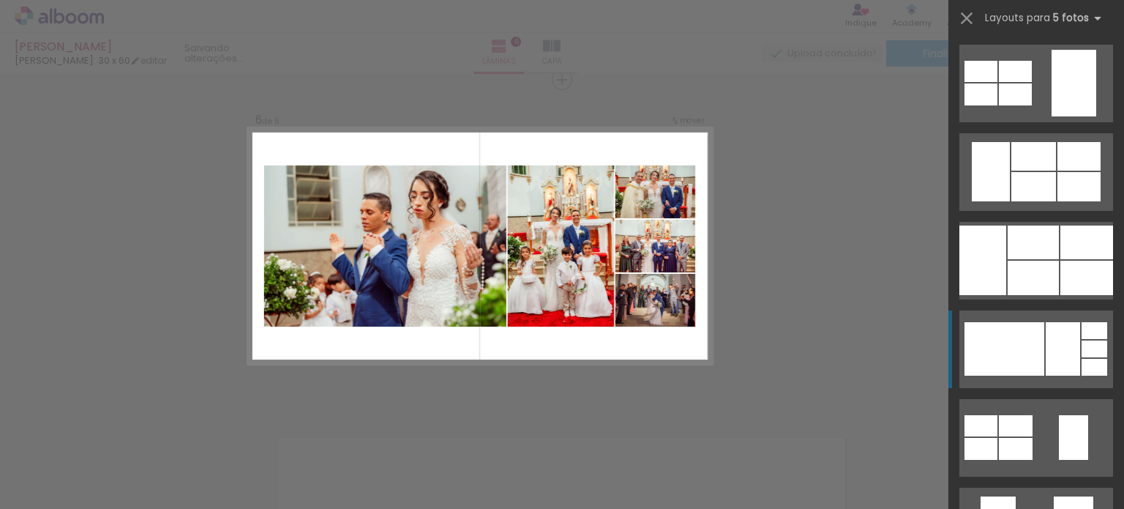
scroll to position [266, 0]
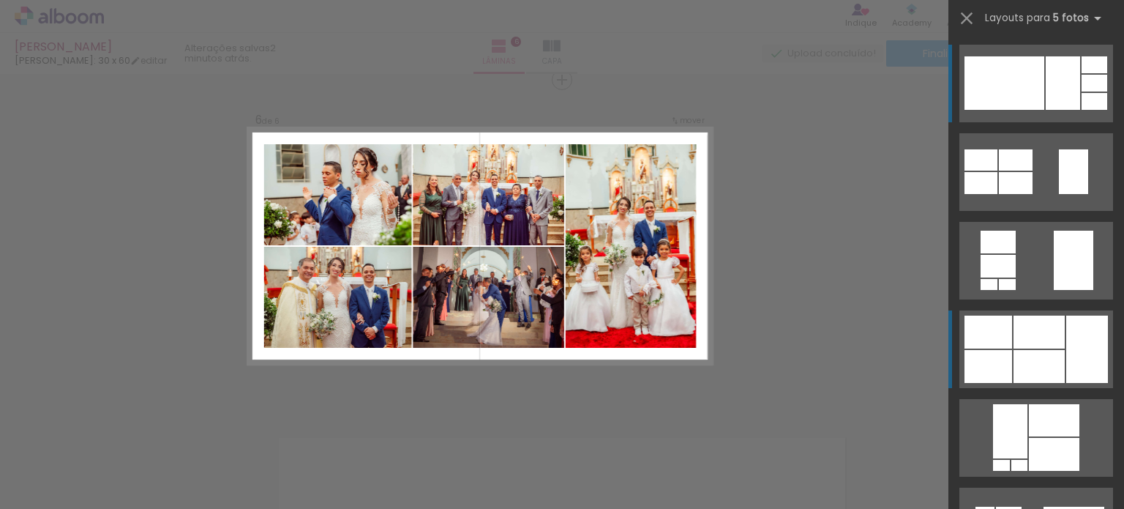
click at [1053, 337] on div at bounding box center [1039, 331] width 51 height 33
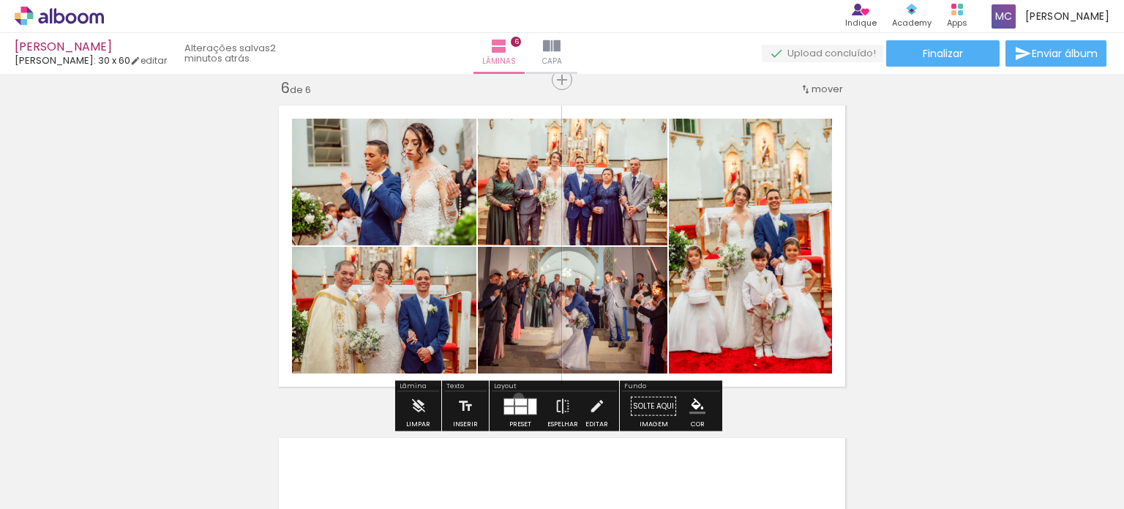
click at [515, 398] on div at bounding box center [521, 401] width 12 height 7
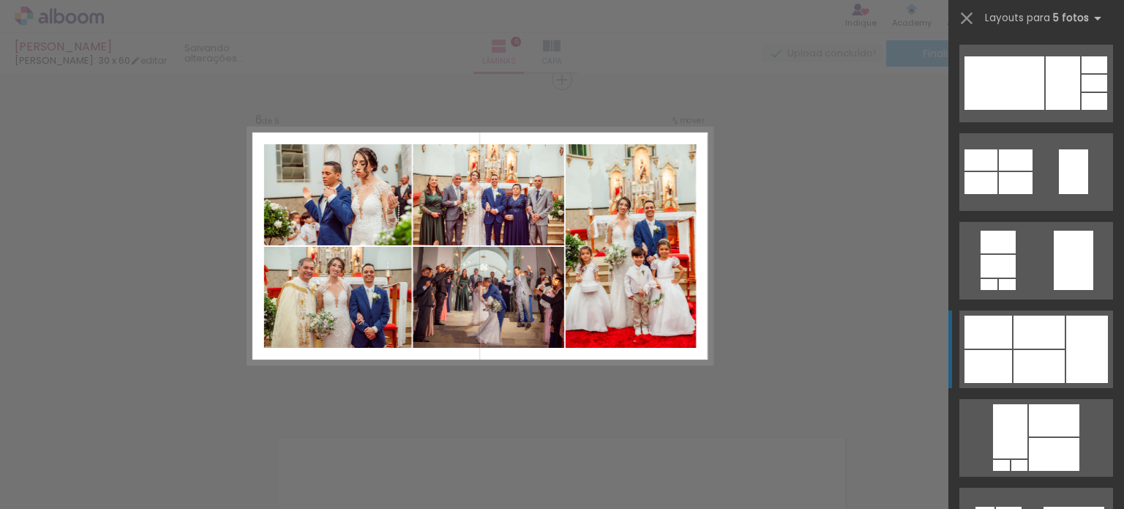
scroll to position [531, 0]
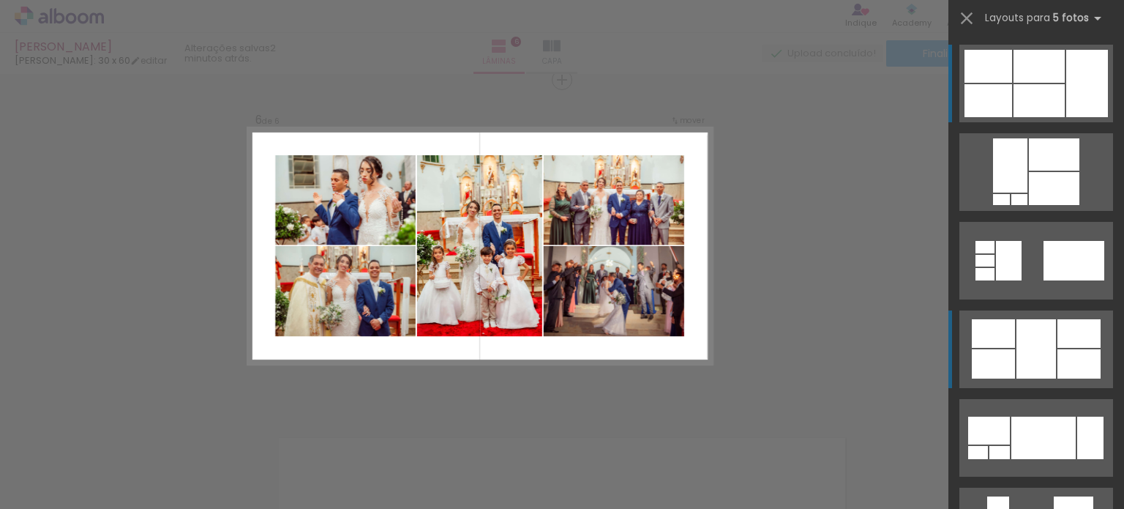
click at [1014, 83] on div at bounding box center [1039, 66] width 51 height 33
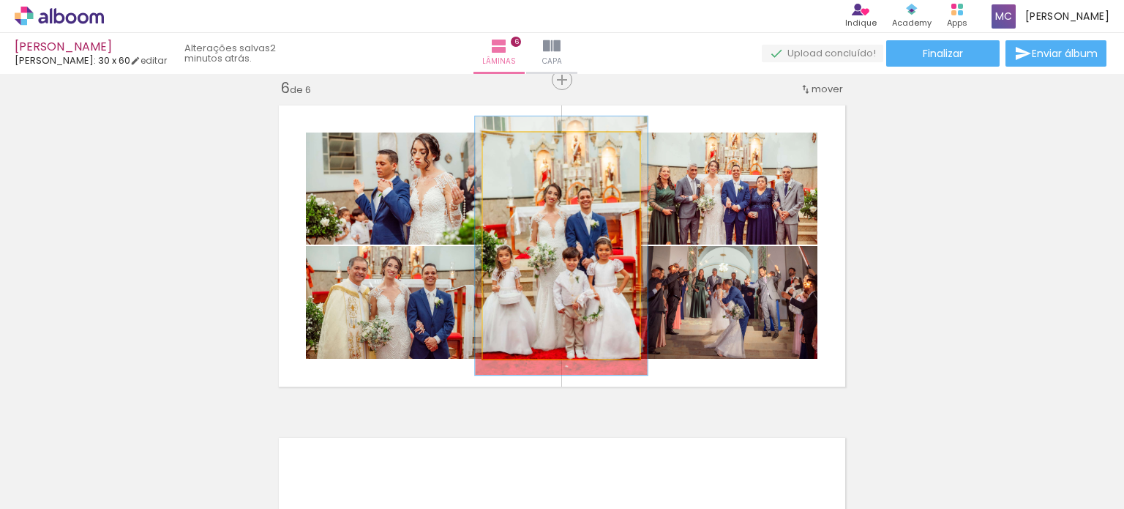
type paper-slider "110"
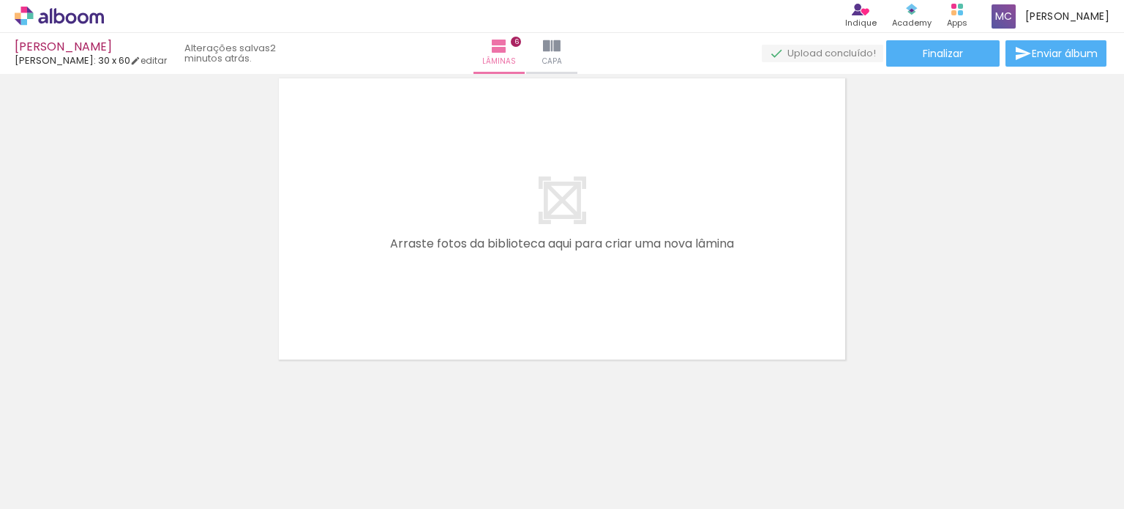
scroll to position [0, 919]
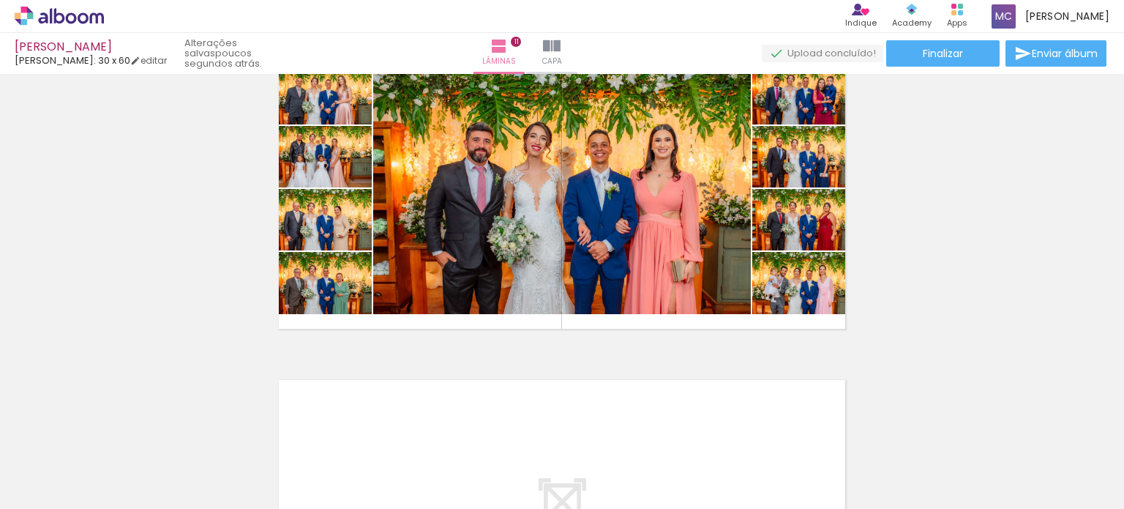
scroll to position [0, 3267]
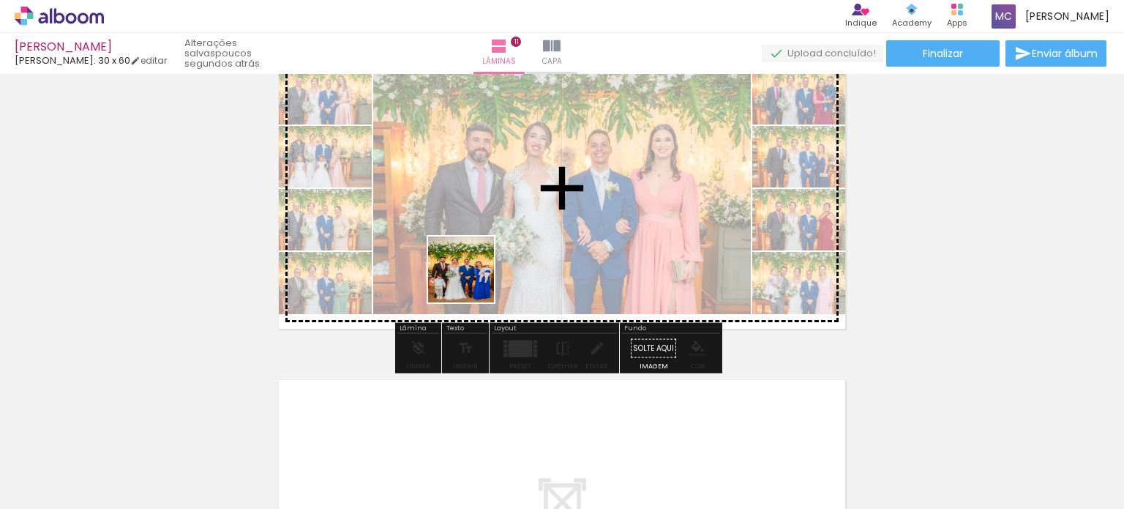
drag, startPoint x: 331, startPoint y: 479, endPoint x: 476, endPoint y: 276, distance: 250.2
click at [476, 276] on quentale-workspace at bounding box center [562, 254] width 1124 height 509
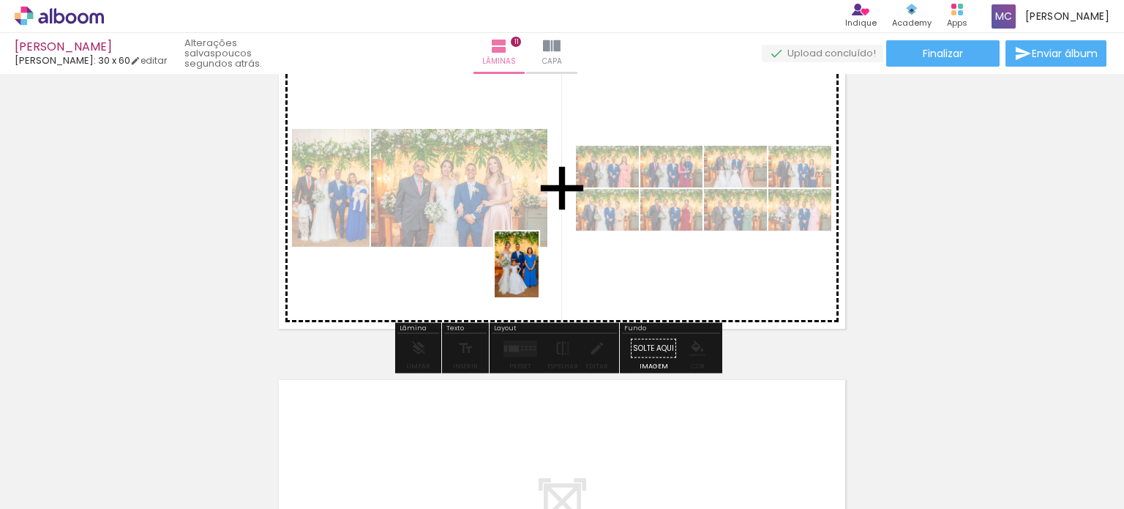
drag, startPoint x: 390, startPoint y: 488, endPoint x: 556, endPoint y: 248, distance: 292.0
click at [556, 248] on quentale-workspace at bounding box center [562, 254] width 1124 height 509
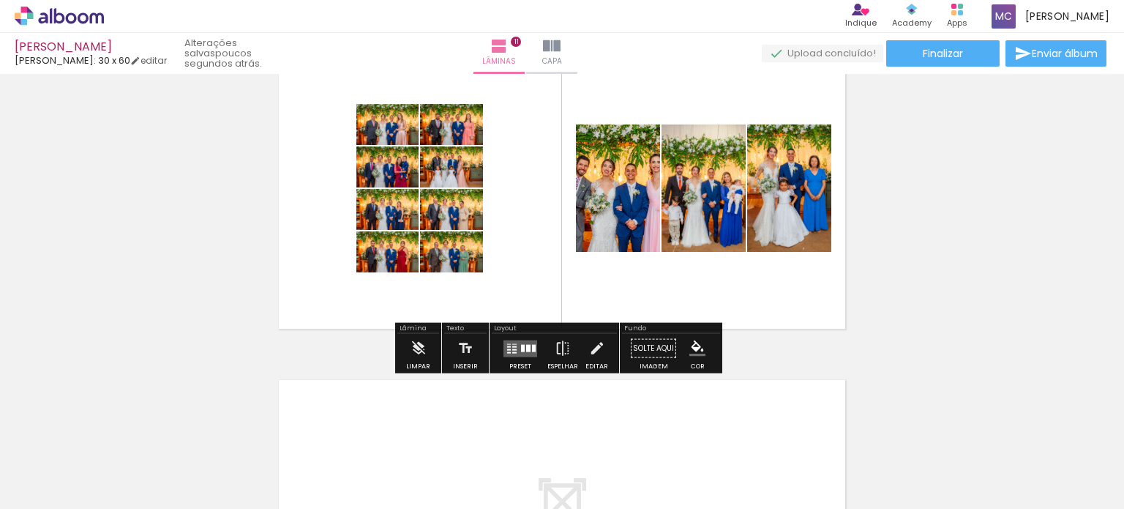
click at [521, 345] on div at bounding box center [523, 347] width 4 height 7
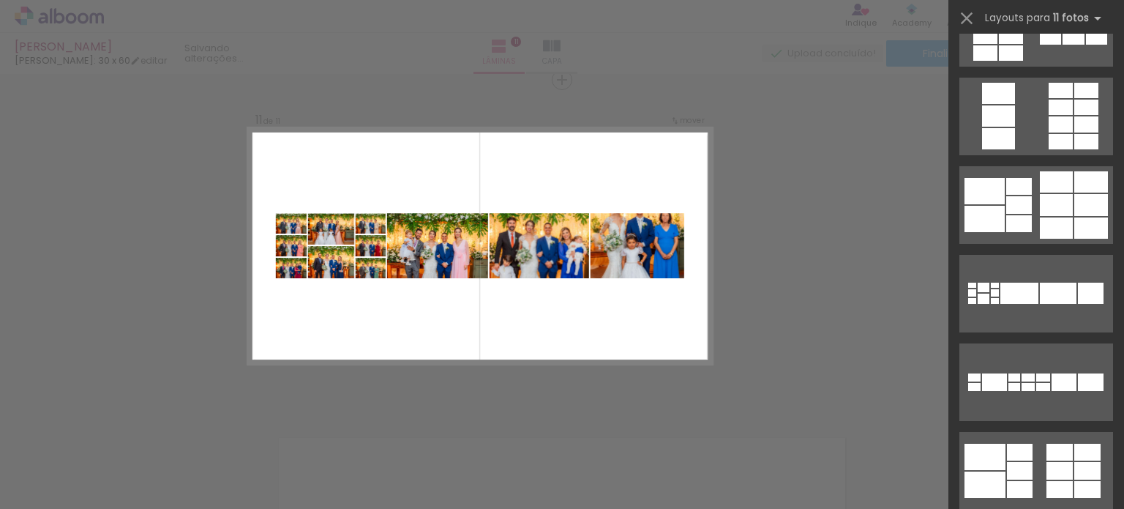
scroll to position [0, 0]
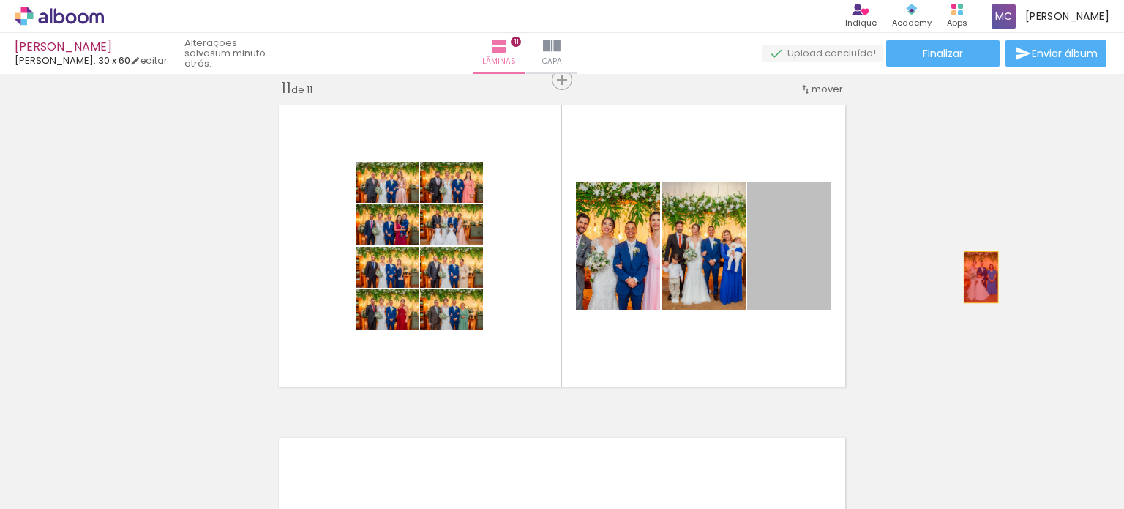
drag, startPoint x: 795, startPoint y: 274, endPoint x: 978, endPoint y: 277, distance: 183.0
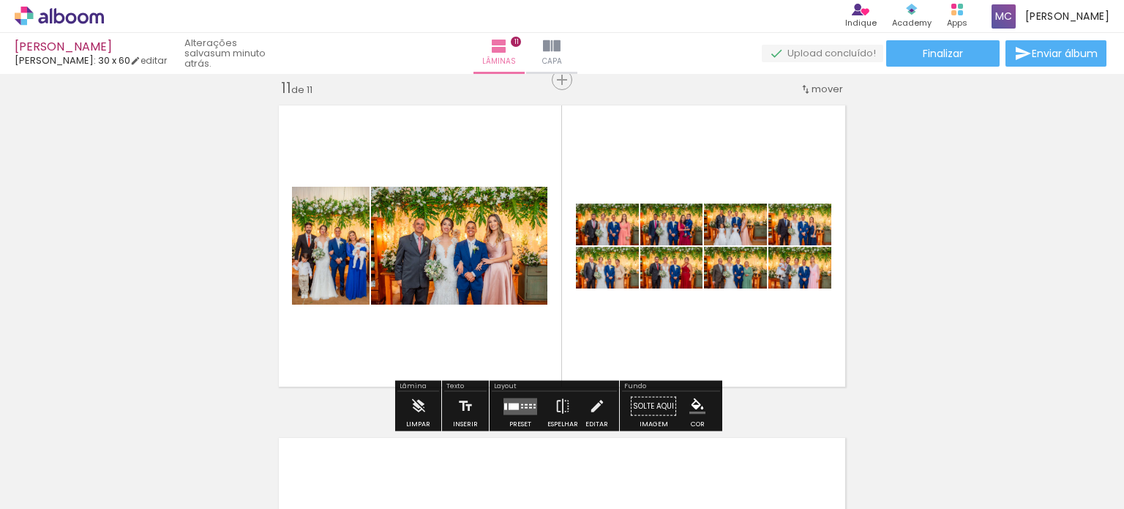
click at [334, 273] on quentale-photo at bounding box center [331, 246] width 78 height 118
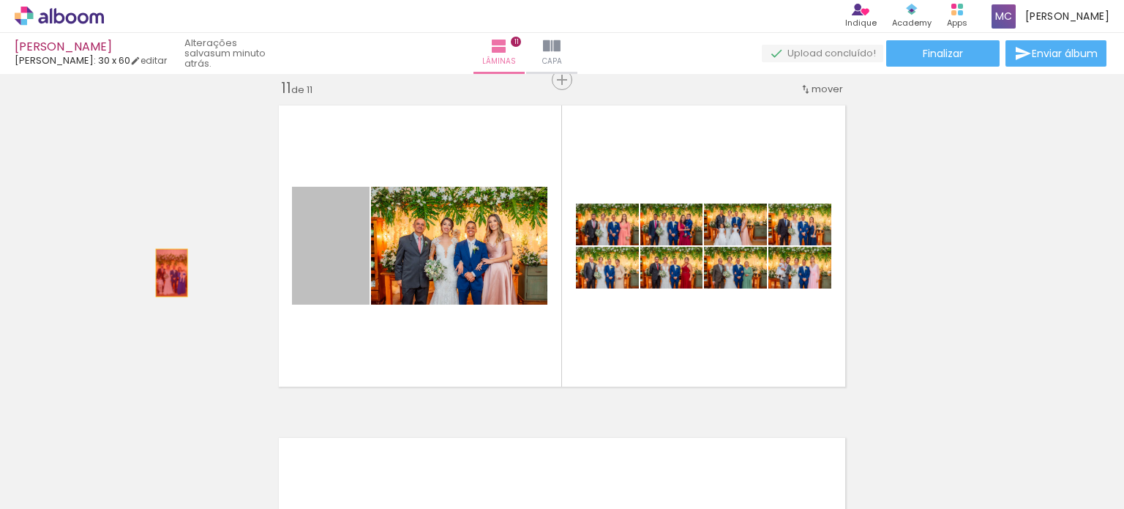
drag, startPoint x: 334, startPoint y: 273, endPoint x: 151, endPoint y: 274, distance: 183.0
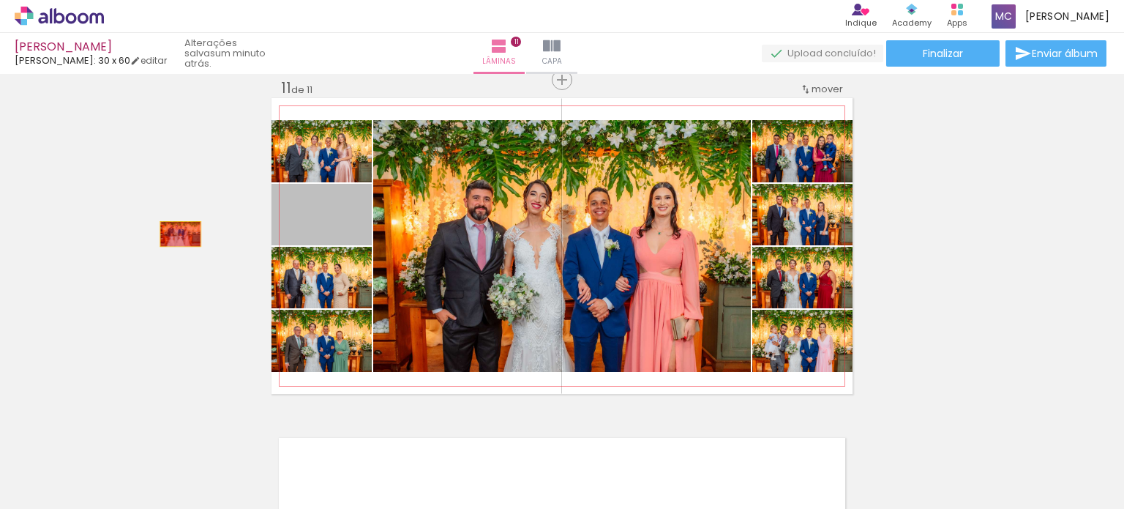
drag, startPoint x: 350, startPoint y: 233, endPoint x: 175, endPoint y: 233, distance: 174.9
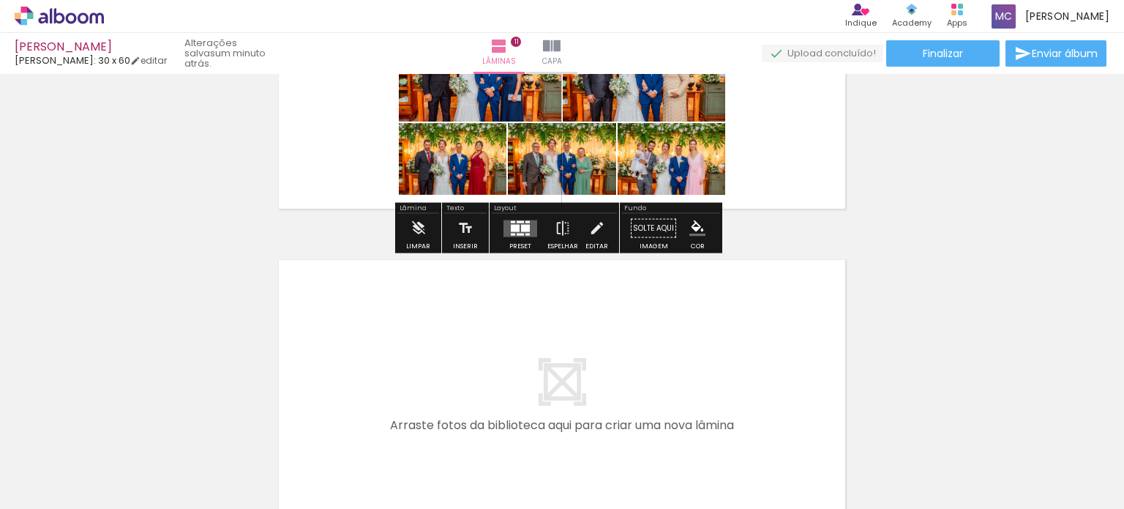
scroll to position [3537, 0]
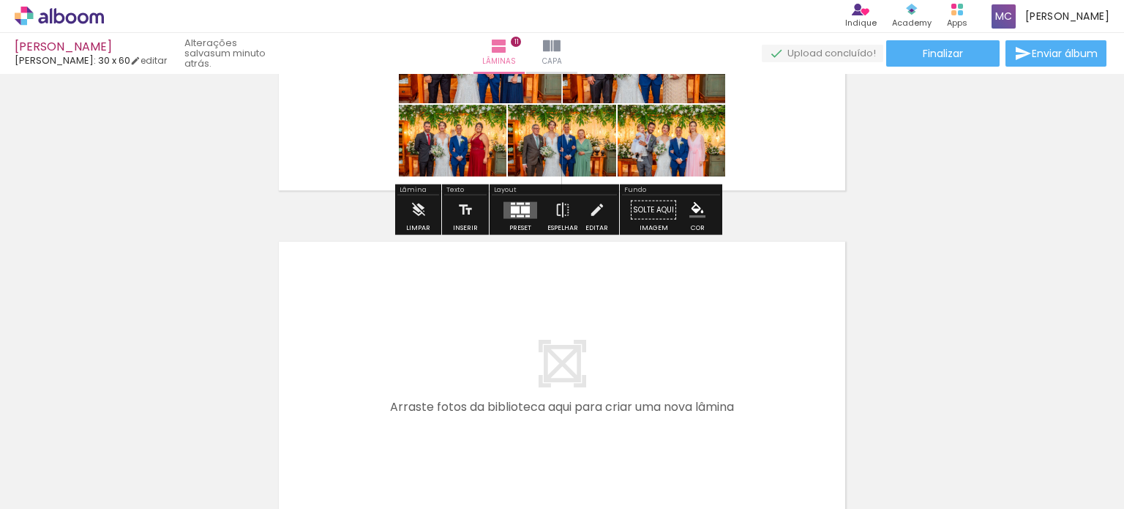
click at [524, 209] on div at bounding box center [525, 209] width 9 height 7
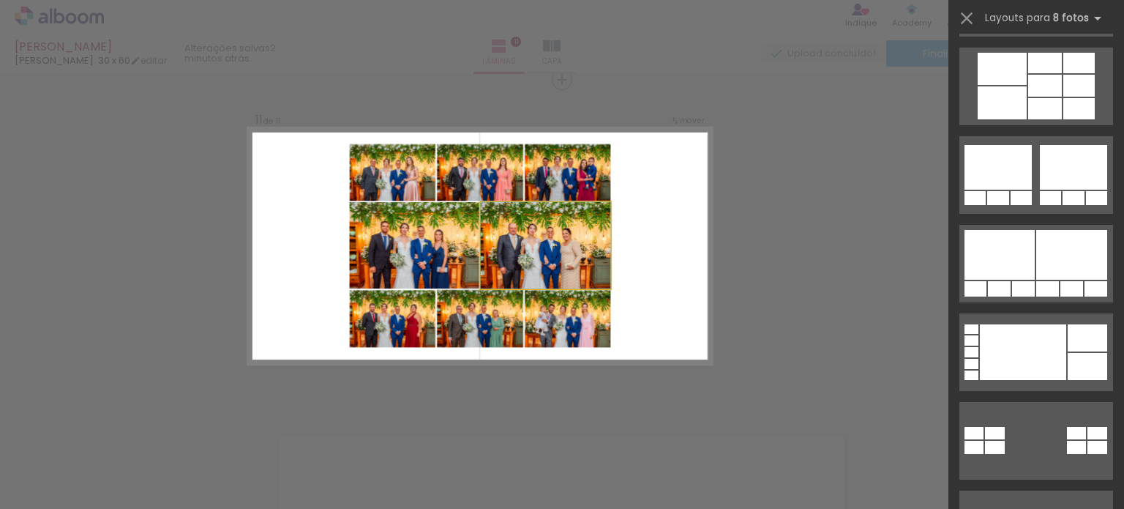
scroll to position [0, 0]
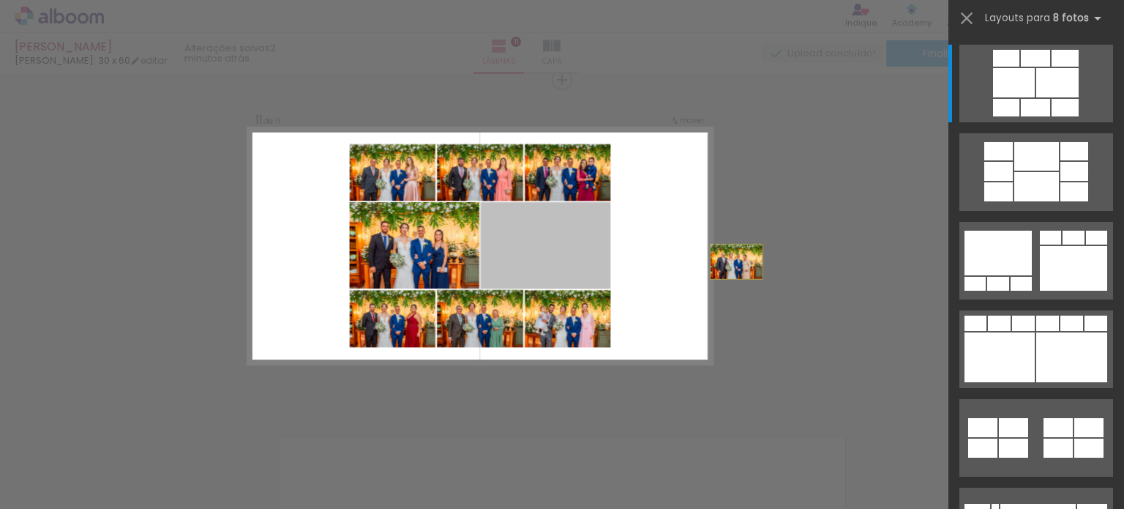
drag, startPoint x: 564, startPoint y: 269, endPoint x: 779, endPoint y: 265, distance: 215.2
drag, startPoint x: 537, startPoint y: 259, endPoint x: 856, endPoint y: 248, distance: 318.6
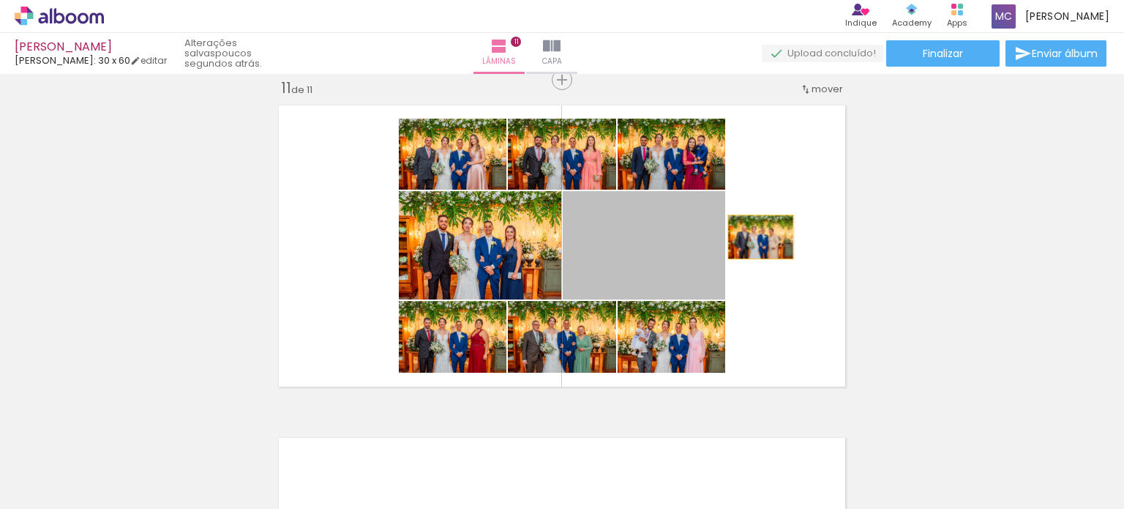
drag, startPoint x: 668, startPoint y: 248, endPoint x: 946, endPoint y: 219, distance: 279.7
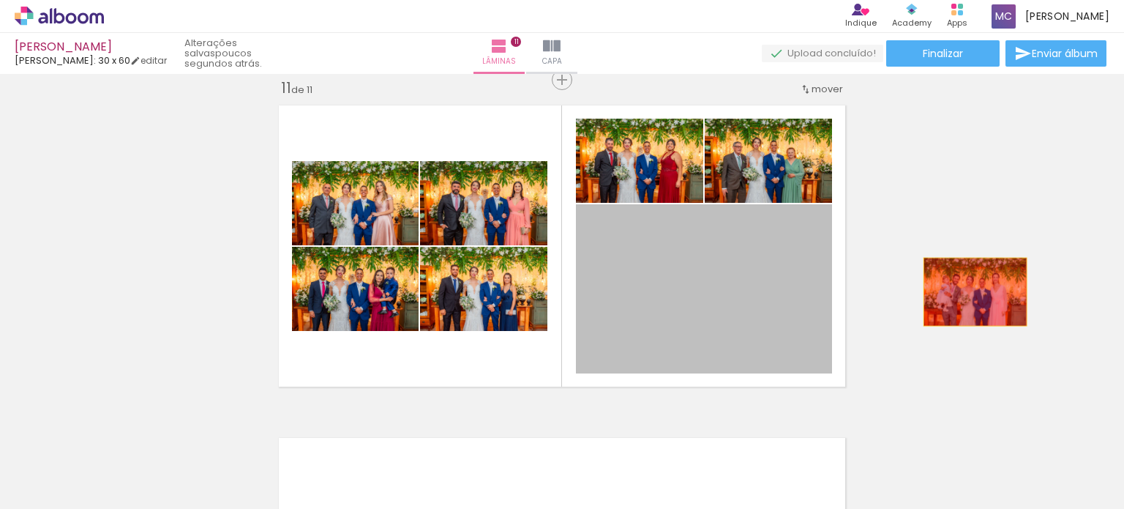
drag, startPoint x: 687, startPoint y: 298, endPoint x: 970, endPoint y: 291, distance: 282.6
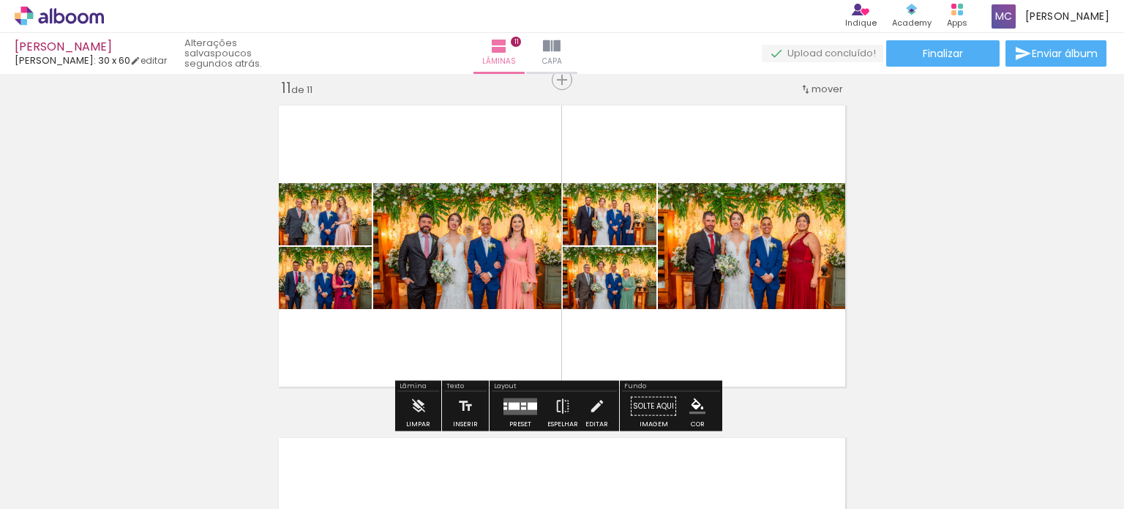
click at [528, 403] on div at bounding box center [533, 405] width 10 height 7
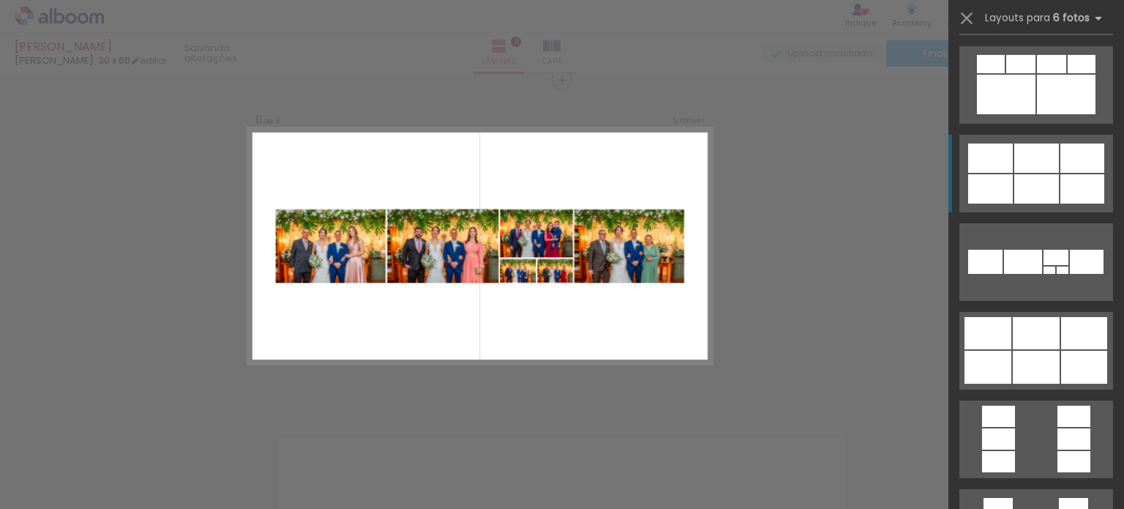
scroll to position [3543, 0]
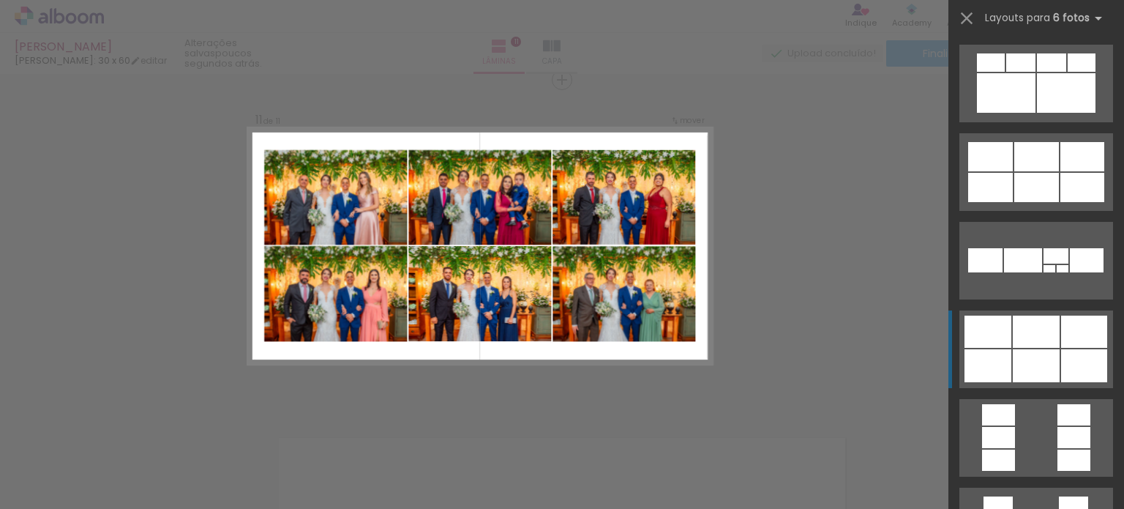
click at [1014, 202] on div at bounding box center [1036, 187] width 45 height 29
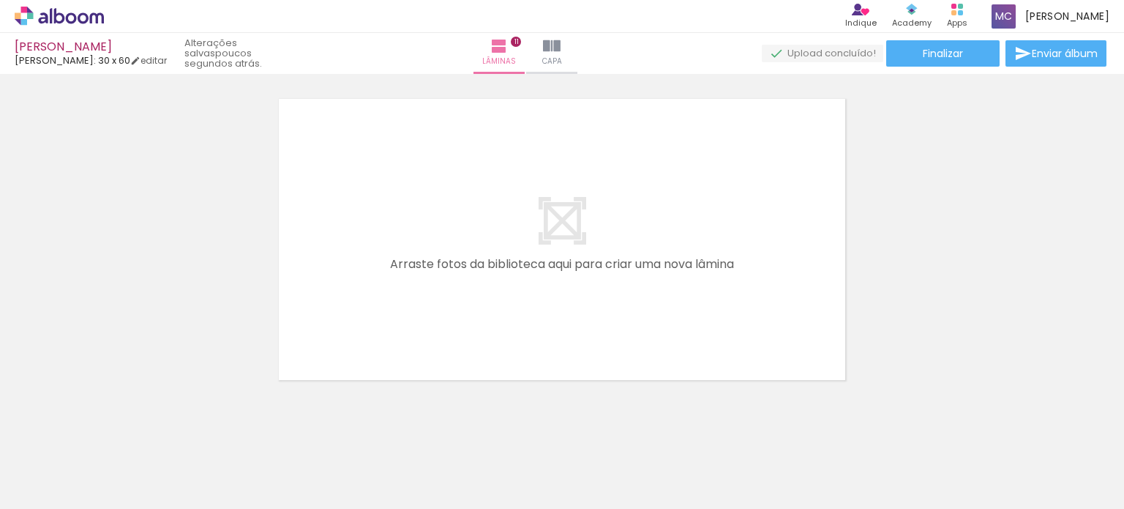
scroll to position [3683, 0]
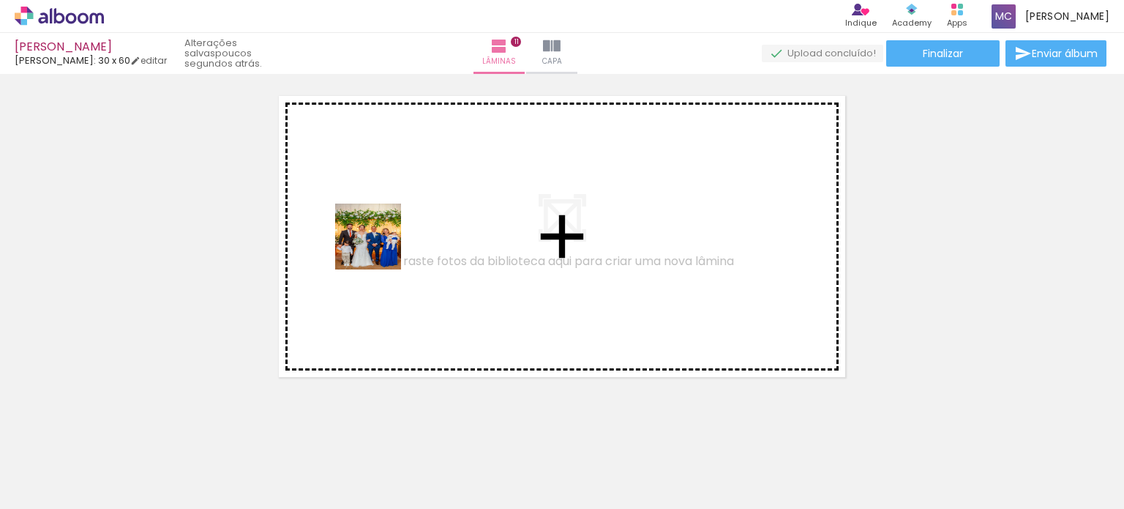
drag, startPoint x: 338, startPoint y: 466, endPoint x: 381, endPoint y: 242, distance: 228.1
click at [381, 242] on quentale-workspace at bounding box center [562, 254] width 1124 height 509
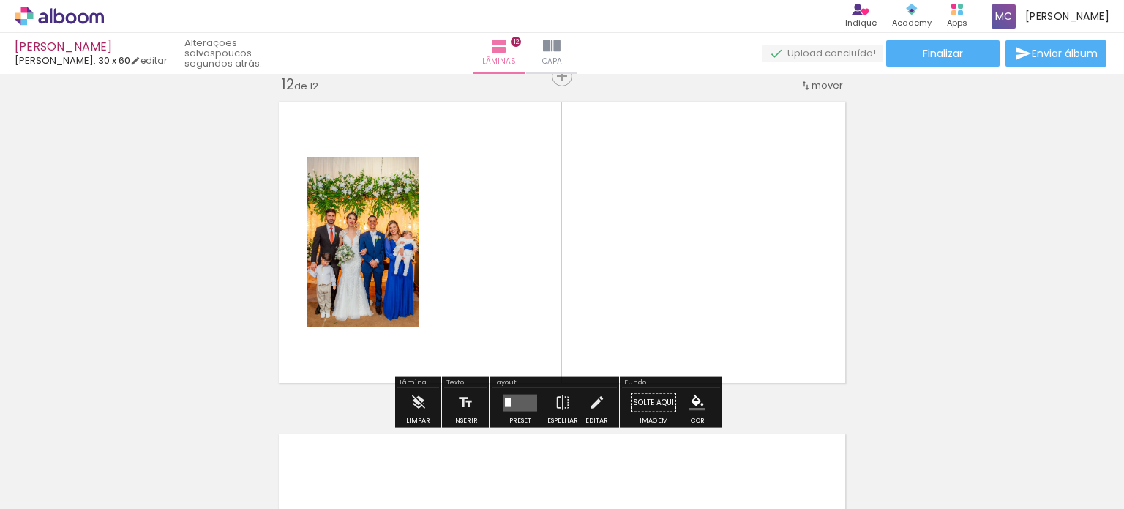
scroll to position [3674, 0]
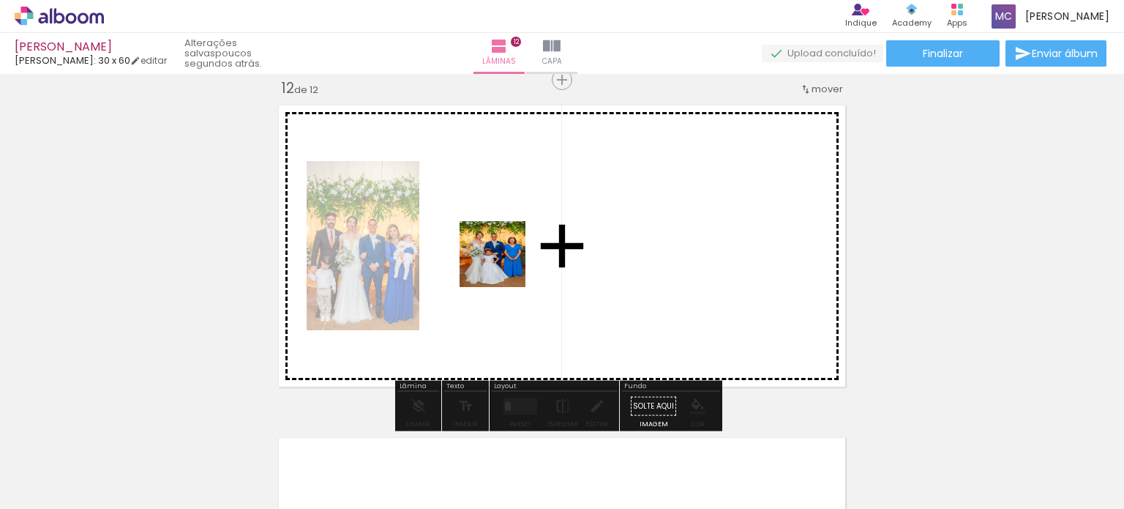
drag, startPoint x: 419, startPoint y: 471, endPoint x: 505, endPoint y: 264, distance: 223.5
click at [505, 264] on quentale-workspace at bounding box center [562, 254] width 1124 height 509
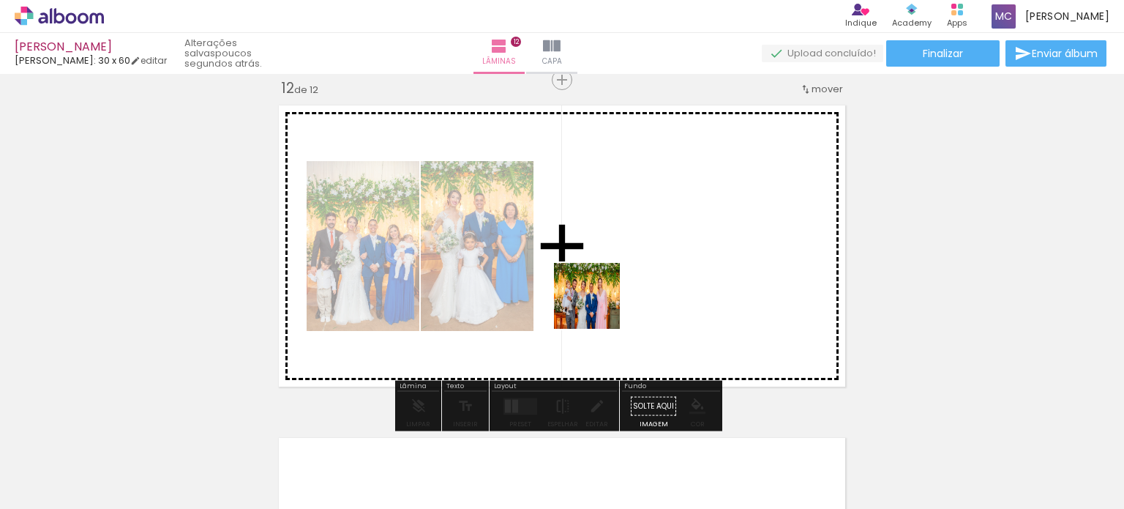
drag, startPoint x: 501, startPoint y: 480, endPoint x: 668, endPoint y: 225, distance: 305.5
click at [668, 225] on quentale-workspace at bounding box center [562, 254] width 1124 height 509
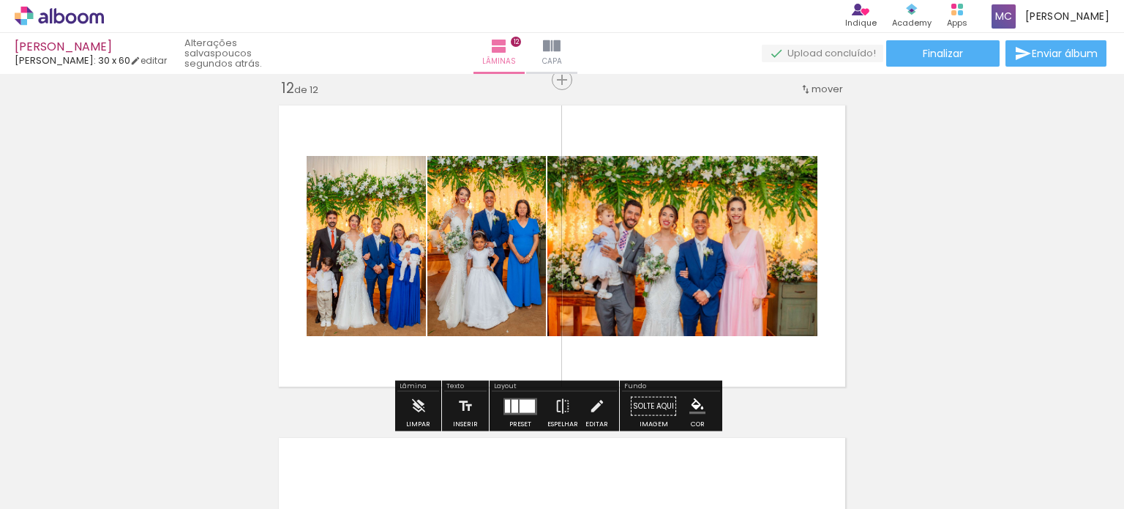
scroll to position [0, 2475]
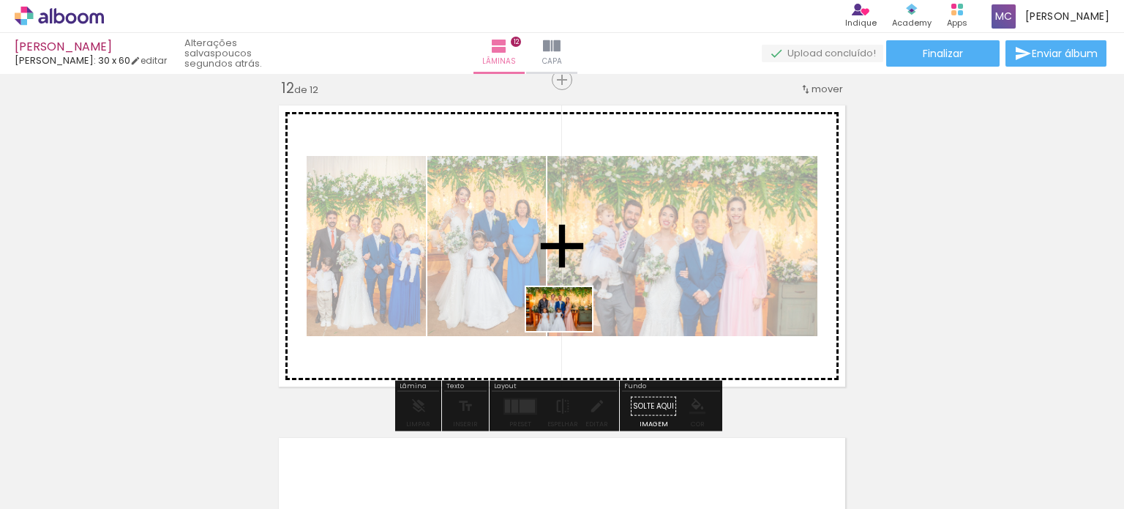
drag, startPoint x: 553, startPoint y: 445, endPoint x: 570, endPoint y: 331, distance: 115.5
click at [570, 331] on quentale-workspace at bounding box center [562, 254] width 1124 height 509
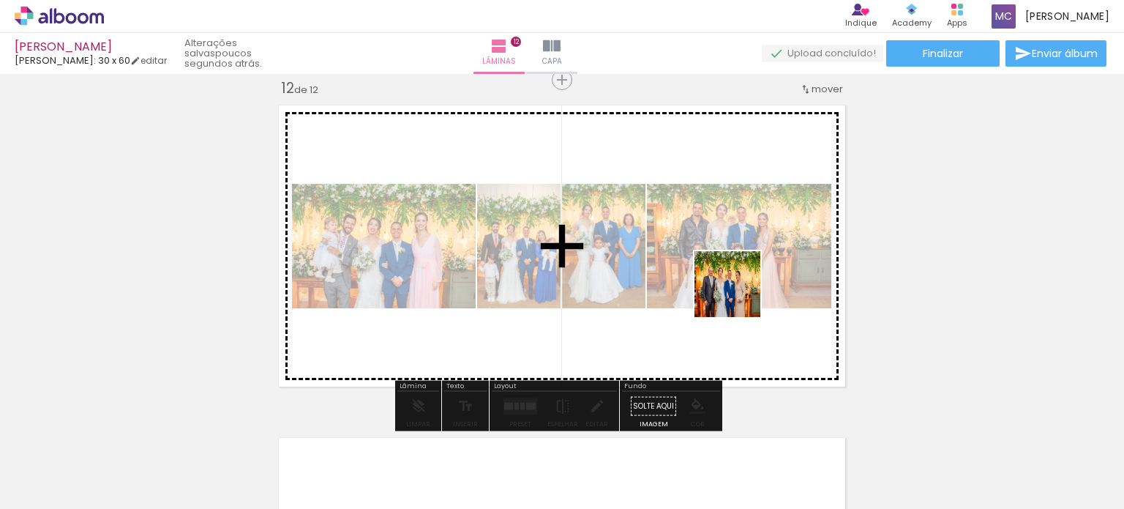
drag, startPoint x: 729, startPoint y: 485, endPoint x: 739, endPoint y: 291, distance: 194.2
click at [739, 291] on quentale-workspace at bounding box center [562, 254] width 1124 height 509
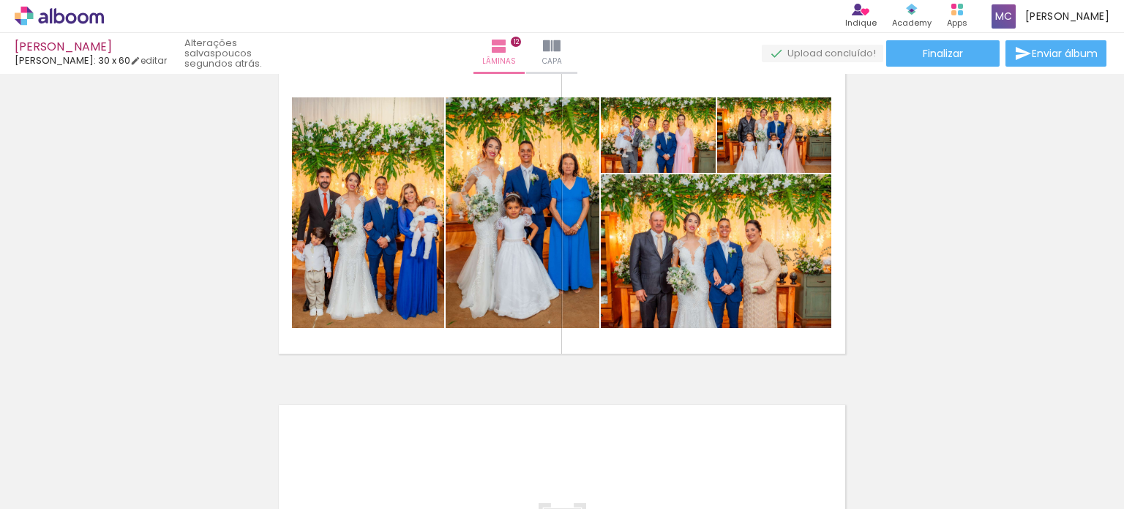
scroll to position [3712, 0]
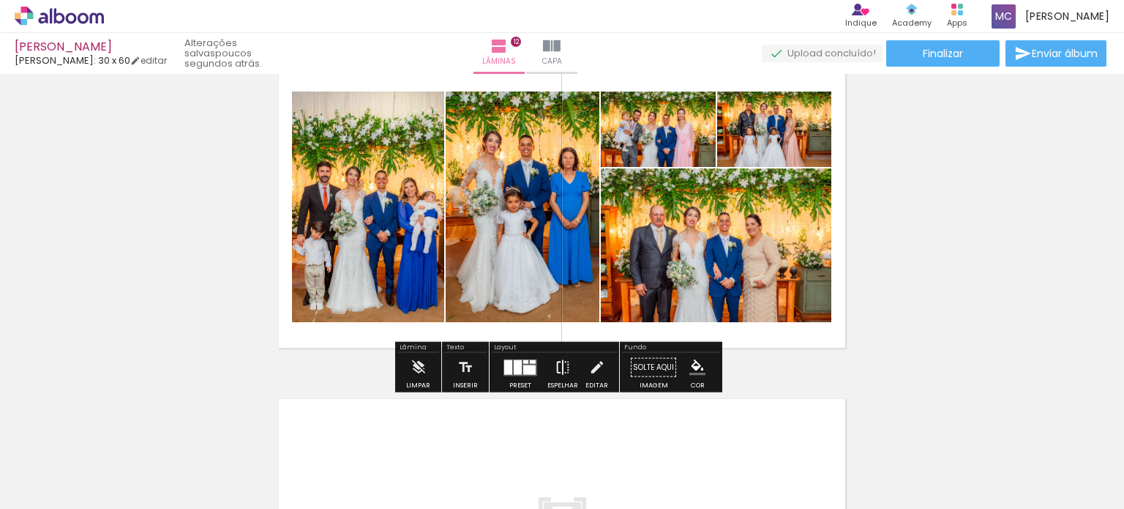
click at [563, 374] on iron-icon at bounding box center [563, 367] width 16 height 29
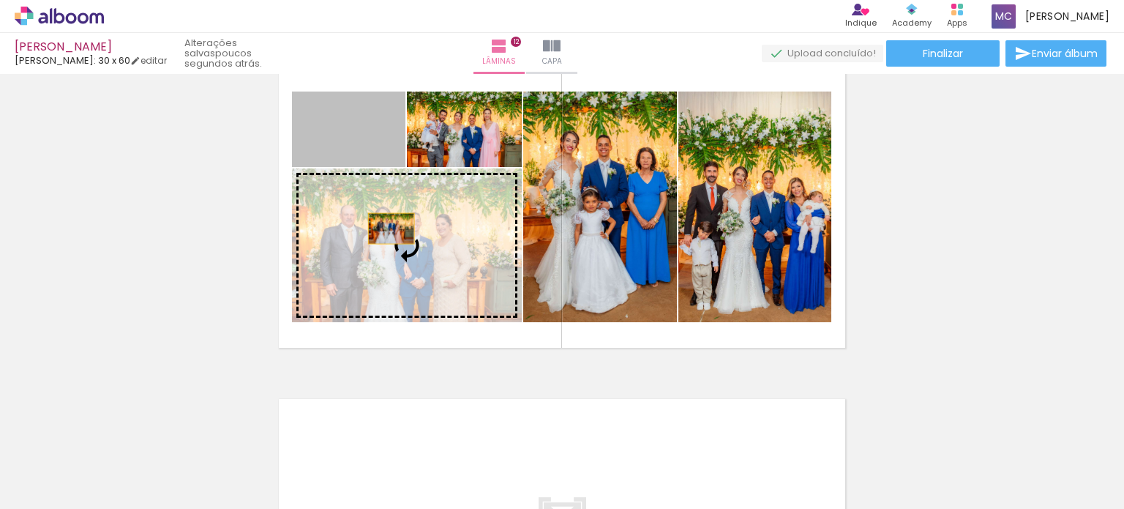
drag, startPoint x: 362, startPoint y: 150, endPoint x: 386, endPoint y: 232, distance: 85.5
click at [0, 0] on slot at bounding box center [0, 0] width 0 height 0
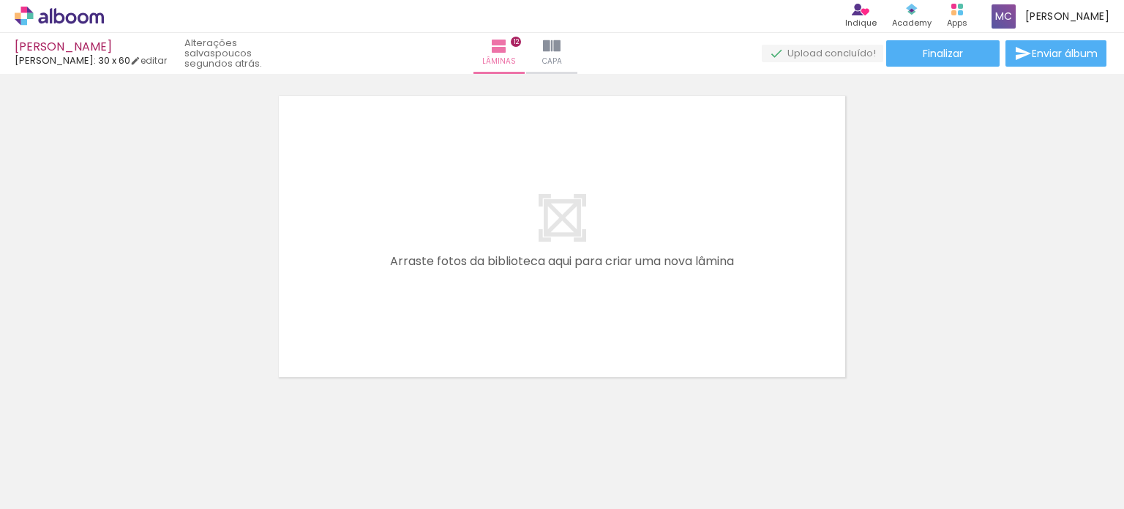
scroll to position [0, 3701]
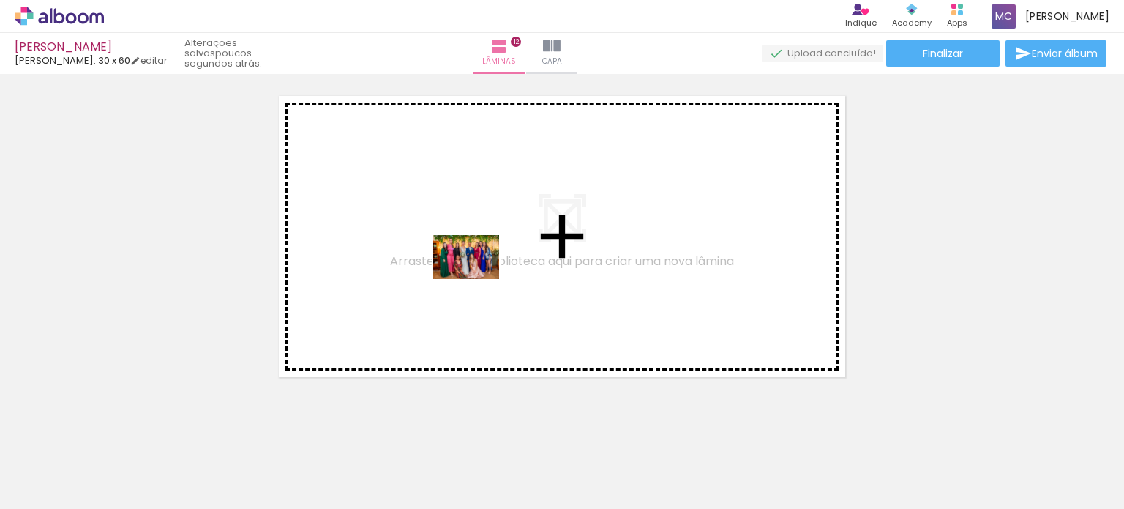
drag, startPoint x: 726, startPoint y: 466, endPoint x: 474, endPoint y: 277, distance: 314.3
click at [474, 277] on quentale-workspace at bounding box center [562, 254] width 1124 height 509
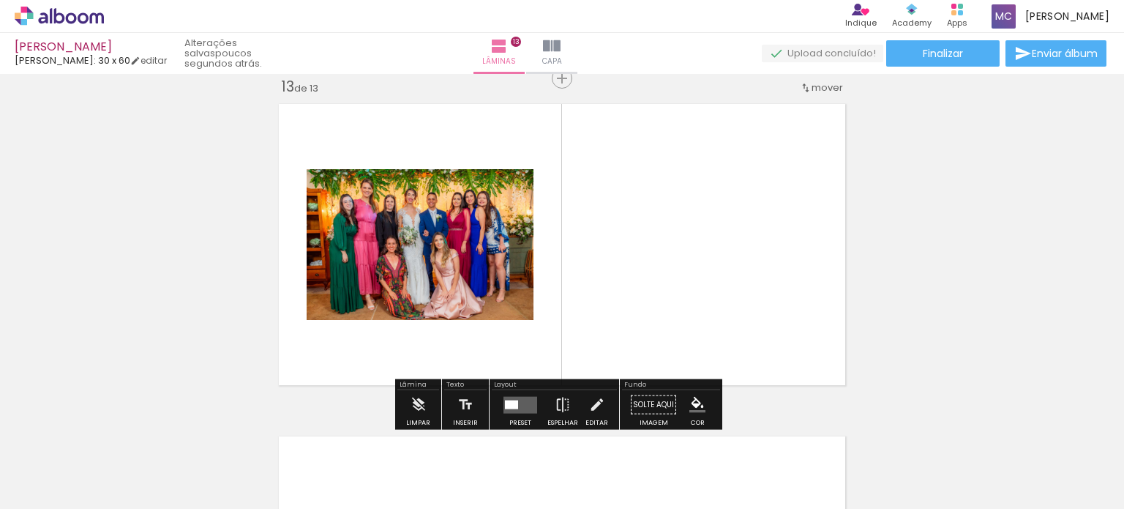
scroll to position [4006, 0]
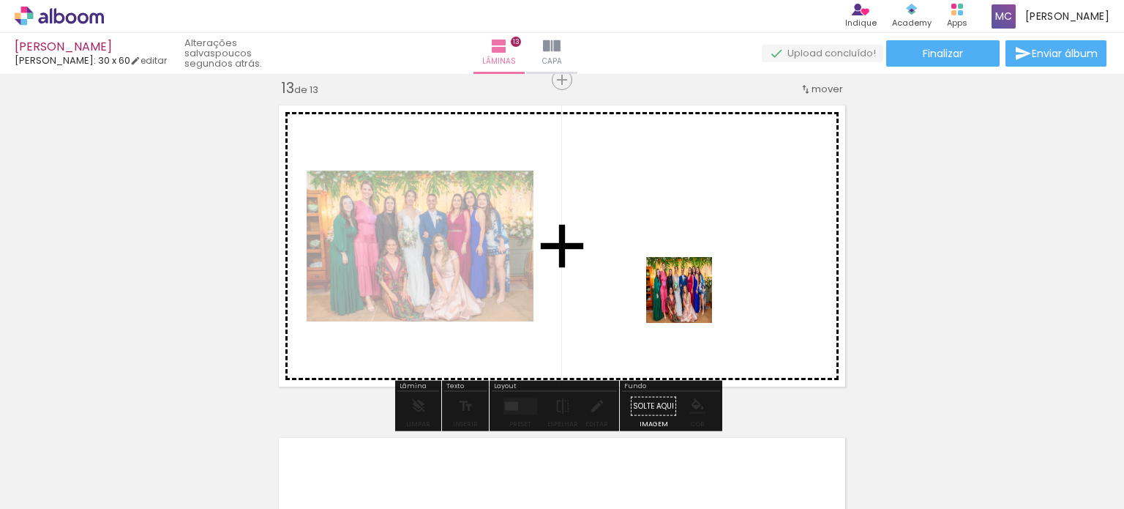
drag, startPoint x: 787, startPoint y: 459, endPoint x: 679, endPoint y: 273, distance: 214.8
click at [679, 273] on quentale-workspace at bounding box center [562, 254] width 1124 height 509
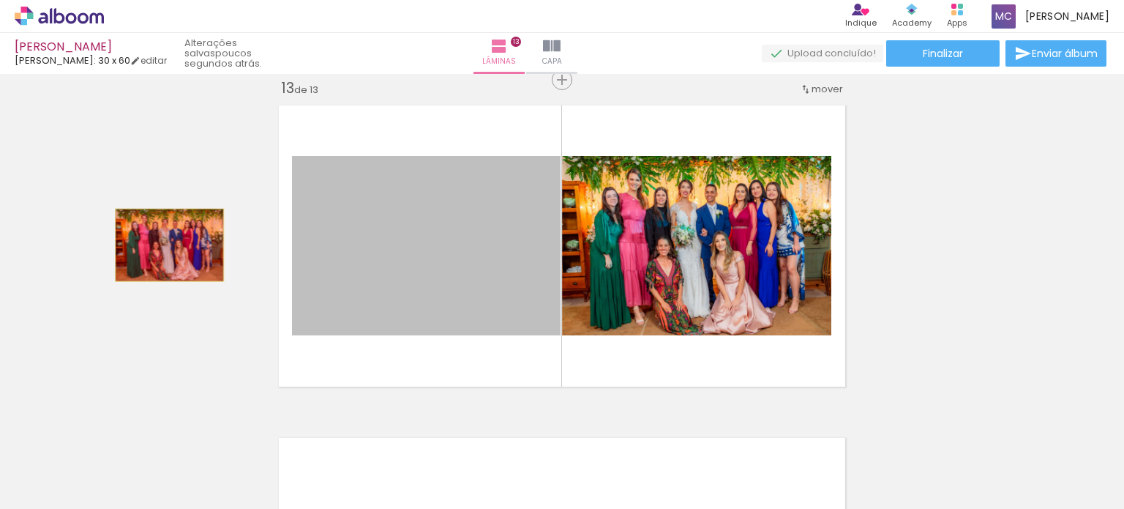
drag, startPoint x: 476, startPoint y: 251, endPoint x: 164, endPoint y: 244, distance: 311.9
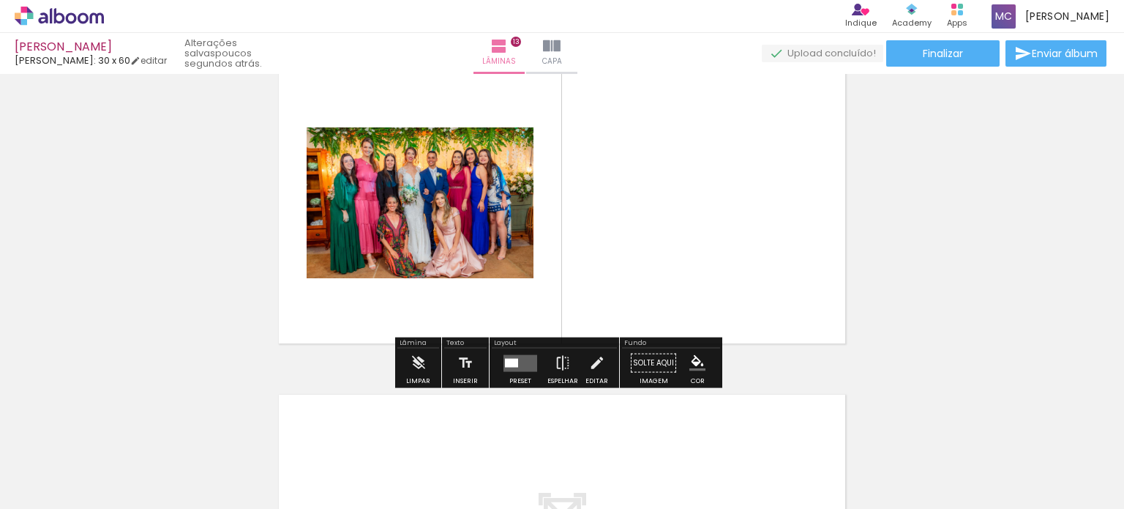
scroll to position [4052, 0]
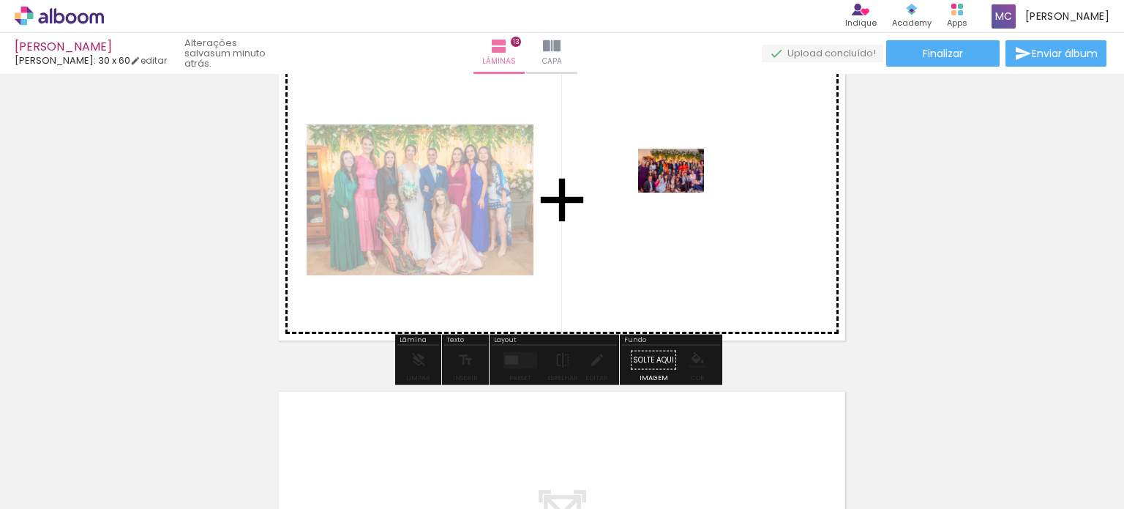
drag, startPoint x: 1039, startPoint y: 463, endPoint x: 677, endPoint y: 187, distance: 454.8
click at [677, 187] on quentale-workspace at bounding box center [562, 254] width 1124 height 509
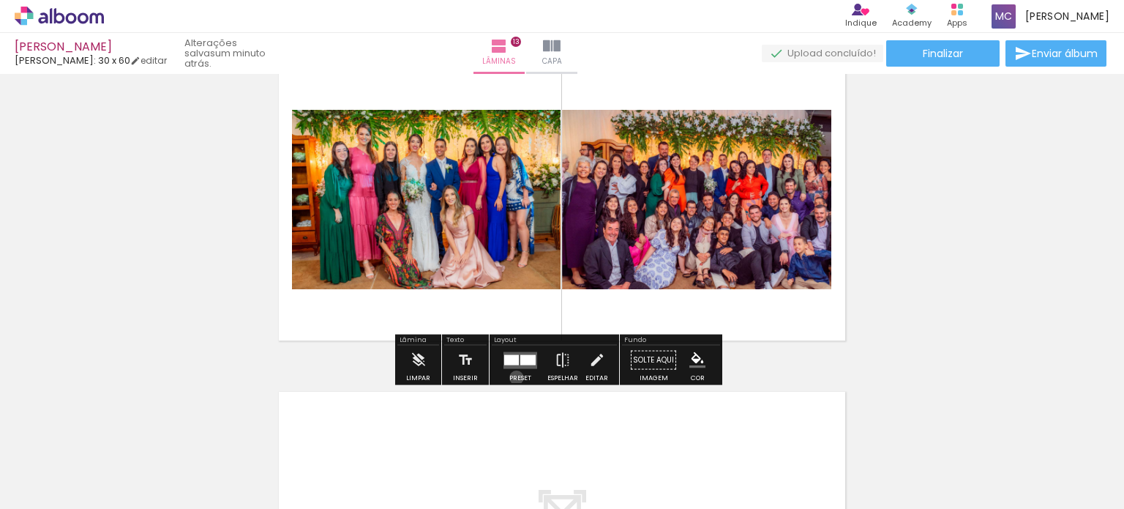
click at [513, 377] on div "Preset" at bounding box center [520, 378] width 22 height 7
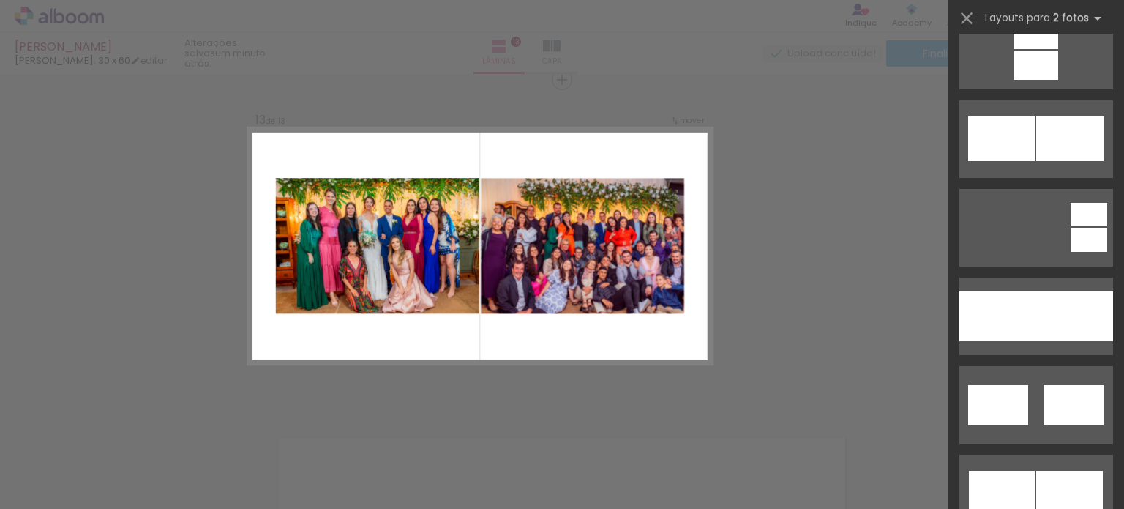
scroll to position [747, 0]
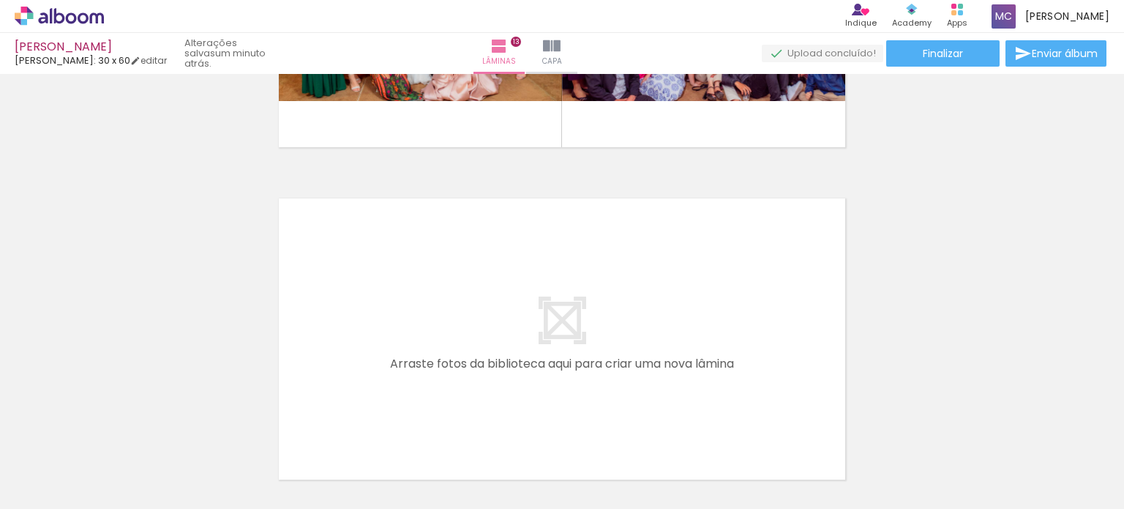
scroll to position [4246, 0]
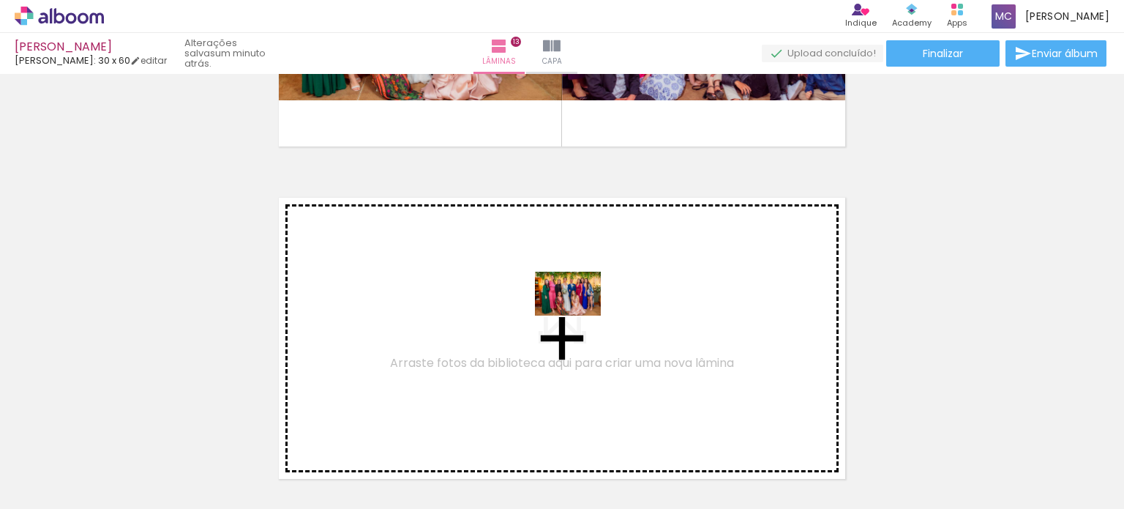
drag, startPoint x: 711, startPoint y: 463, endPoint x: 579, endPoint y: 315, distance: 198.0
click at [579, 315] on quentale-workspace at bounding box center [562, 254] width 1124 height 509
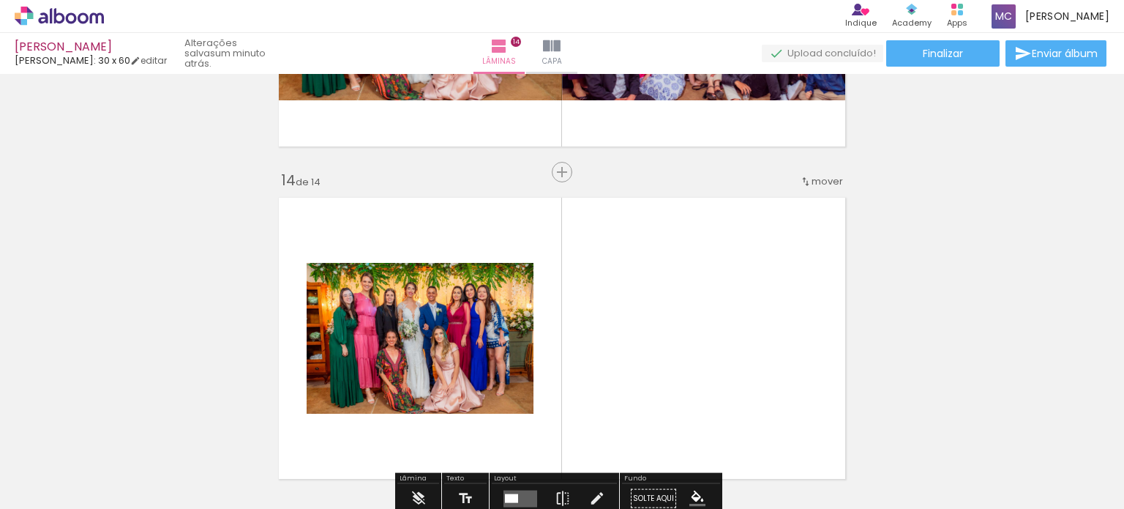
scroll to position [4338, 0]
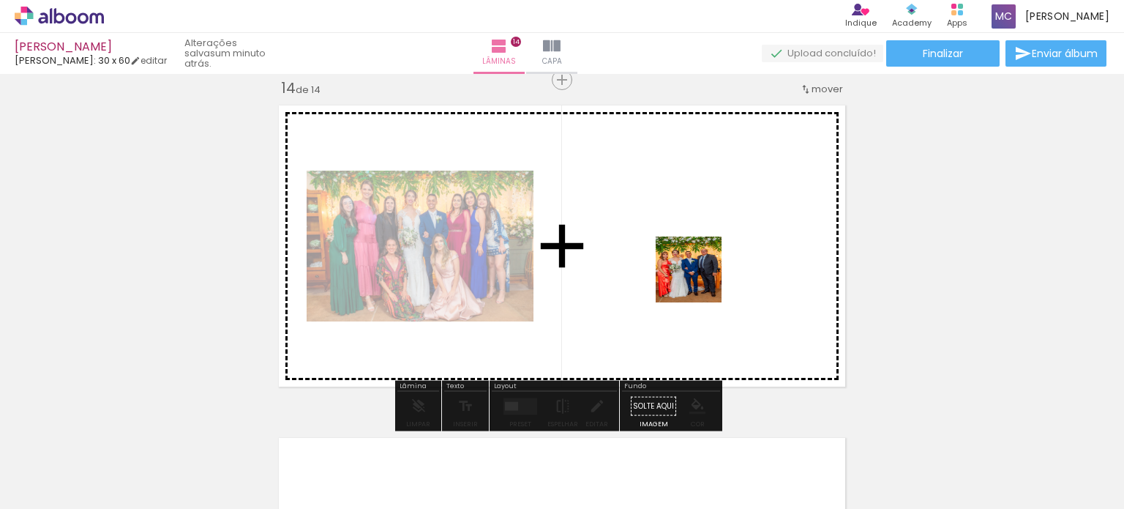
drag, startPoint x: 870, startPoint y: 464, endPoint x: 698, endPoint y: 280, distance: 252.7
click at [698, 280] on quentale-workspace at bounding box center [562, 254] width 1124 height 509
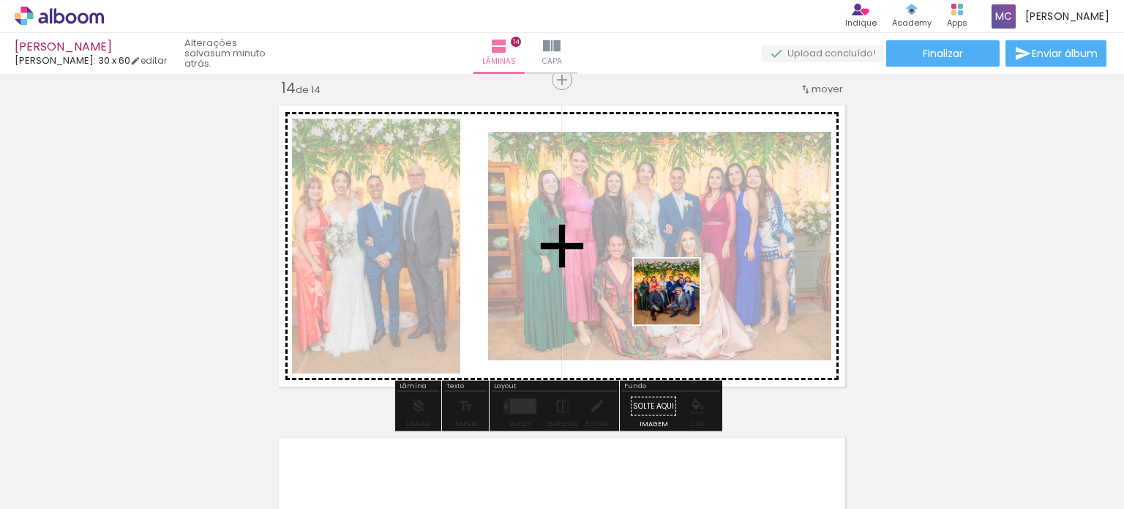
drag, startPoint x: 946, startPoint y: 468, endPoint x: 602, endPoint y: 274, distance: 394.3
click at [602, 274] on quentale-workspace at bounding box center [562, 254] width 1124 height 509
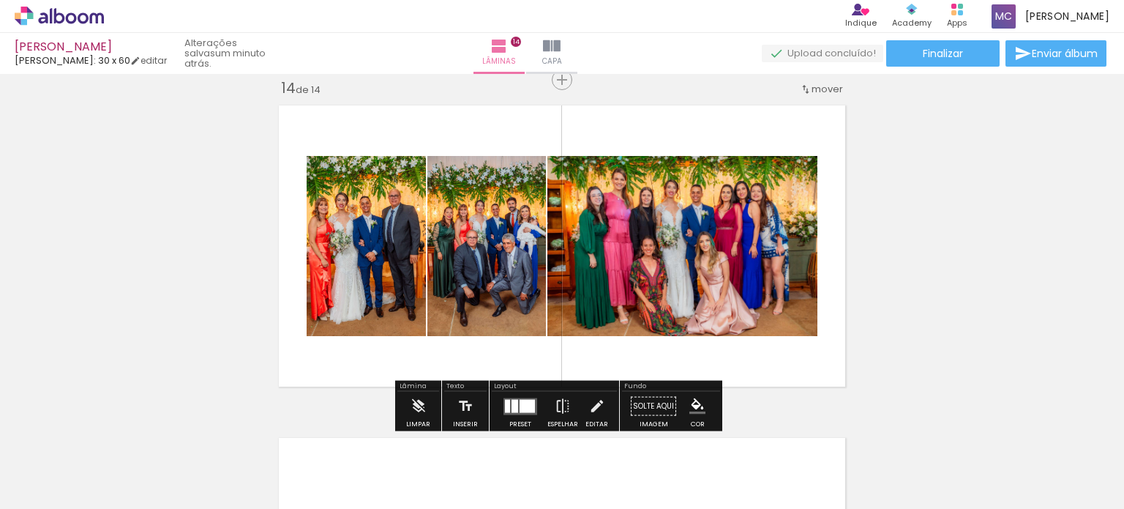
scroll to position [0, 3927]
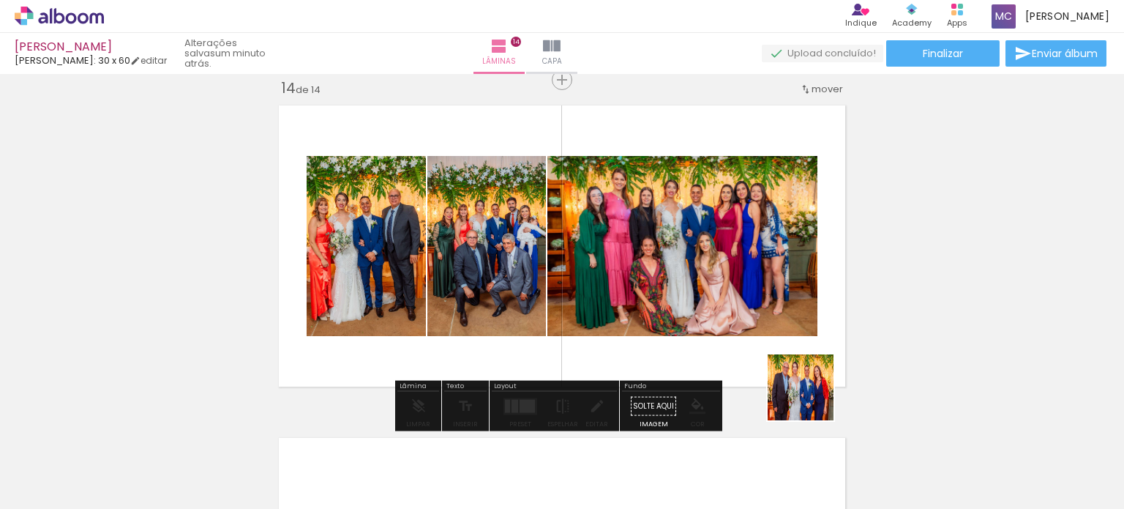
drag, startPoint x: 881, startPoint y: 456, endPoint x: 662, endPoint y: 256, distance: 296.3
click at [662, 256] on quentale-workspace at bounding box center [562, 254] width 1124 height 509
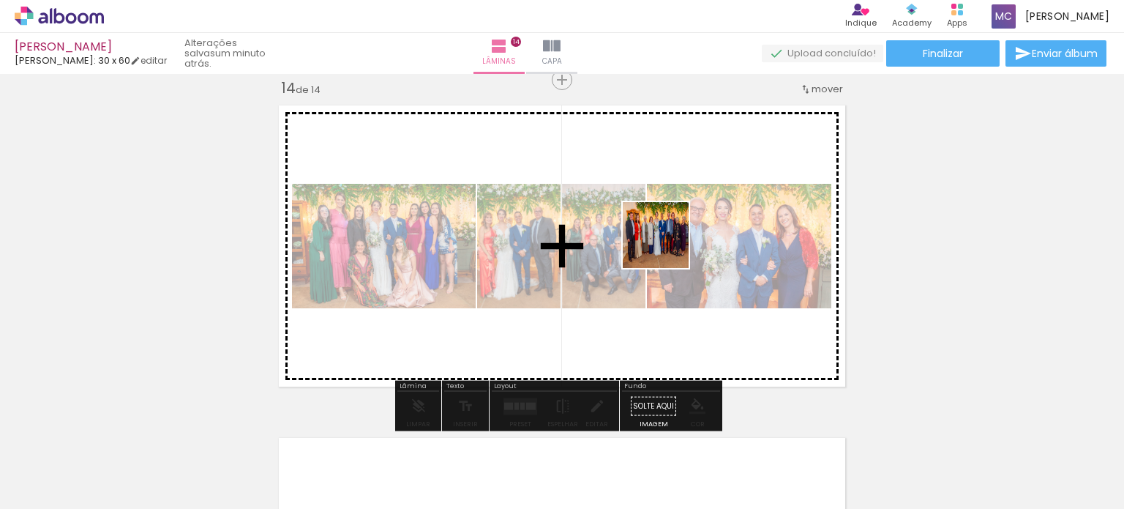
drag, startPoint x: 972, startPoint y: 458, endPoint x: 667, endPoint y: 246, distance: 371.8
click at [667, 246] on quentale-workspace at bounding box center [562, 254] width 1124 height 509
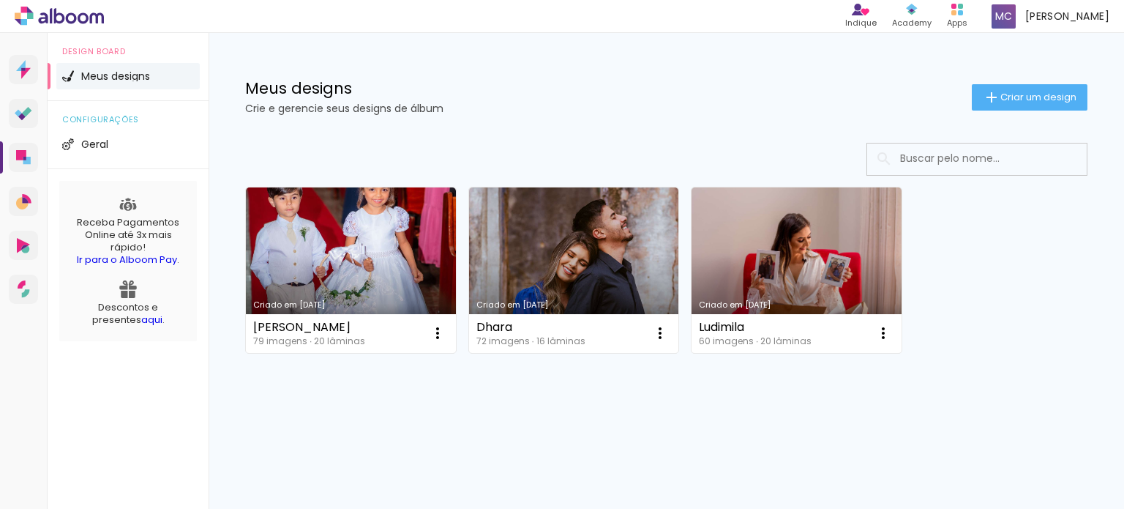
click at [542, 258] on link "Criado em [DATE]" at bounding box center [574, 269] width 210 height 165
